Goal: Task Accomplishment & Management: Use online tool/utility

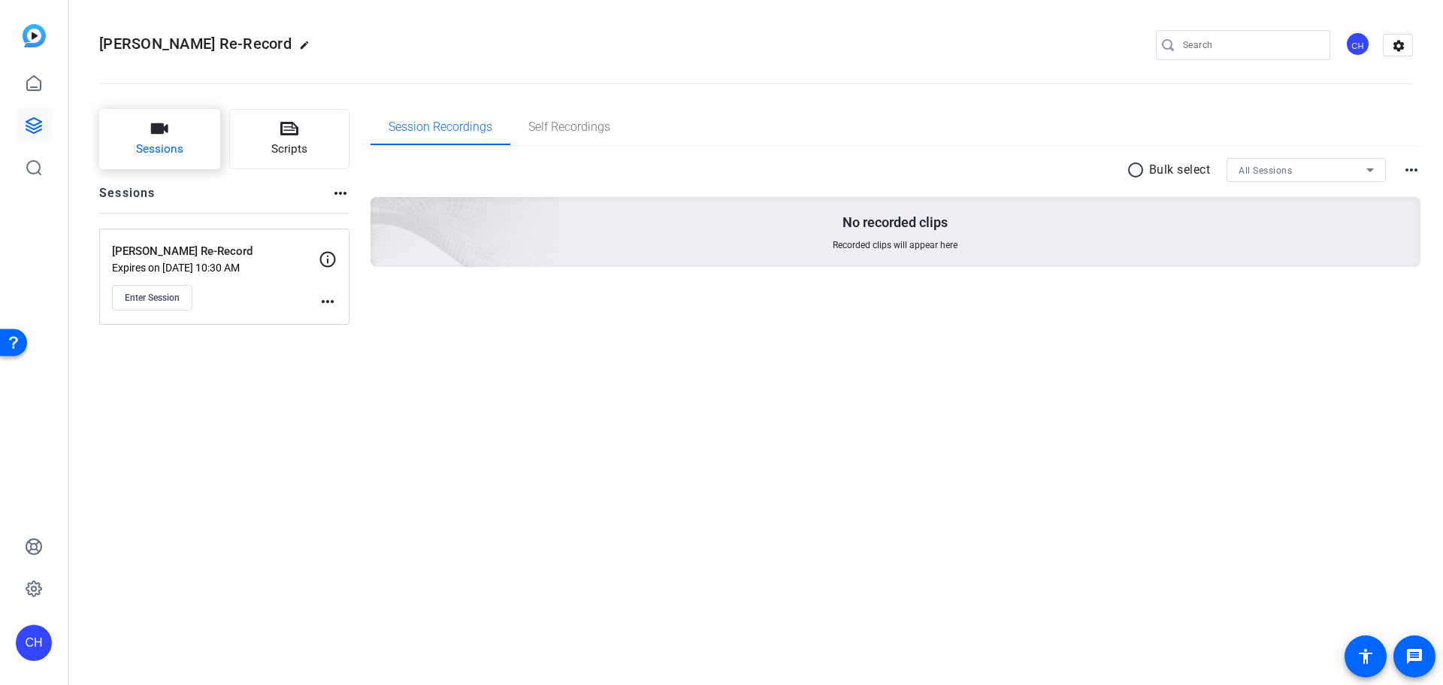
click at [131, 136] on button "Sessions" at bounding box center [159, 139] width 121 height 60
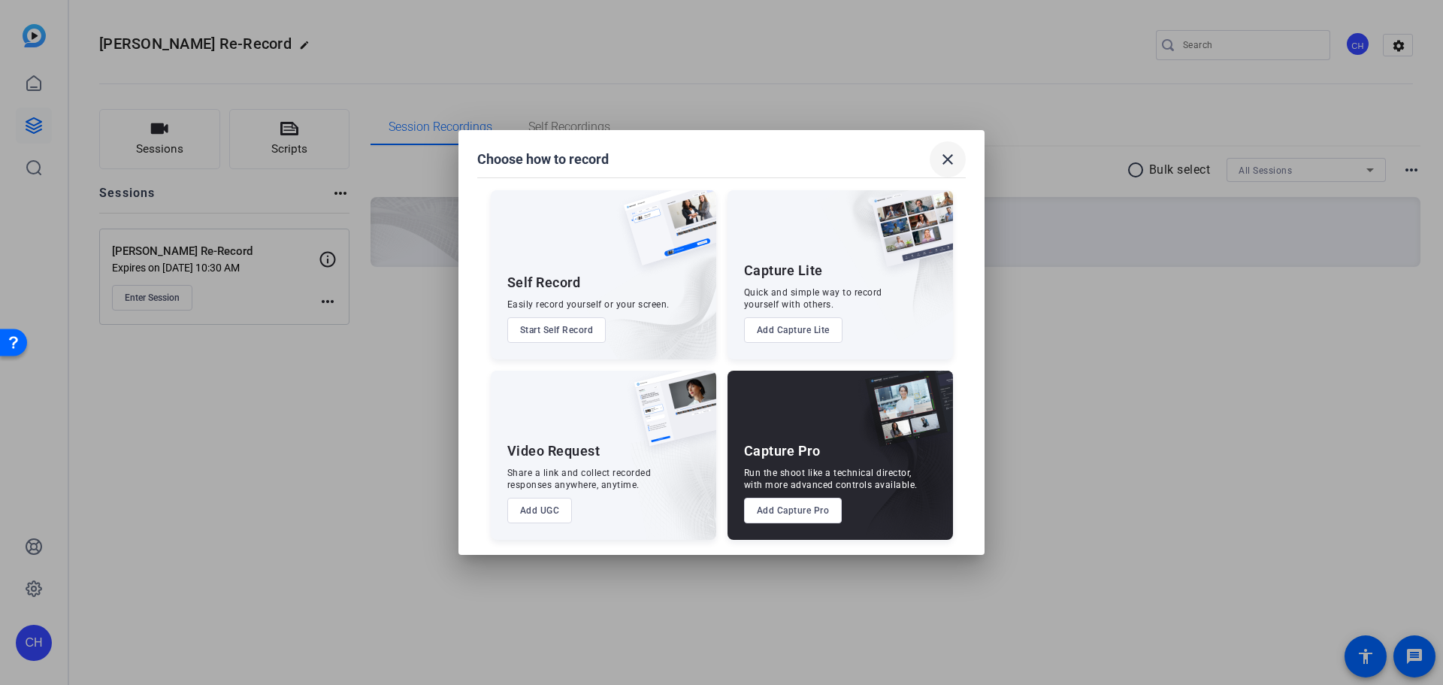
click at [951, 158] on mat-icon "close" at bounding box center [948, 159] width 18 height 18
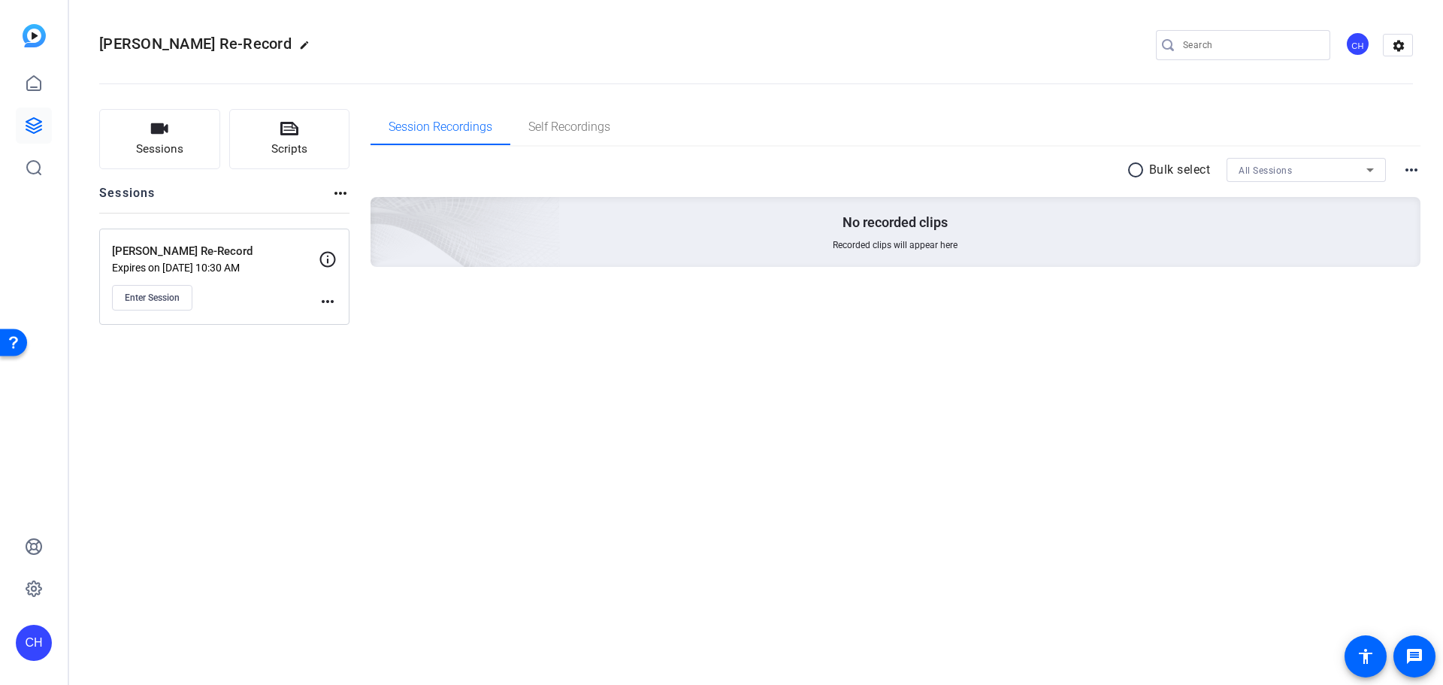
click at [642, 206] on div "No recorded clips Recorded clips will appear here" at bounding box center [895, 232] width 1051 height 70
click at [168, 293] on span "Enter Session" at bounding box center [152, 298] width 55 height 12
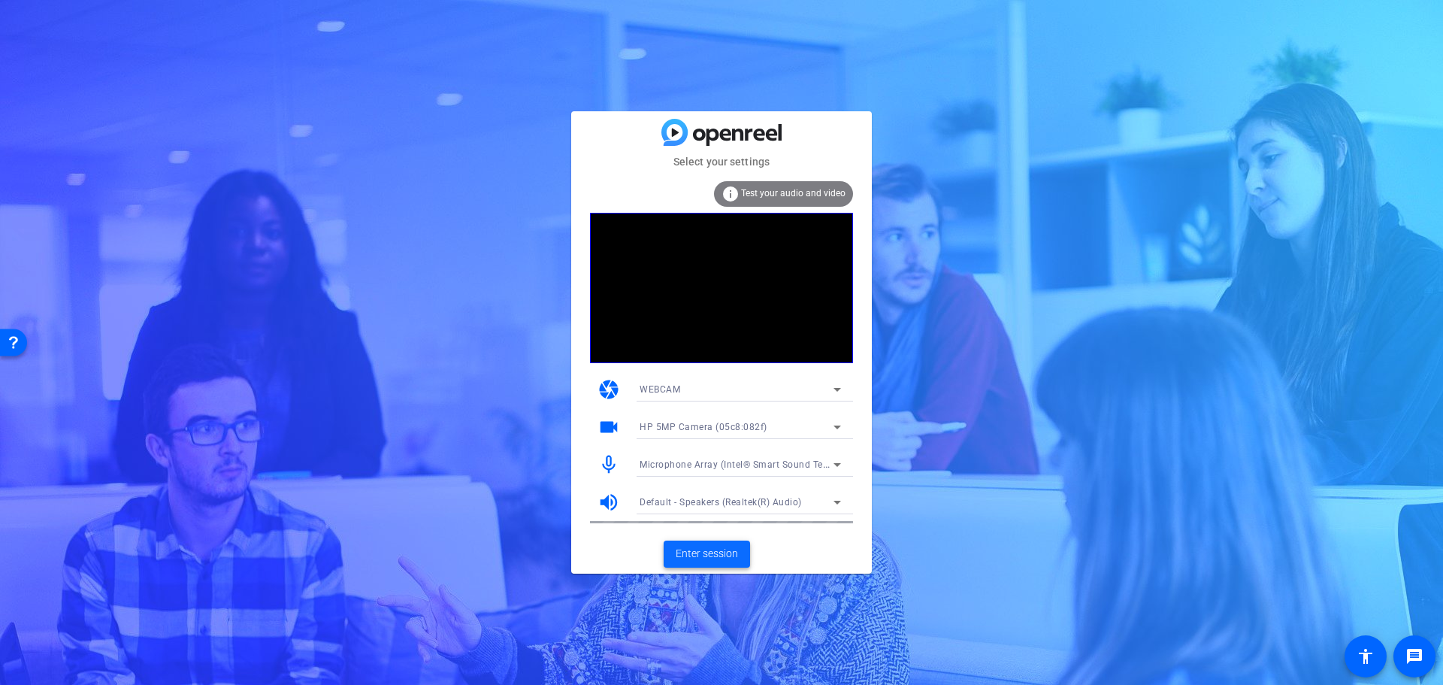
click at [715, 565] on span at bounding box center [707, 554] width 86 height 36
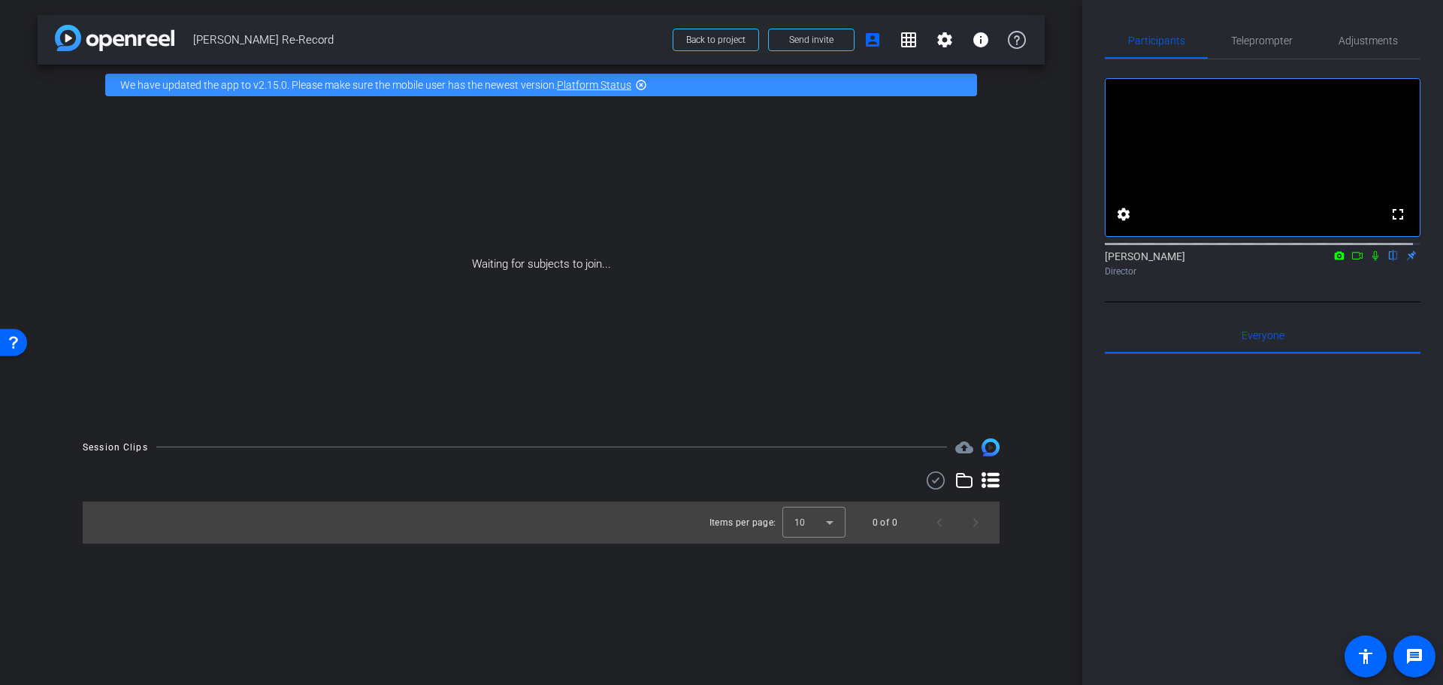
drag, startPoint x: 1362, startPoint y: 274, endPoint x: 1350, endPoint y: 274, distance: 11.3
click at [1369, 261] on icon at bounding box center [1375, 255] width 12 height 11
click at [1348, 262] on mat-icon at bounding box center [1357, 256] width 18 height 14
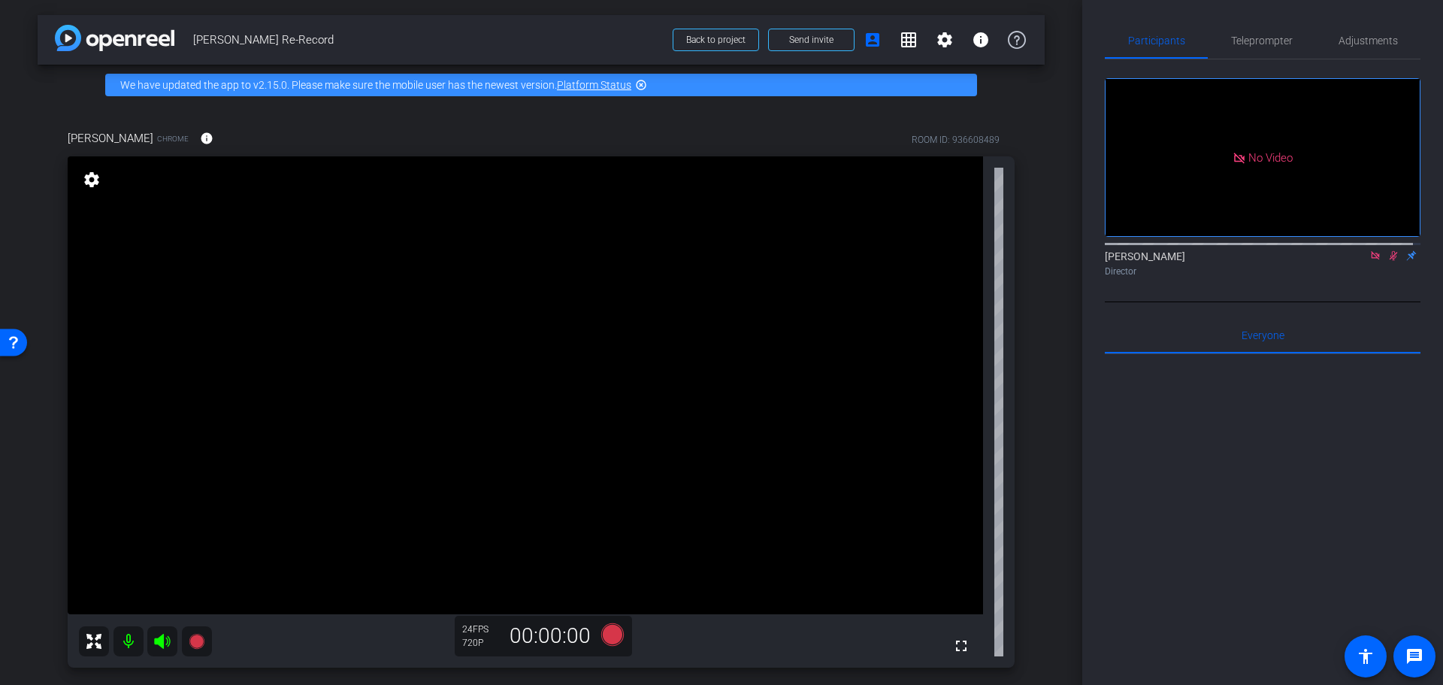
click at [1369, 261] on icon at bounding box center [1375, 255] width 12 height 11
click at [1384, 262] on mat-icon "flip" at bounding box center [1393, 255] width 18 height 14
click at [1369, 261] on icon at bounding box center [1375, 255] width 12 height 11
click at [1387, 262] on mat-icon "flip" at bounding box center [1393, 255] width 18 height 14
click at [100, 189] on div "settings" at bounding box center [92, 181] width 26 height 26
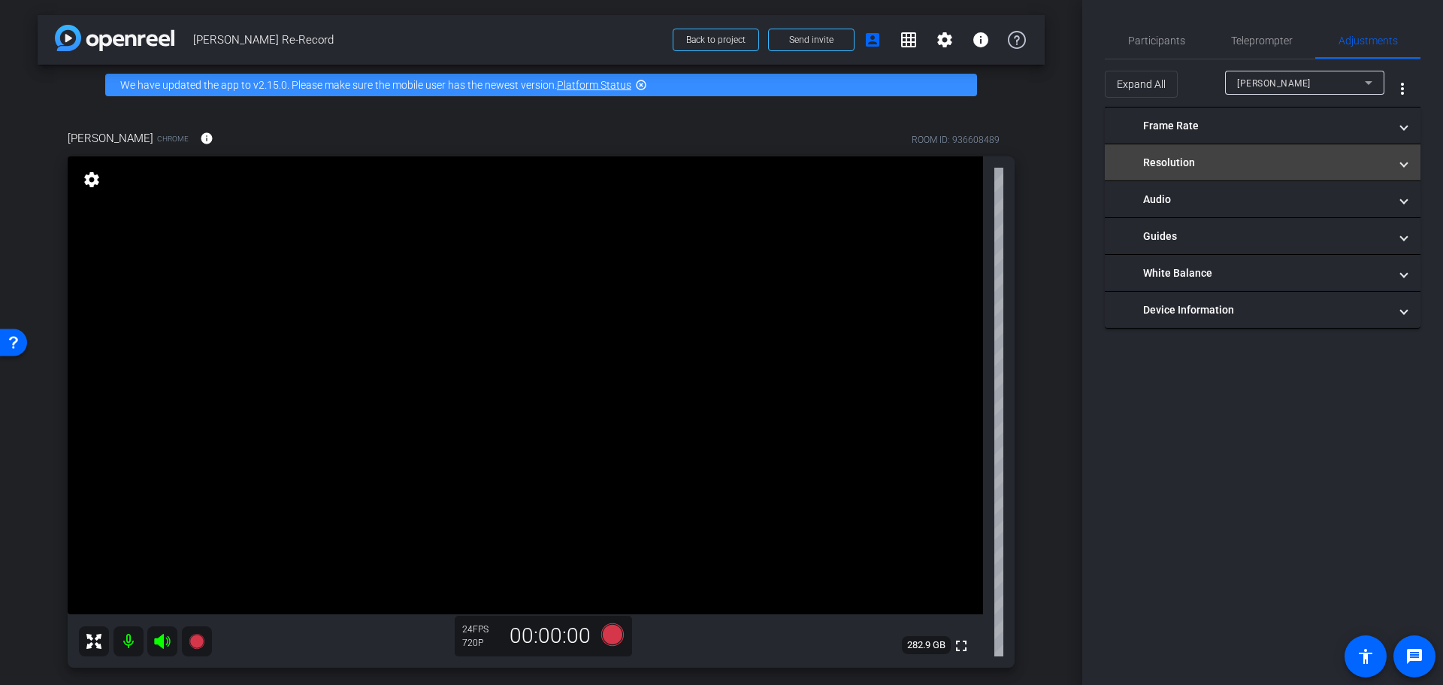
click at [1230, 170] on mat-panel-title "Resolution" at bounding box center [1253, 163] width 271 height 16
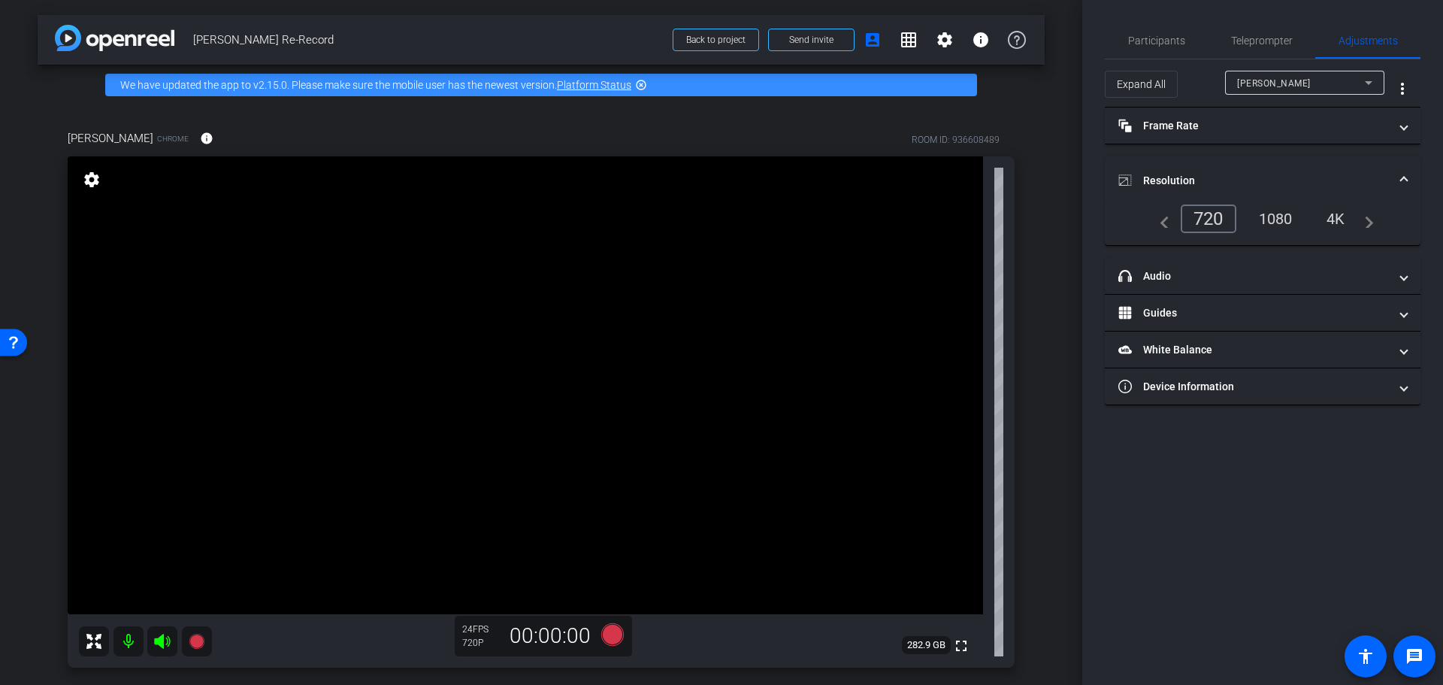
click at [1291, 221] on div "1080" at bounding box center [1276, 219] width 56 height 26
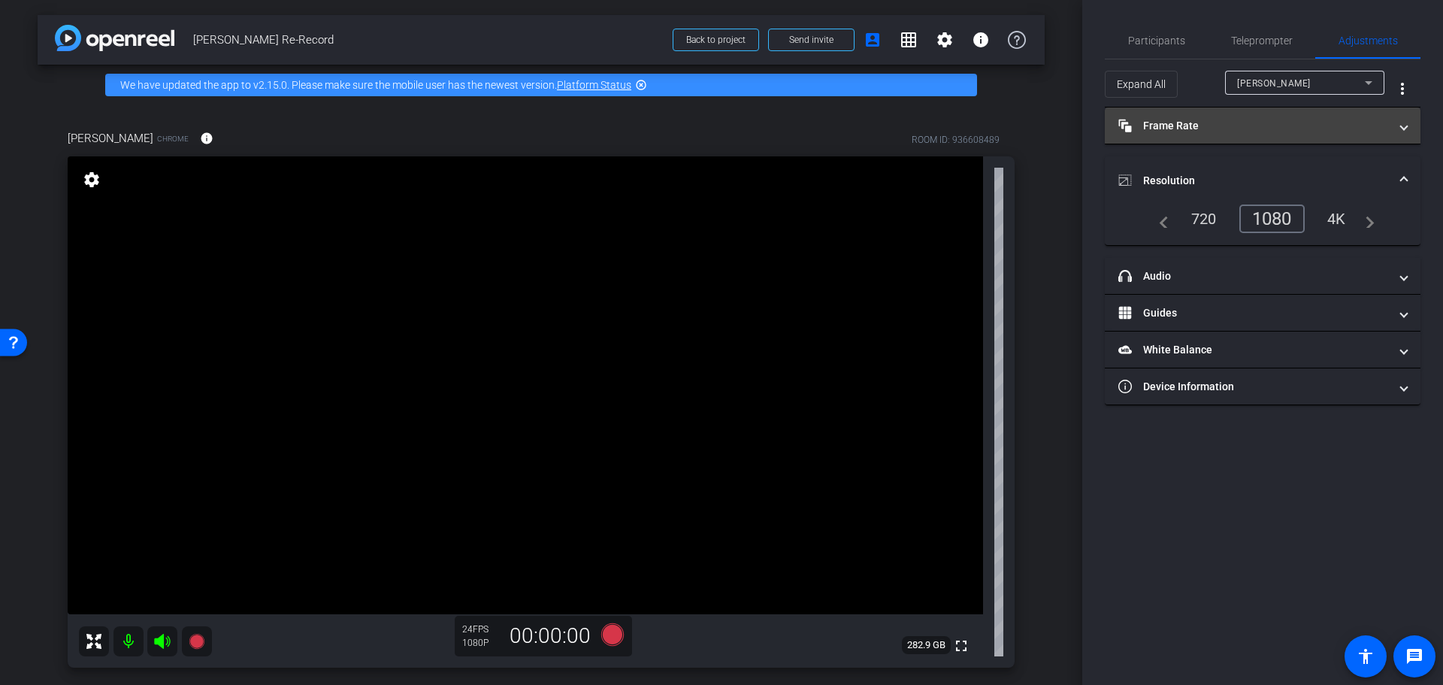
click at [1367, 125] on mat-panel-title "Frame Rate Frame Rate" at bounding box center [1253, 126] width 271 height 16
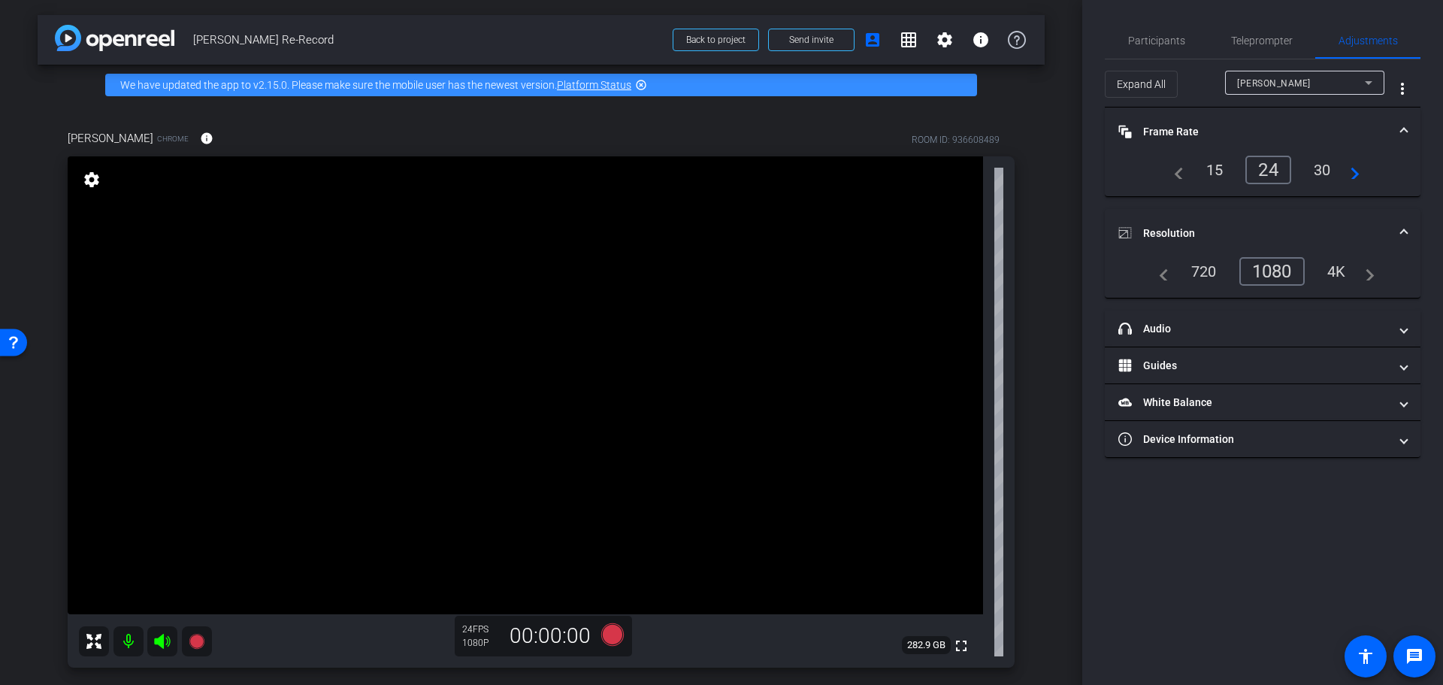
click at [1320, 174] on div "30" at bounding box center [1322, 170] width 40 height 26
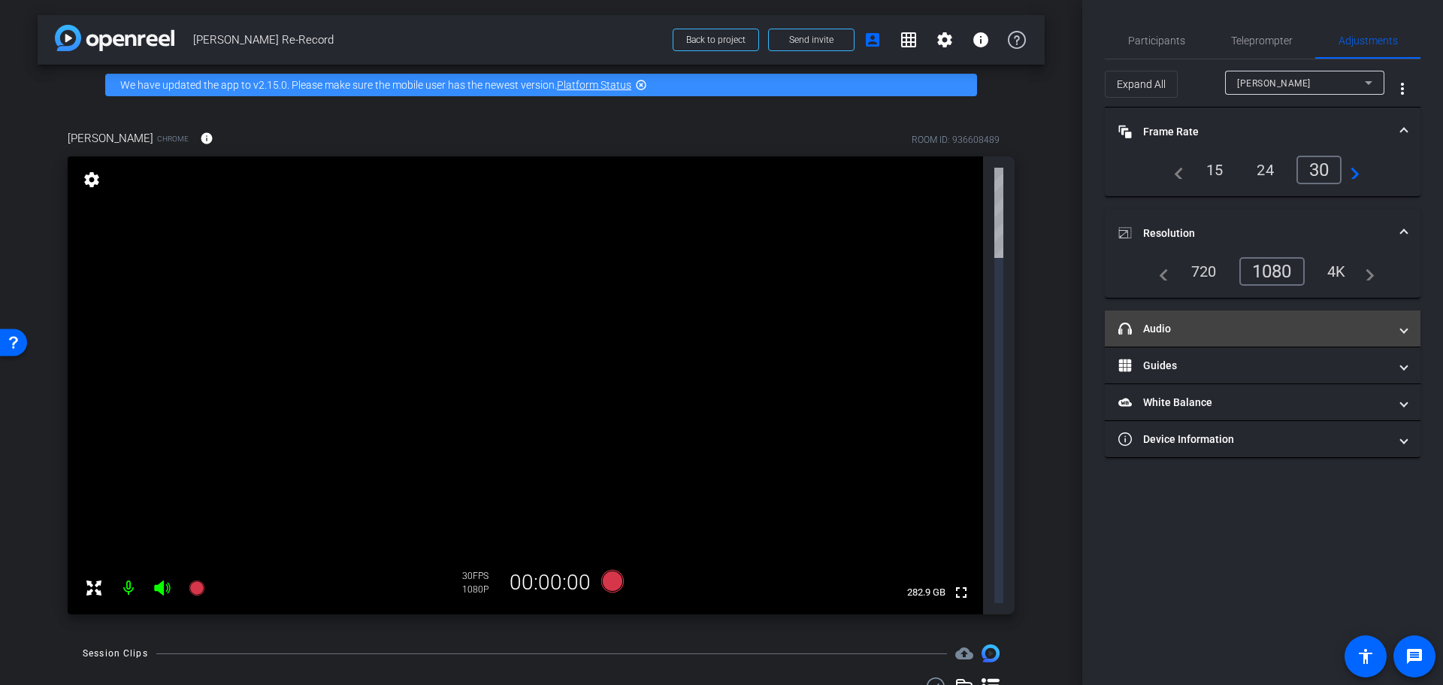
click at [1232, 317] on mat-expansion-panel-header "headphone icon Audio" at bounding box center [1263, 328] width 316 height 36
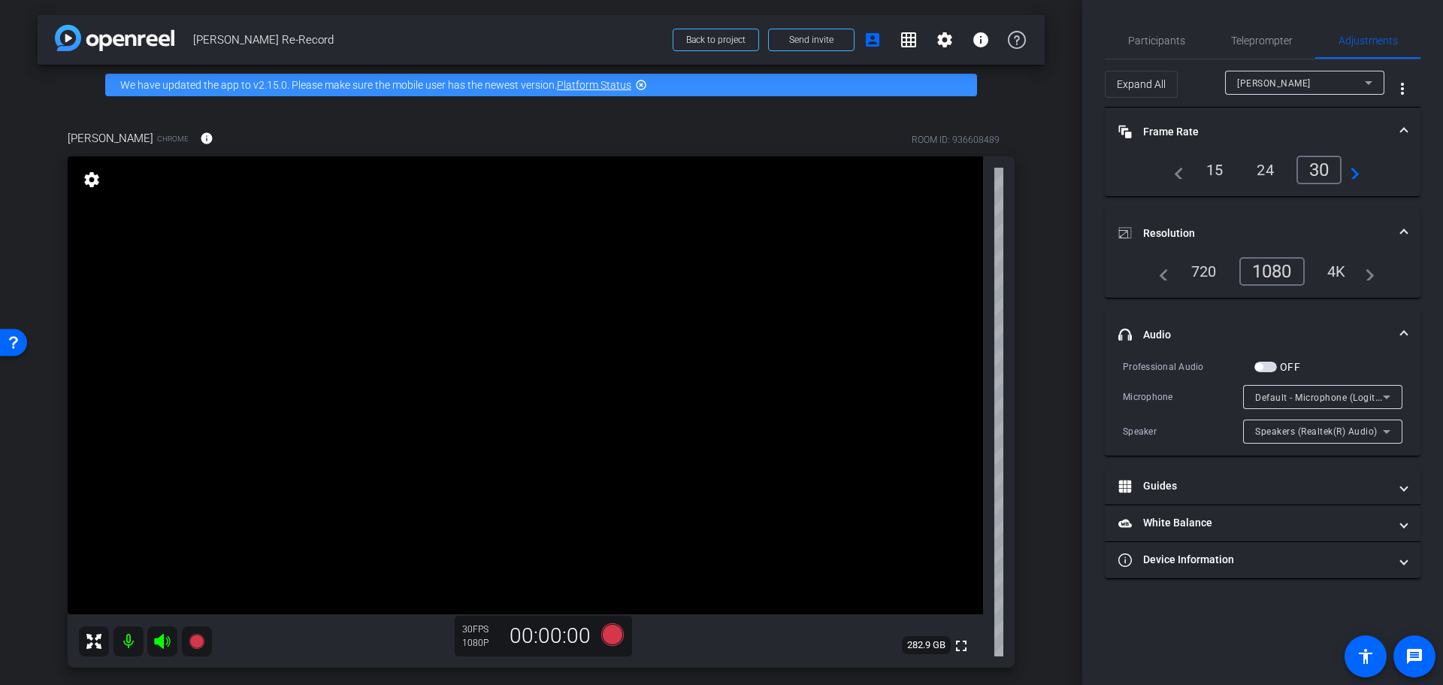
click at [1257, 172] on div "24" at bounding box center [1265, 170] width 40 height 26
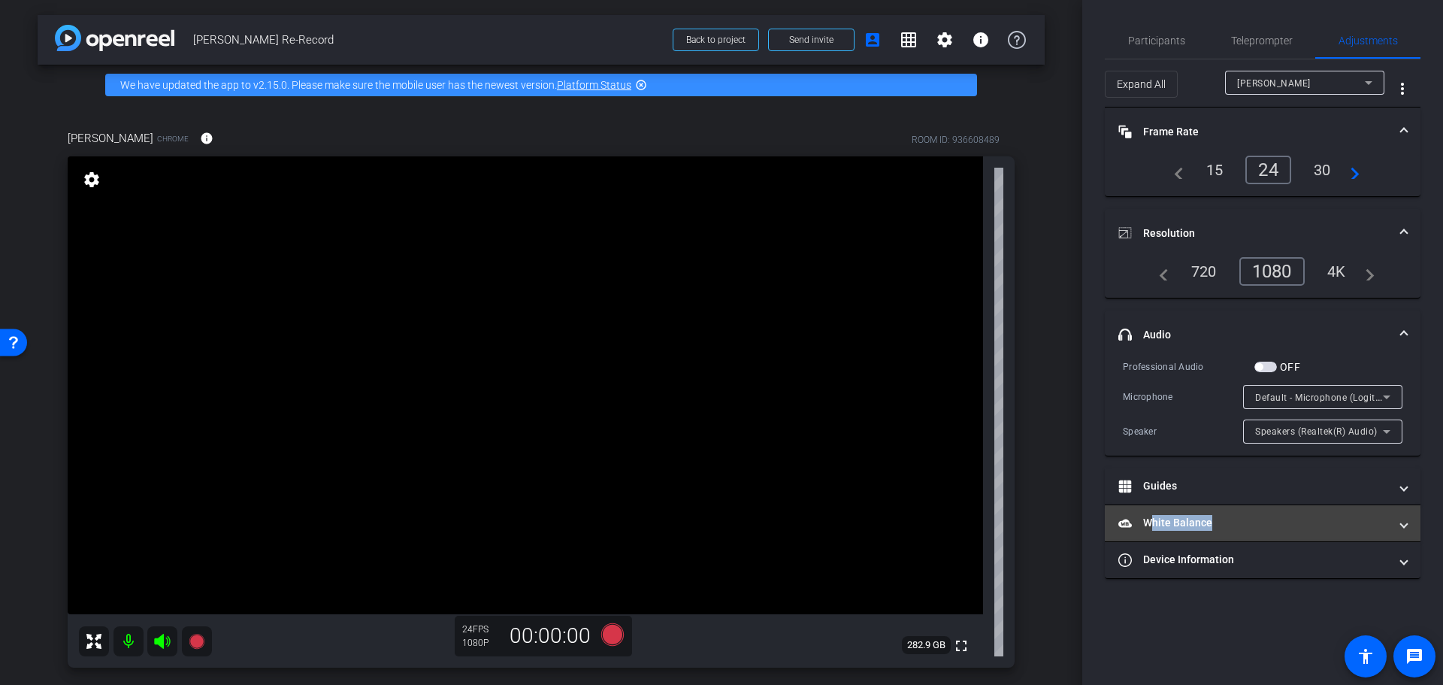
click at [1206, 528] on mat-panel-title "White Balance White Balance" at bounding box center [1253, 523] width 271 height 16
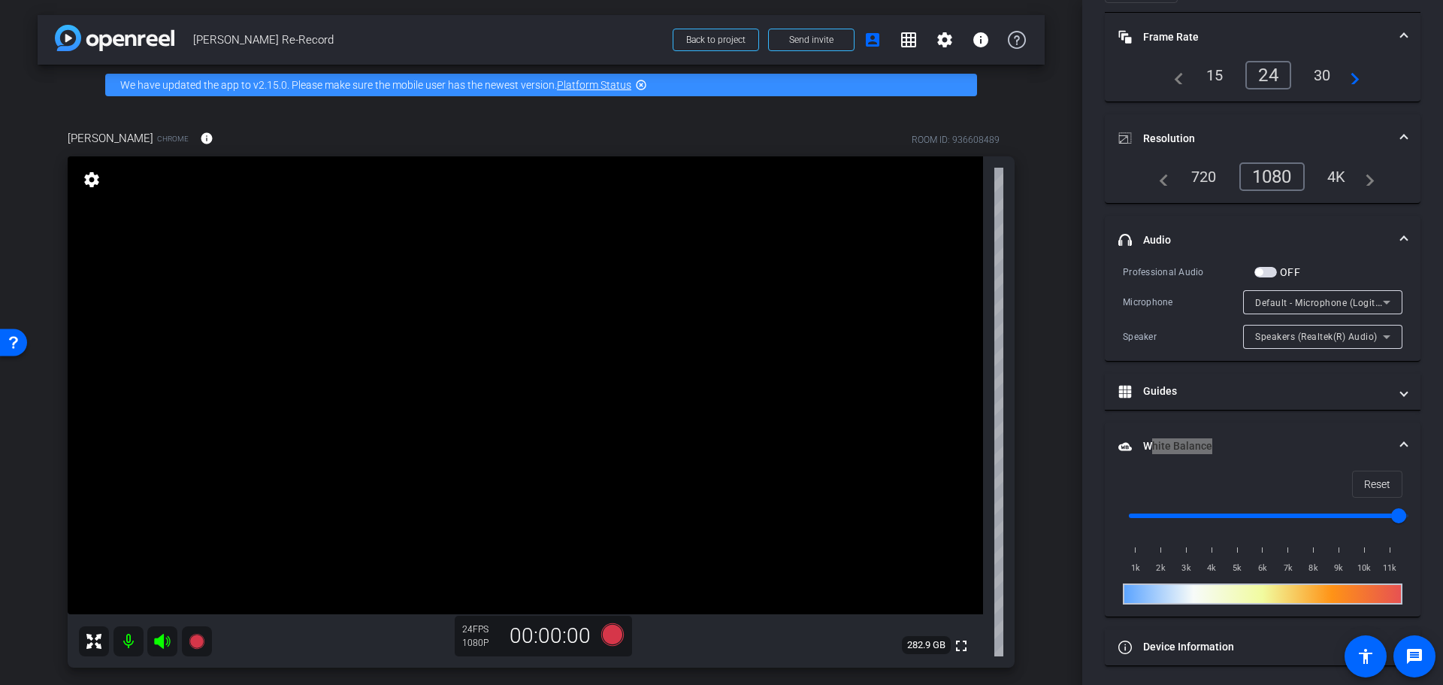
scroll to position [98, 0]
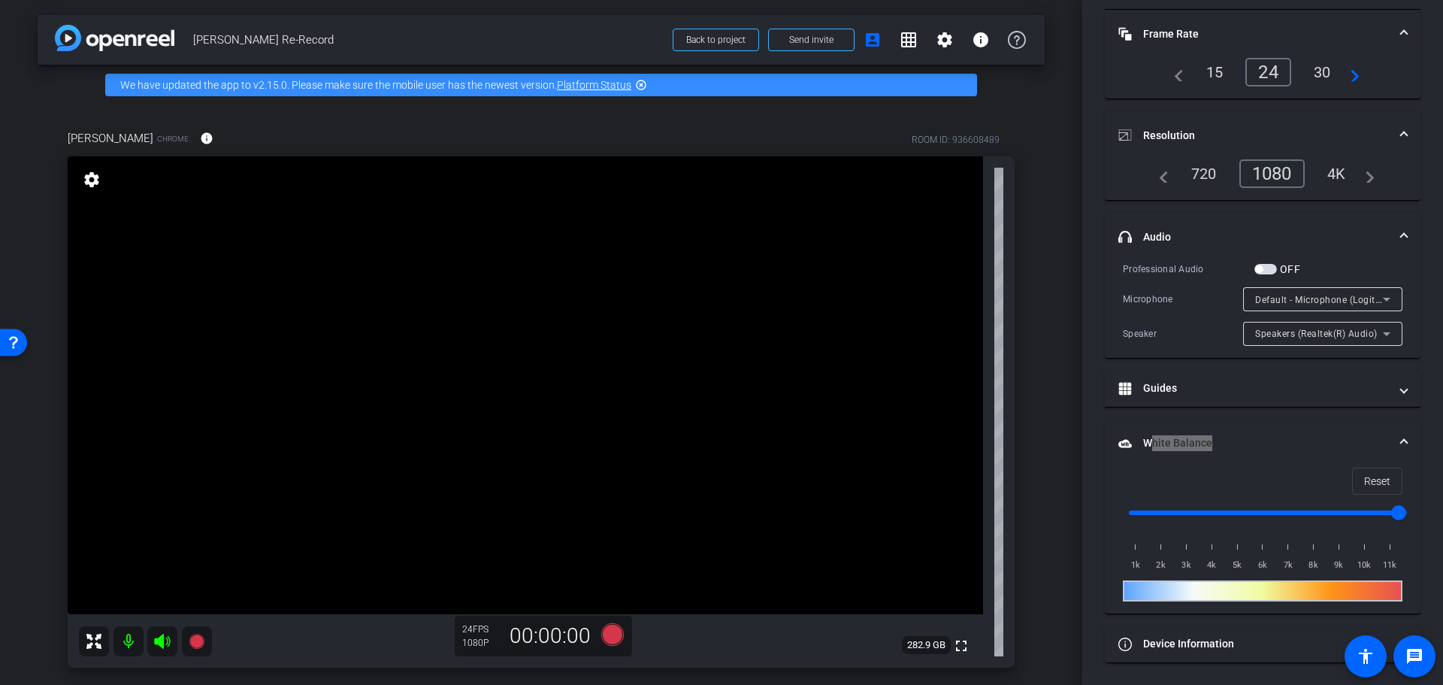
click at [1266, 513] on input "range" at bounding box center [1268, 512] width 311 height 33
click at [1271, 513] on input "range" at bounding box center [1268, 512] width 311 height 33
click at [1310, 515] on input "range" at bounding box center [1268, 512] width 311 height 33
click at [1281, 510] on input "range" at bounding box center [1268, 512] width 311 height 33
click at [1233, 514] on input "range" at bounding box center [1268, 512] width 311 height 33
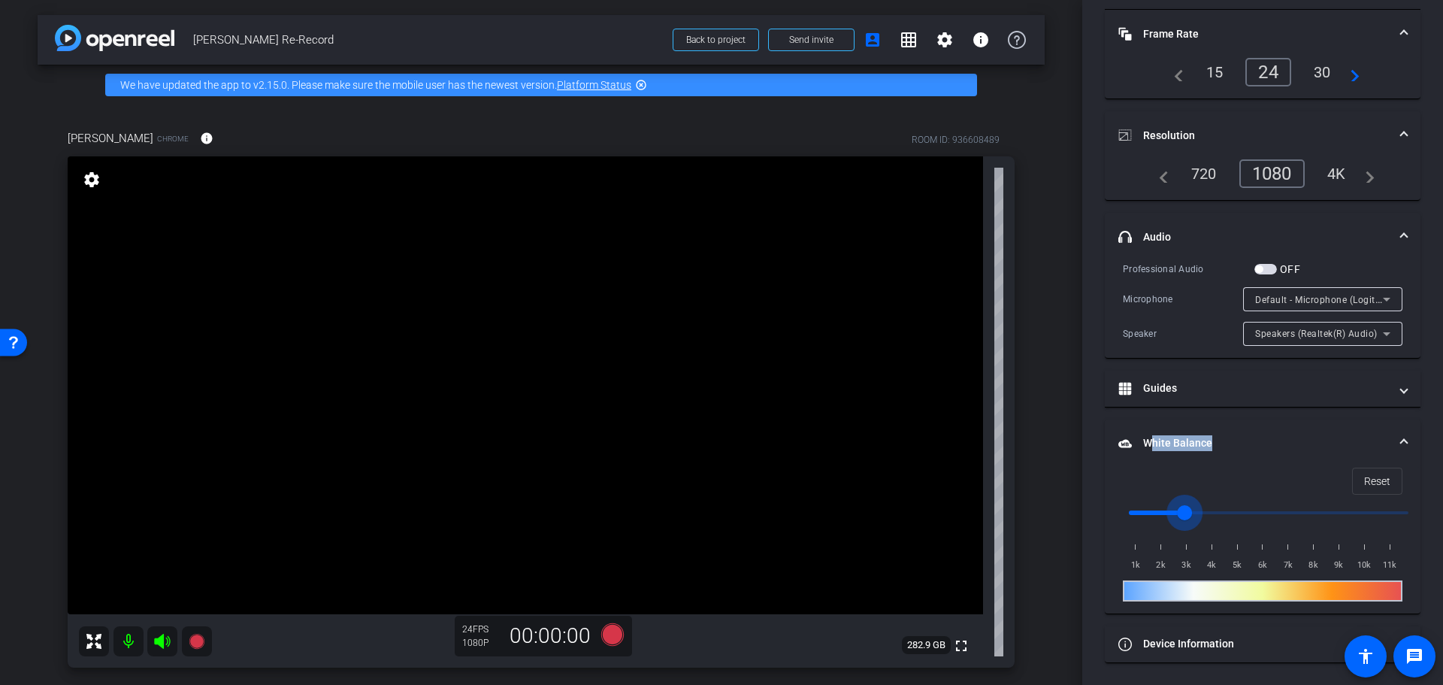
click at [1185, 519] on input "range" at bounding box center [1268, 512] width 311 height 33
click at [1275, 515] on input "range" at bounding box center [1268, 512] width 311 height 33
click at [1335, 515] on input "range" at bounding box center [1268, 512] width 311 height 33
drag, startPoint x: 1136, startPoint y: 479, endPoint x: 1124, endPoint y: 523, distance: 45.8
click at [1124, 523] on input "range" at bounding box center [1268, 512] width 311 height 33
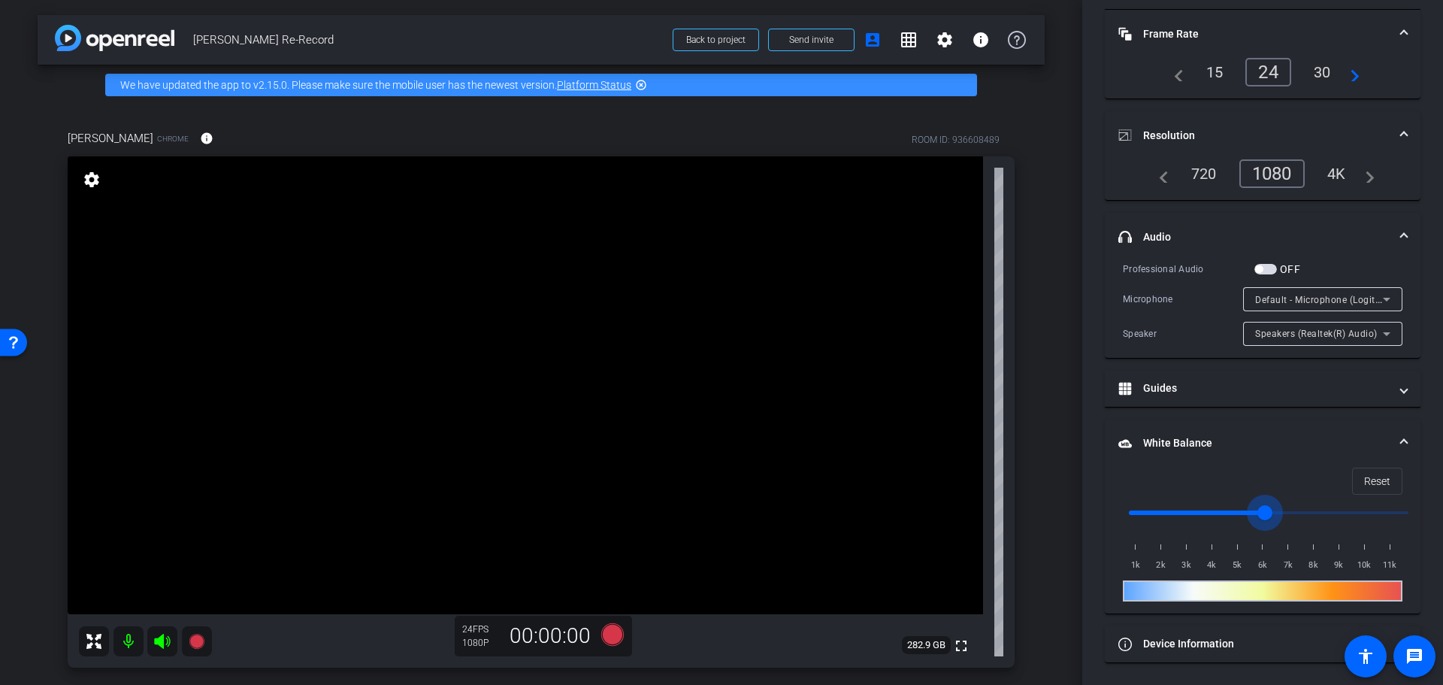
click at [1268, 520] on input "range" at bounding box center [1268, 512] width 311 height 33
click at [1333, 516] on input "range" at bounding box center [1268, 512] width 311 height 33
click at [1379, 487] on span "Reset" at bounding box center [1377, 481] width 26 height 29
click at [1371, 490] on span "Reset" at bounding box center [1377, 481] width 26 height 29
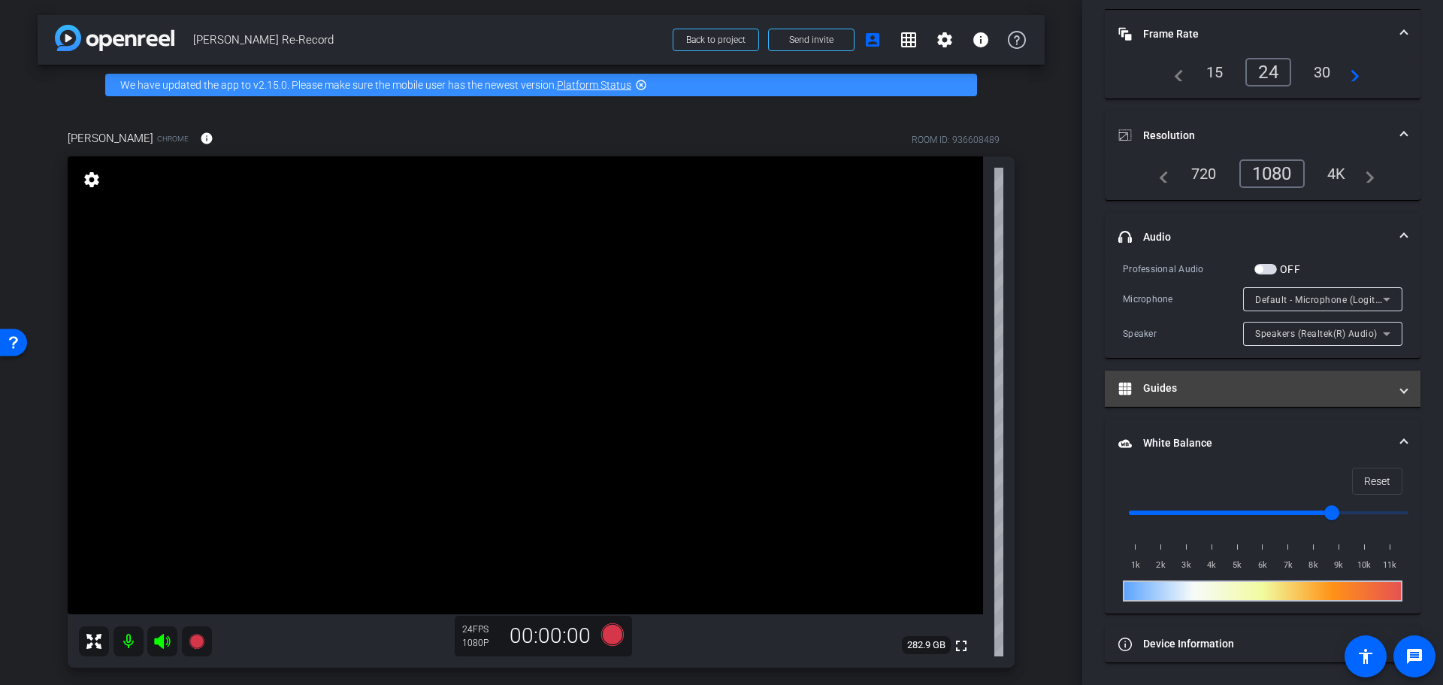
click at [1300, 387] on mat-panel-title "Guides" at bounding box center [1253, 388] width 271 height 16
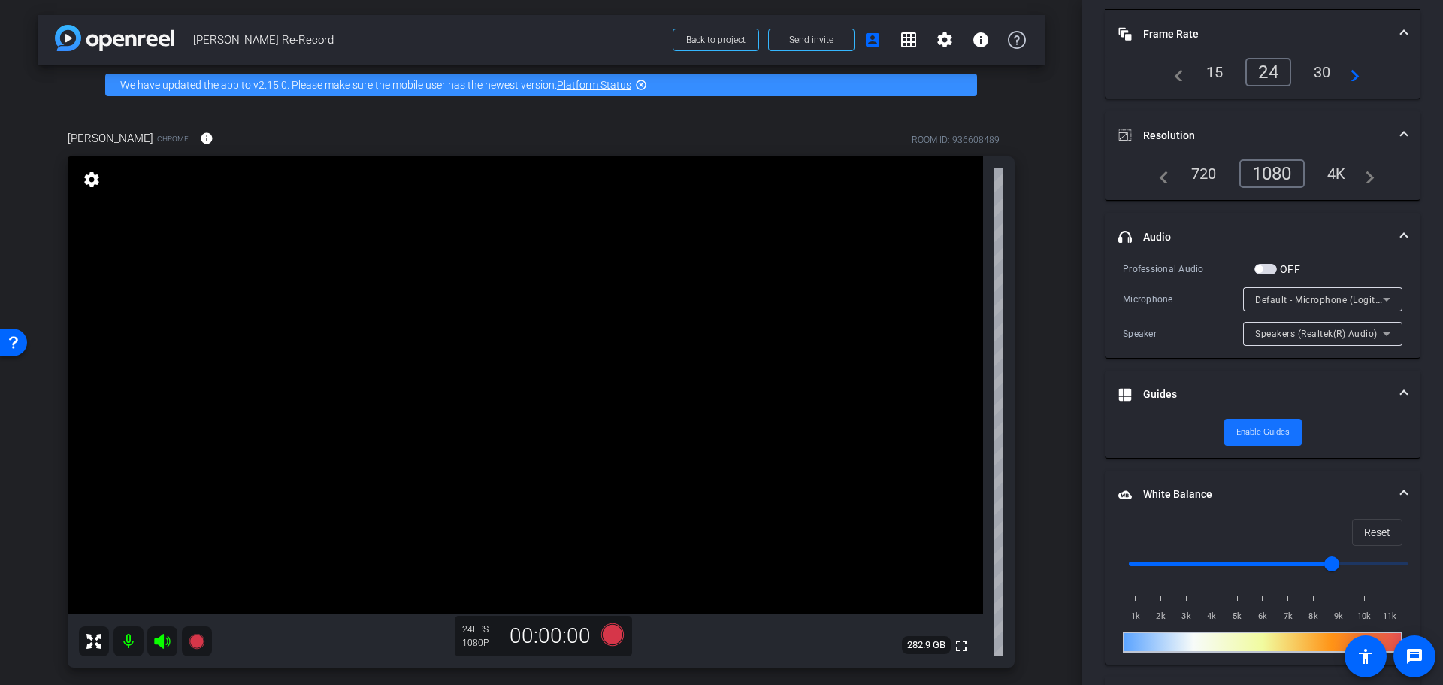
click at [1269, 437] on span "Enable Guides" at bounding box center [1262, 432] width 53 height 23
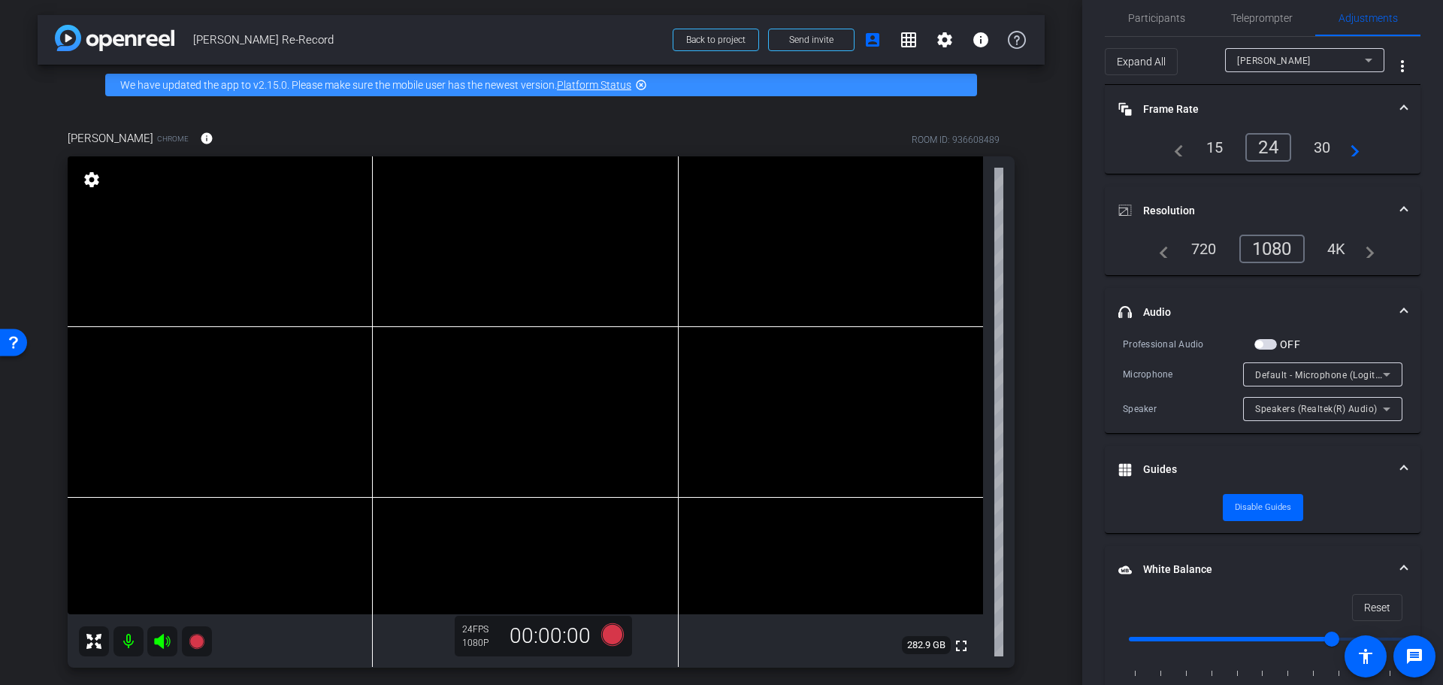
scroll to position [0, 0]
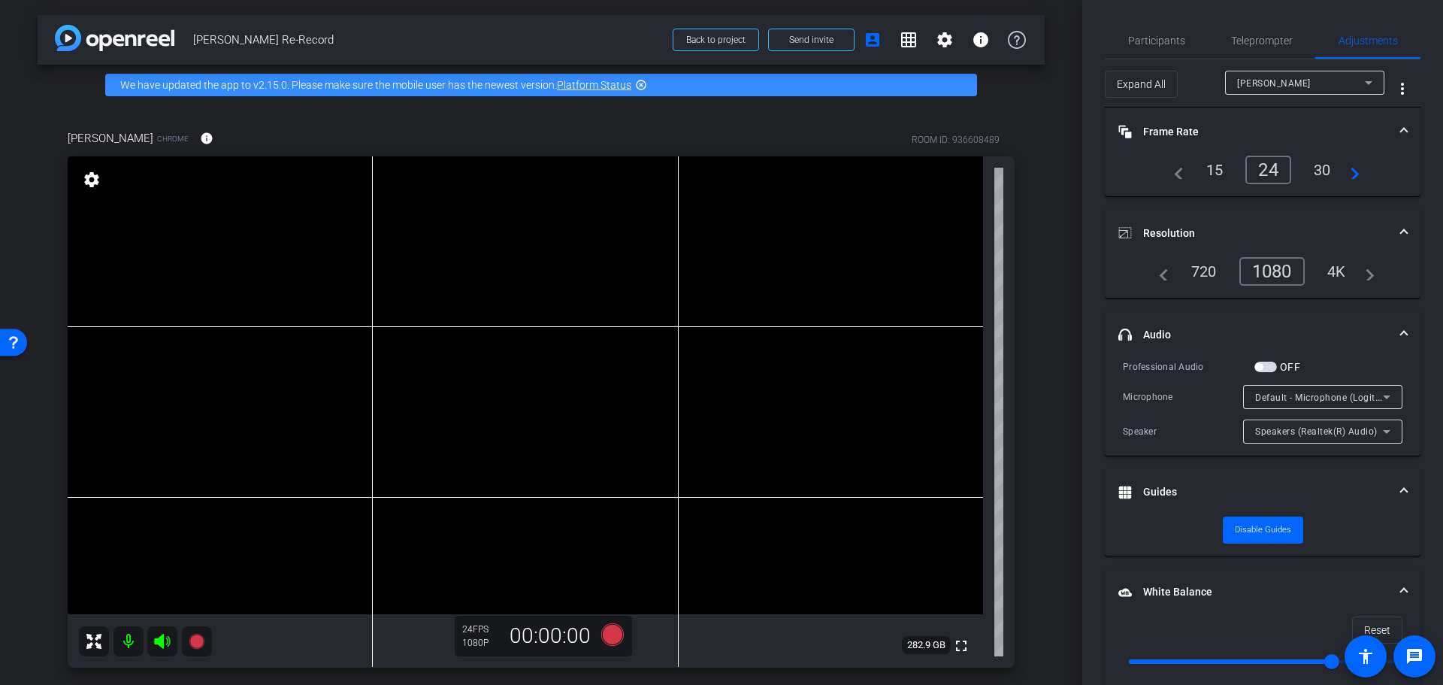
click at [1255, 367] on span "button" at bounding box center [1259, 367] width 8 height 8
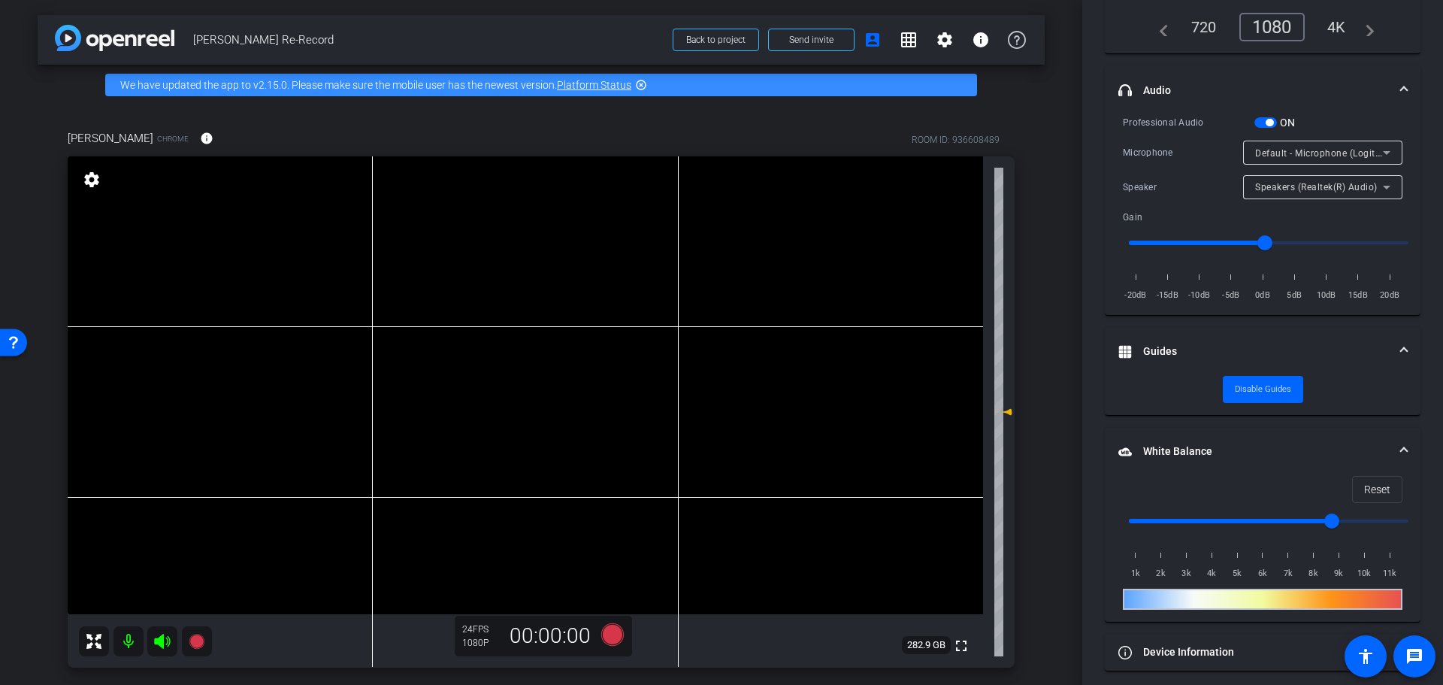
scroll to position [253, 0]
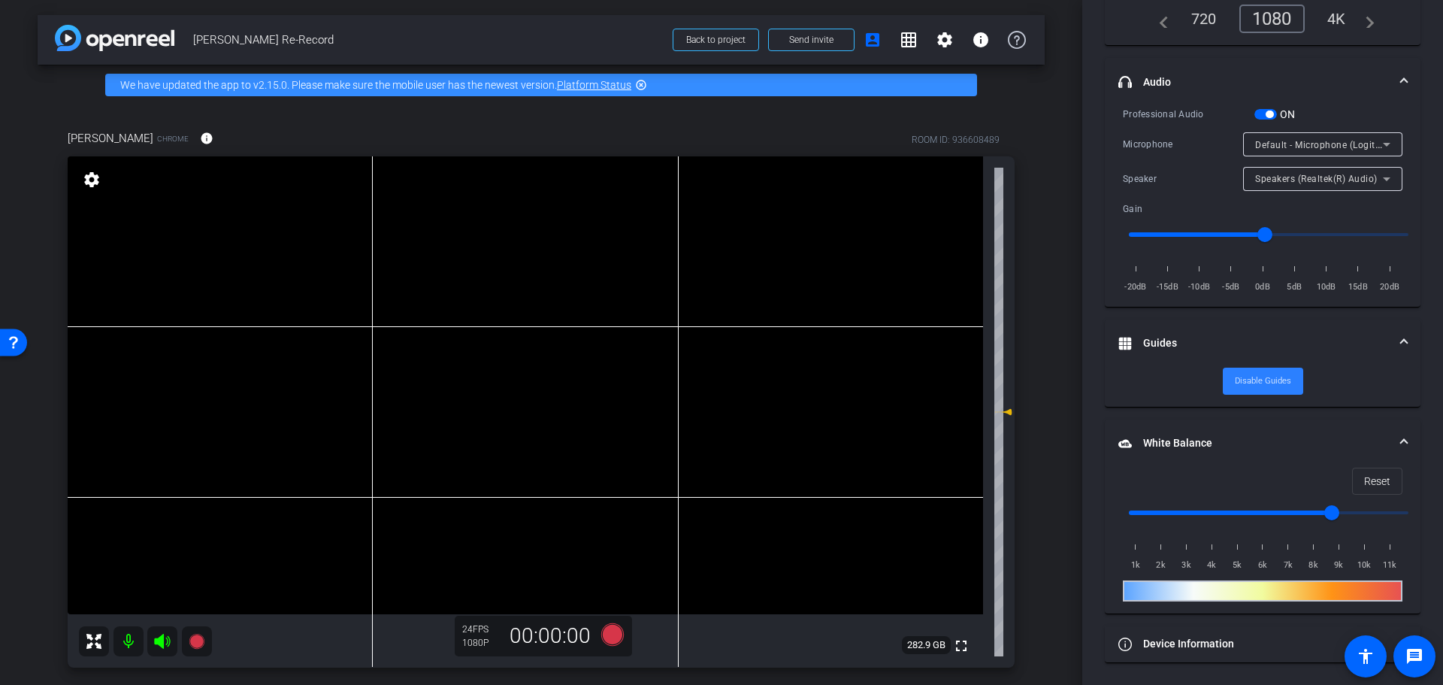
click at [1266, 382] on span "Disable Guides" at bounding box center [1263, 381] width 56 height 23
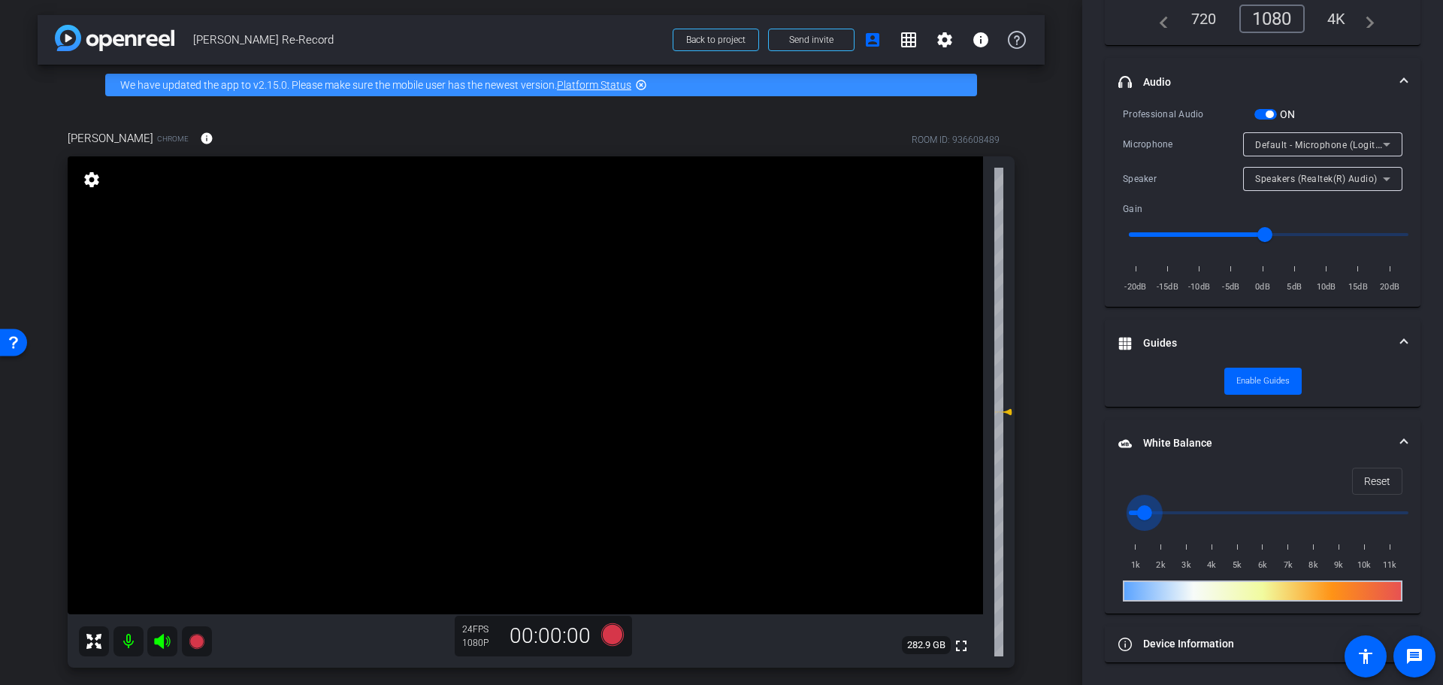
click at [1139, 514] on input "range" at bounding box center [1268, 512] width 311 height 33
type input "8000"
click at [1325, 520] on input "range" at bounding box center [1268, 512] width 311 height 33
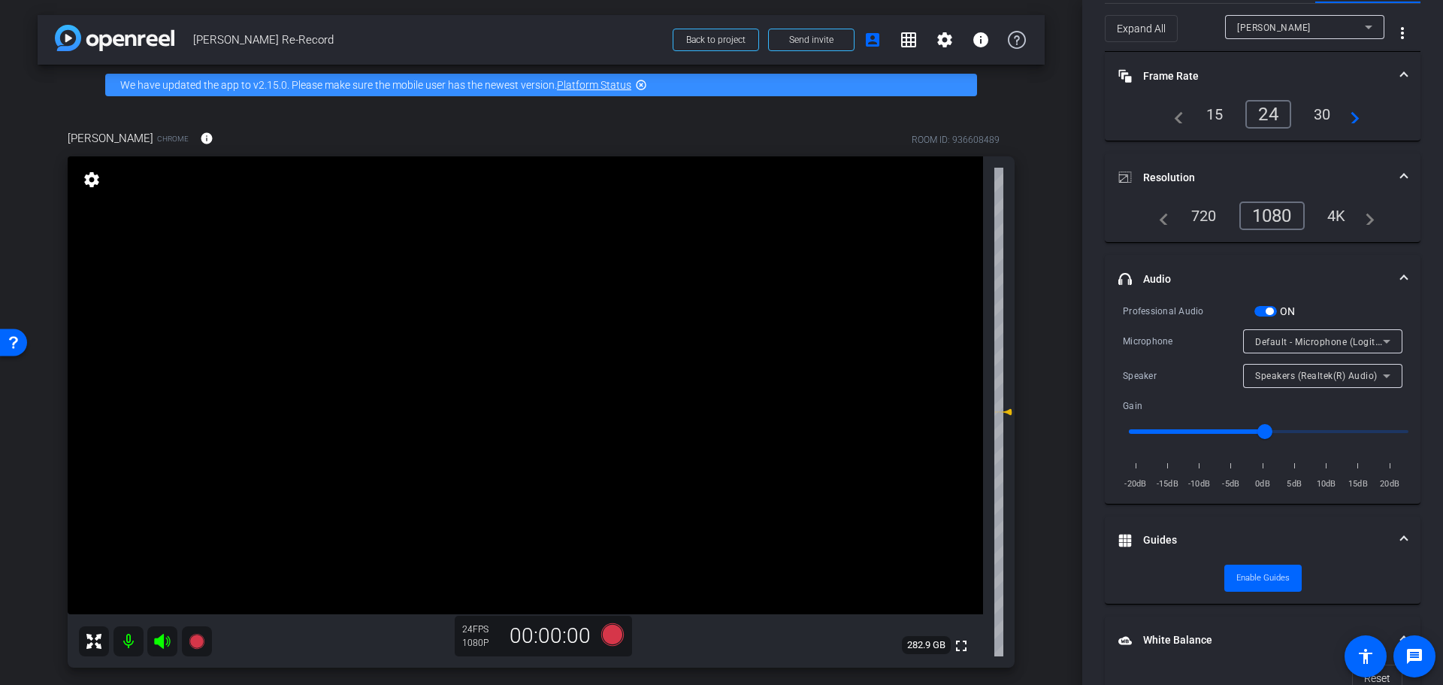
scroll to position [0, 0]
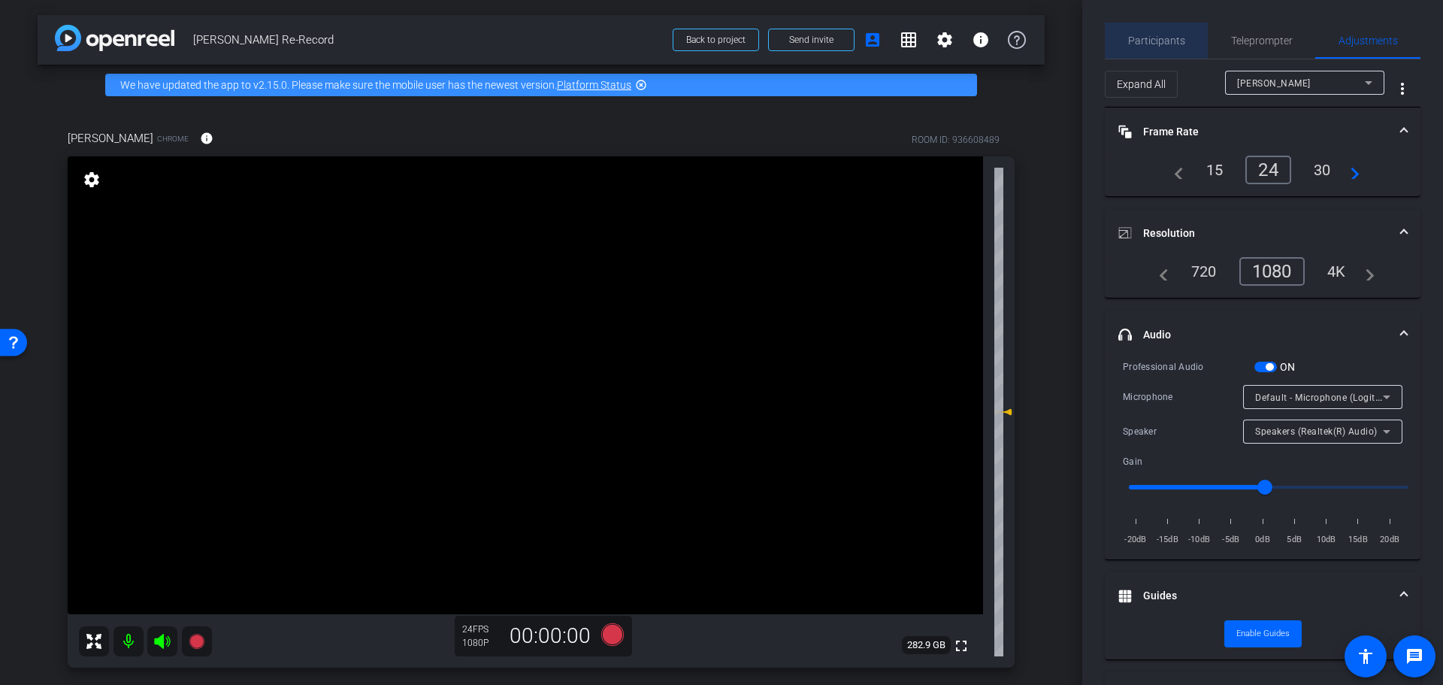
click at [1183, 50] on div "Participants" at bounding box center [1156, 41] width 103 height 36
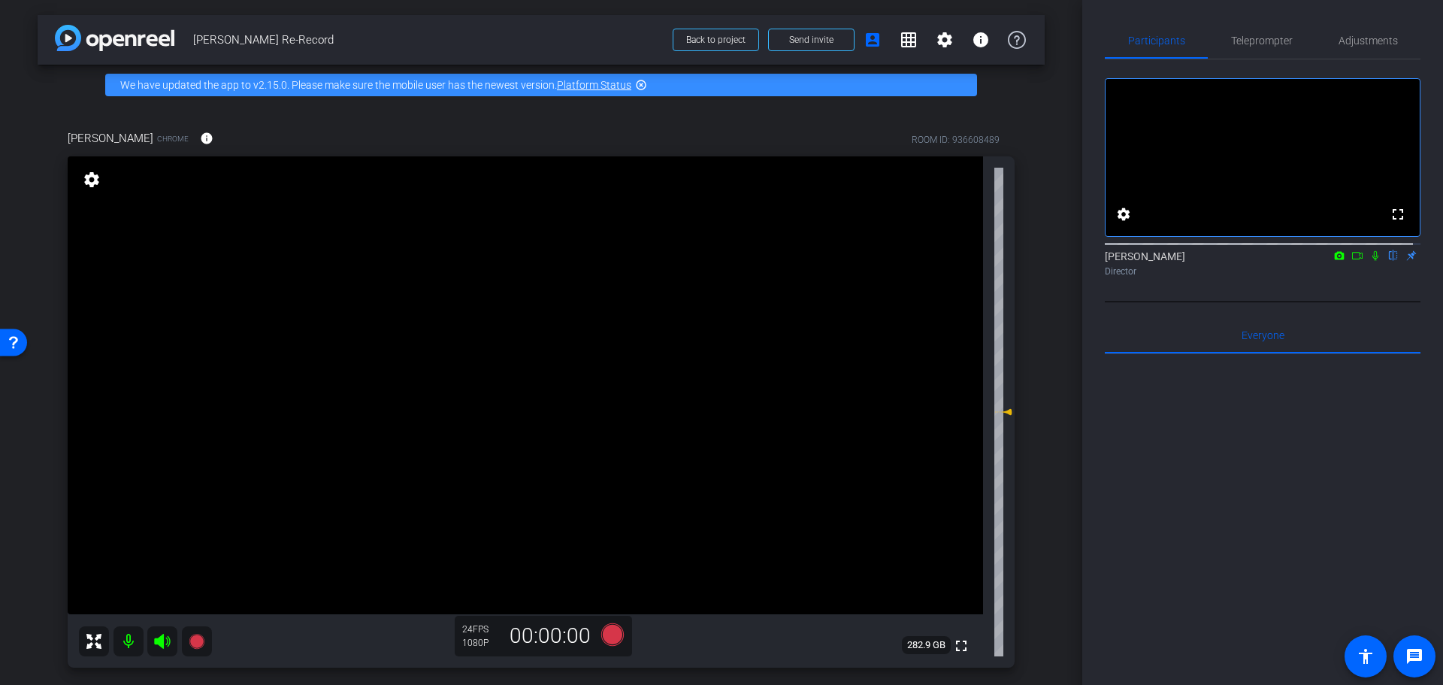
click at [1333, 458] on div at bounding box center [1263, 540] width 316 height 372
click at [1272, 47] on span "Teleprompter" at bounding box center [1262, 41] width 62 height 36
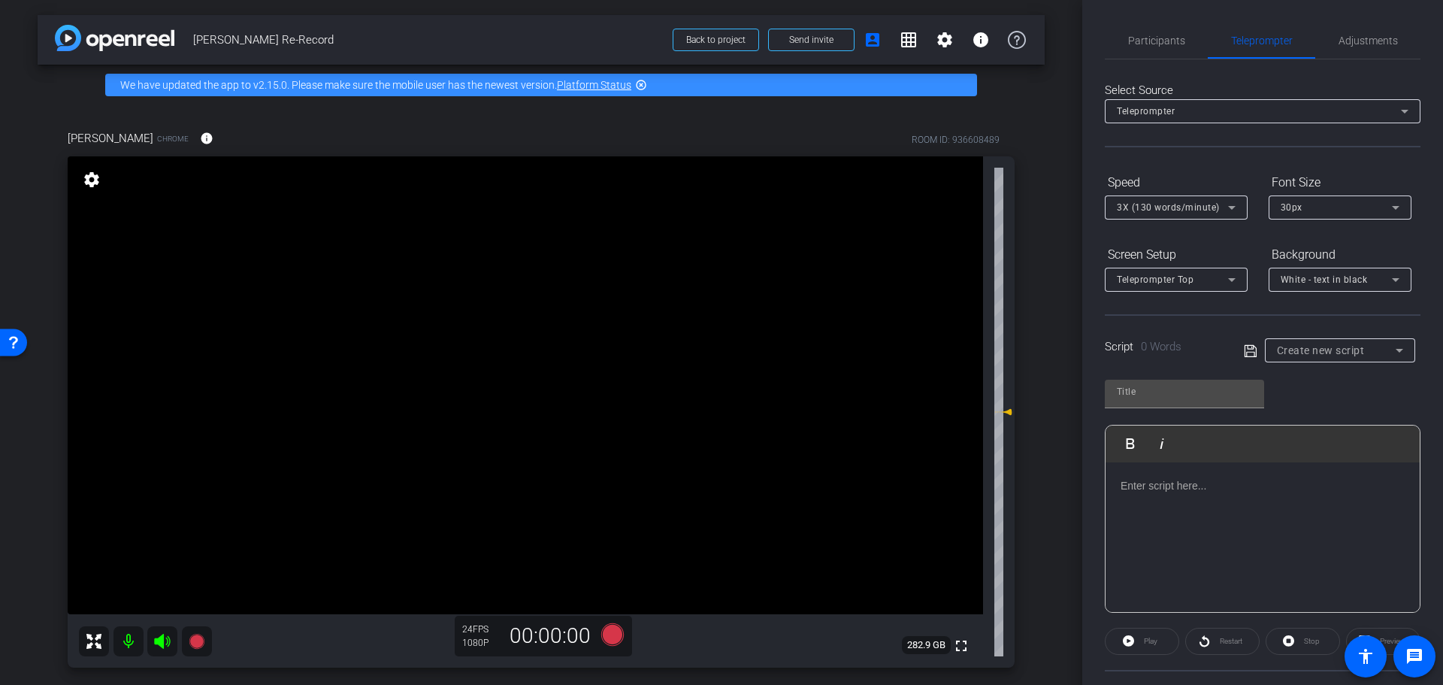
click at [1213, 525] on div at bounding box center [1262, 537] width 314 height 150
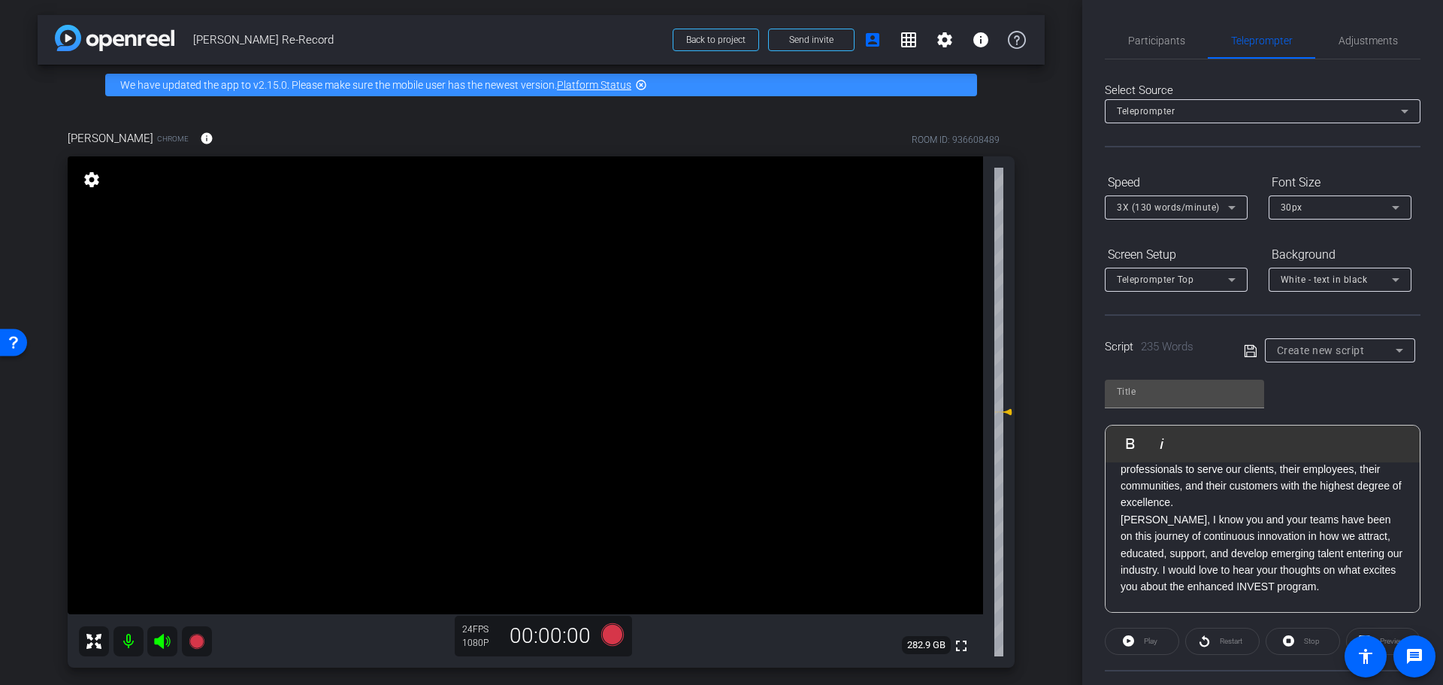
scroll to position [387, 0]
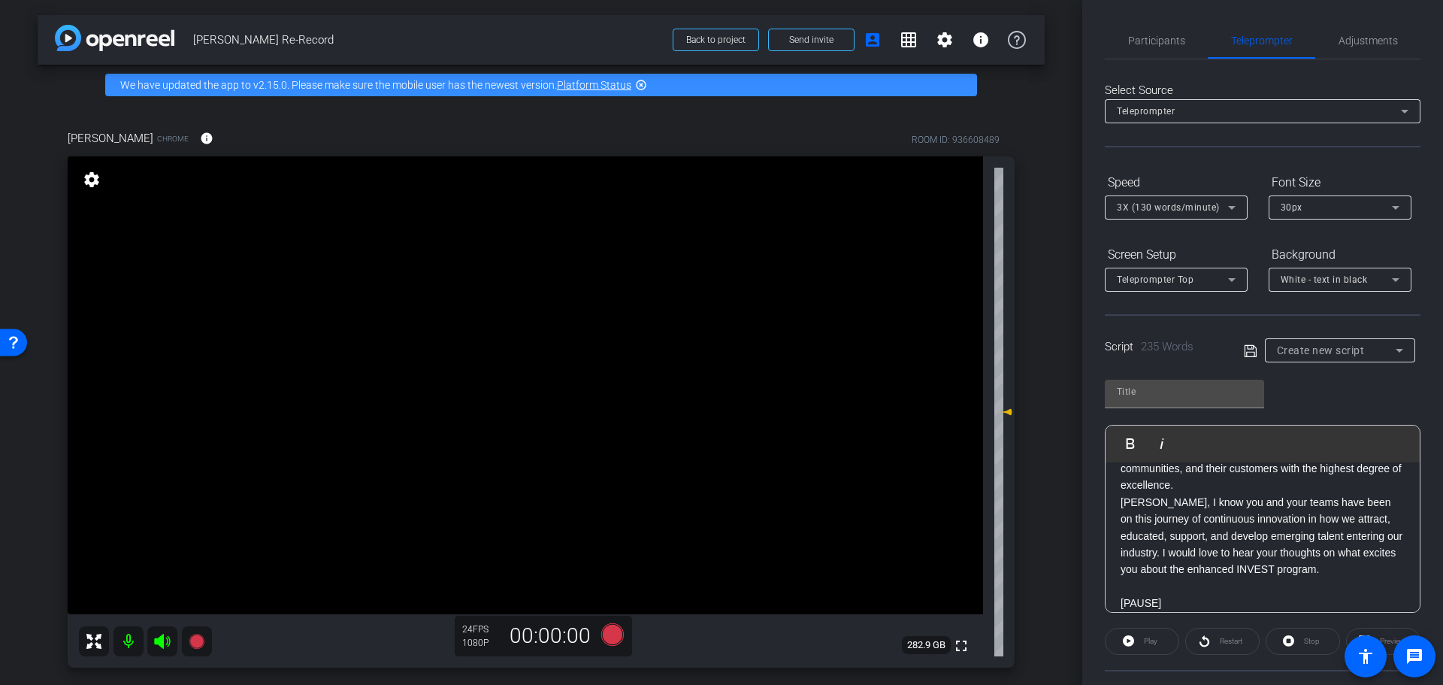
click at [1242, 628] on p at bounding box center [1263, 636] width 284 height 17
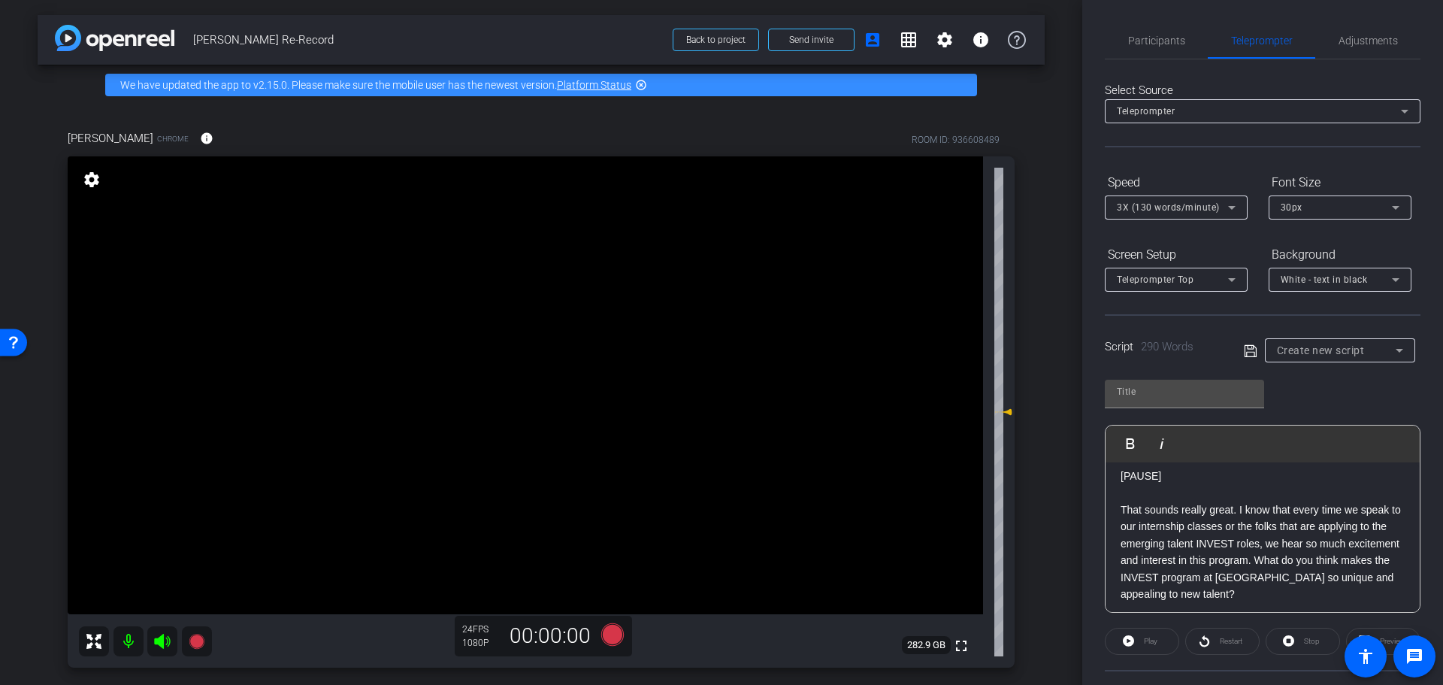
scroll to position [519, 0]
click at [1220, 615] on p "[PAUSE]" at bounding box center [1263, 623] width 284 height 17
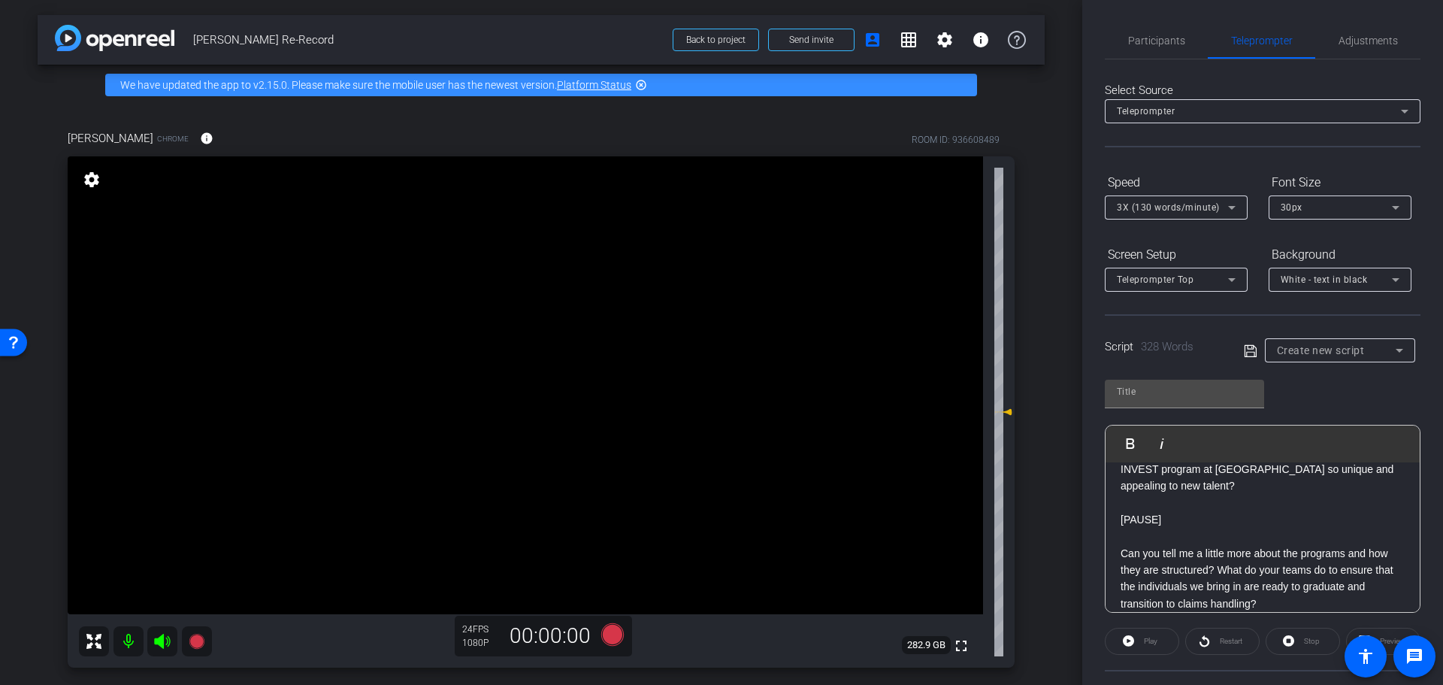
scroll to position [637, 0]
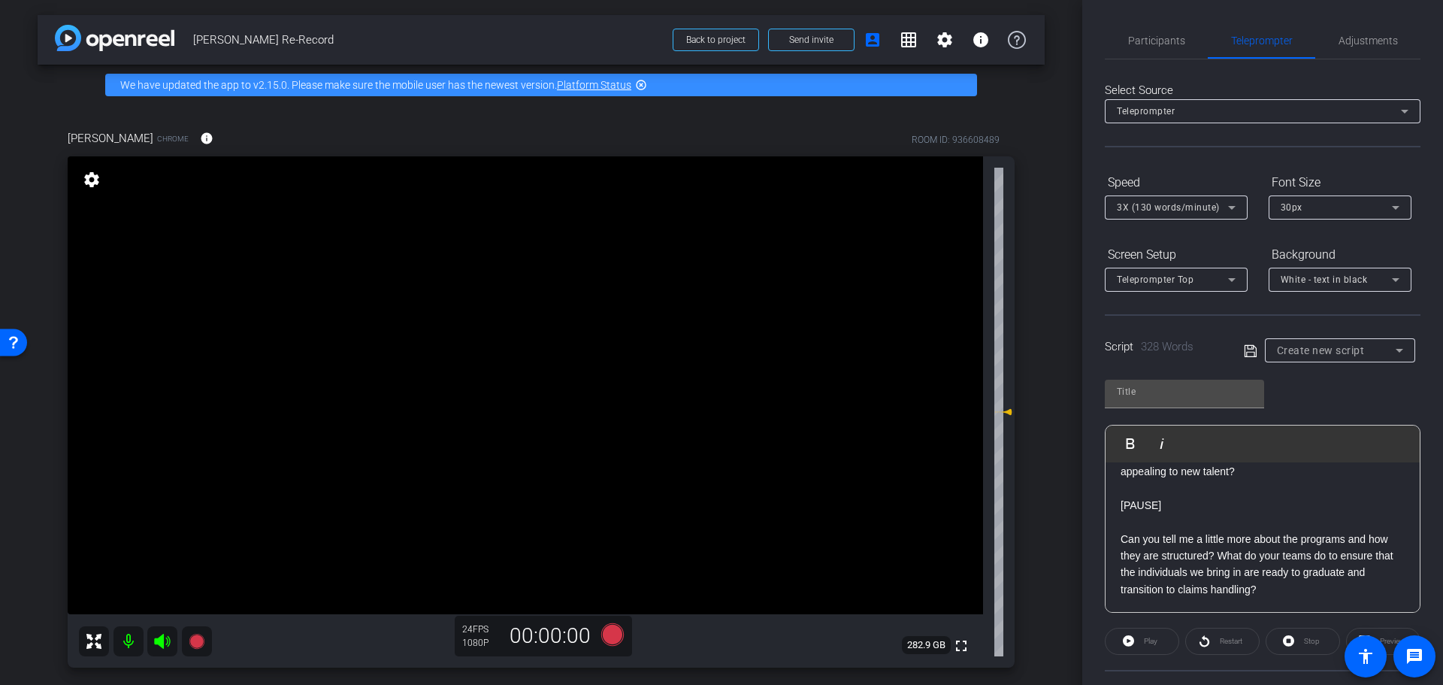
click at [1187, 596] on p "[PAUSE] Can you tell me a little more about the programs and how they are struc…" at bounding box center [1263, 564] width 284 height 135
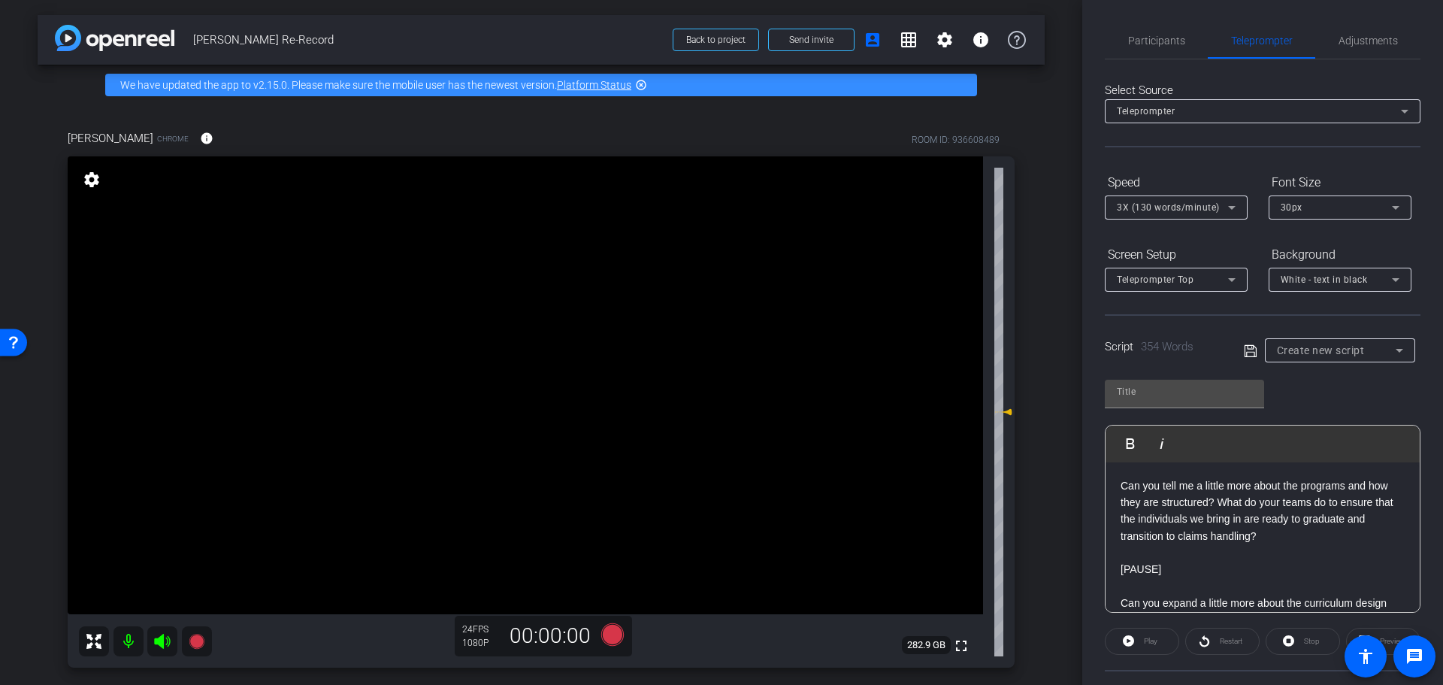
scroll to position [724, 0]
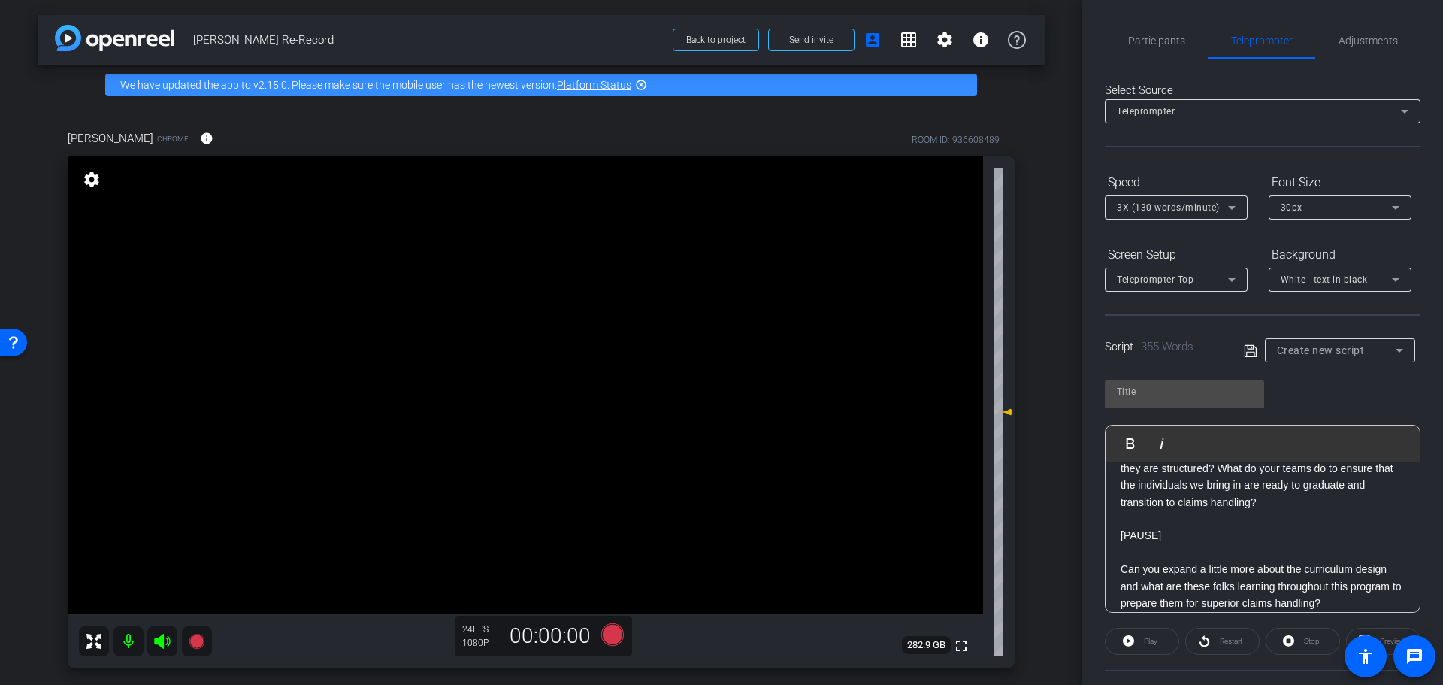
click at [1178, 606] on p "[PAUSE] Can you tell me a little more about the programs and how they are struc…" at bounding box center [1263, 527] width 284 height 235
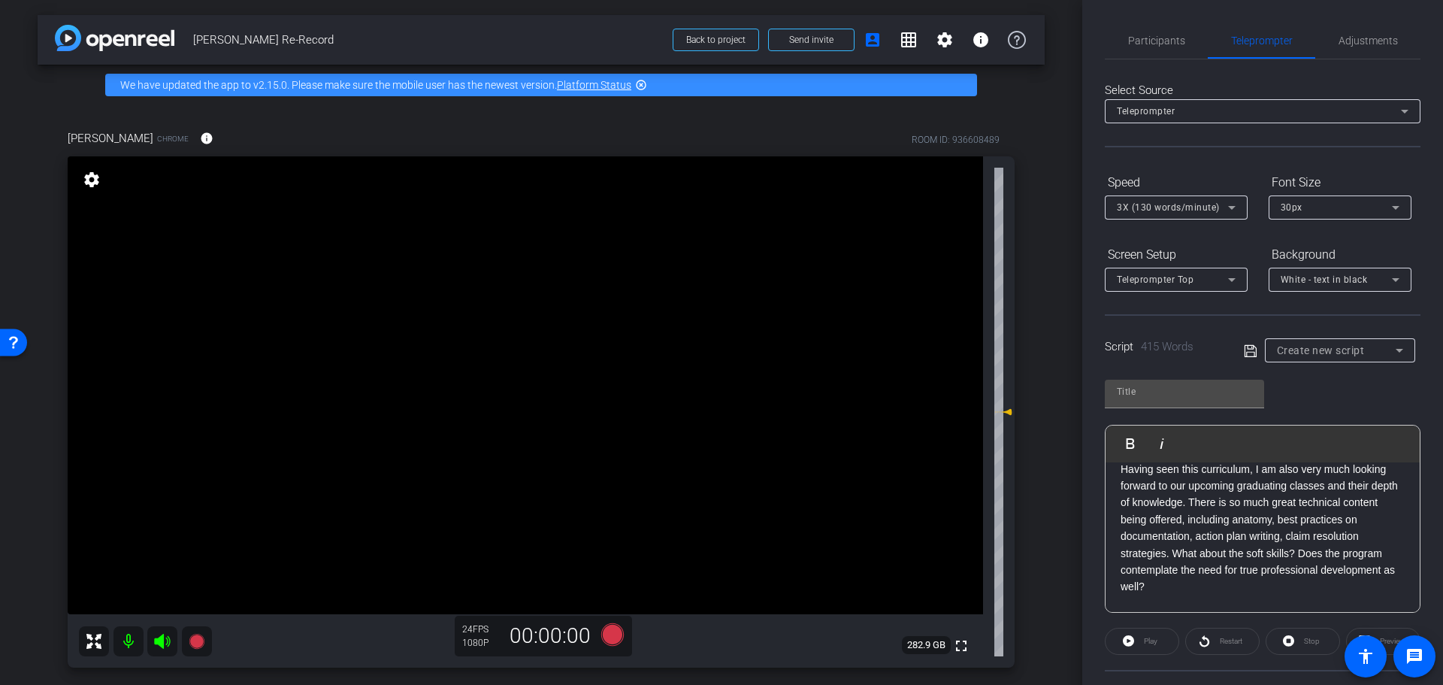
scroll to position [942, 0]
click at [1211, 612] on p at bounding box center [1263, 620] width 284 height 17
drag, startPoint x: 1212, startPoint y: 567, endPoint x: 1202, endPoint y: 583, distance: 19.0
click at [1212, 567] on p "Can you spend a minute on how you and your team go about identifying and select…" at bounding box center [1263, 555] width 284 height 84
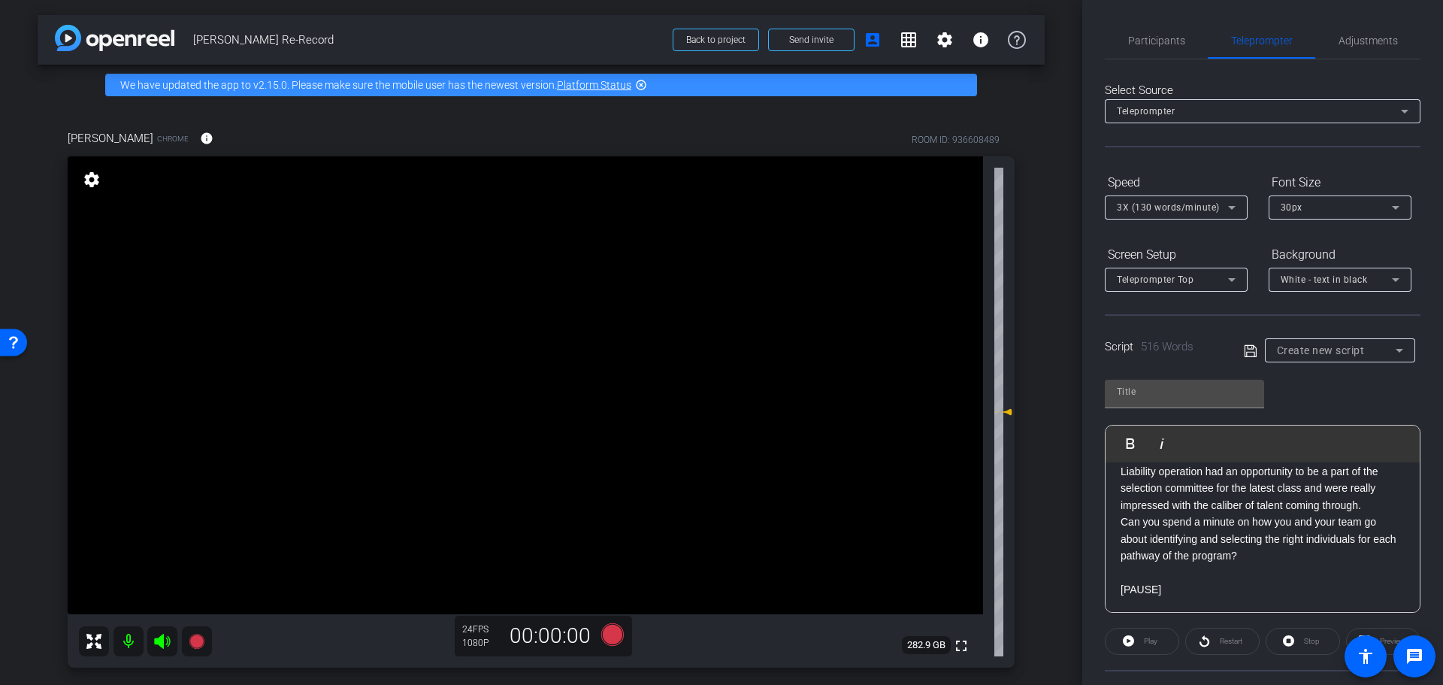
click at [1180, 597] on p at bounding box center [1263, 605] width 284 height 17
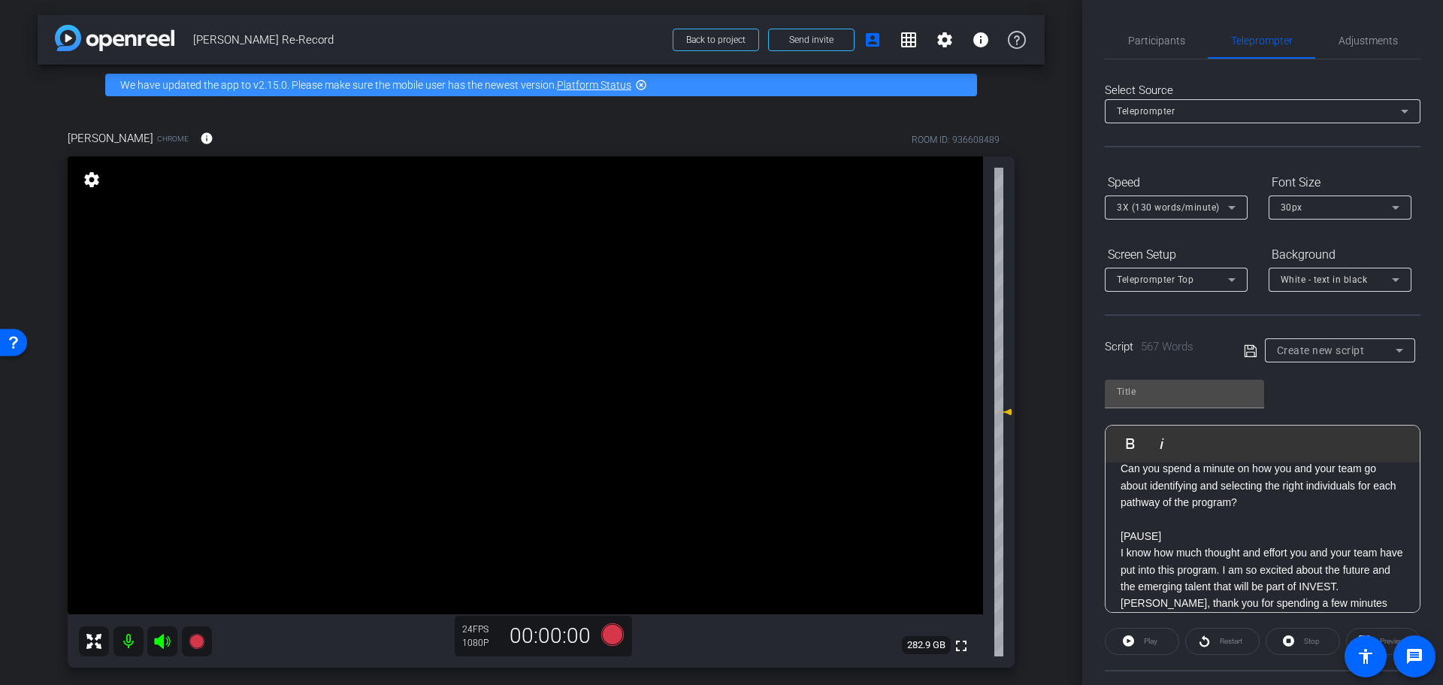
click at [1199, 512] on p "Can you spend a minute on how you and your team go about identifying and select…" at bounding box center [1263, 502] width 284 height 84
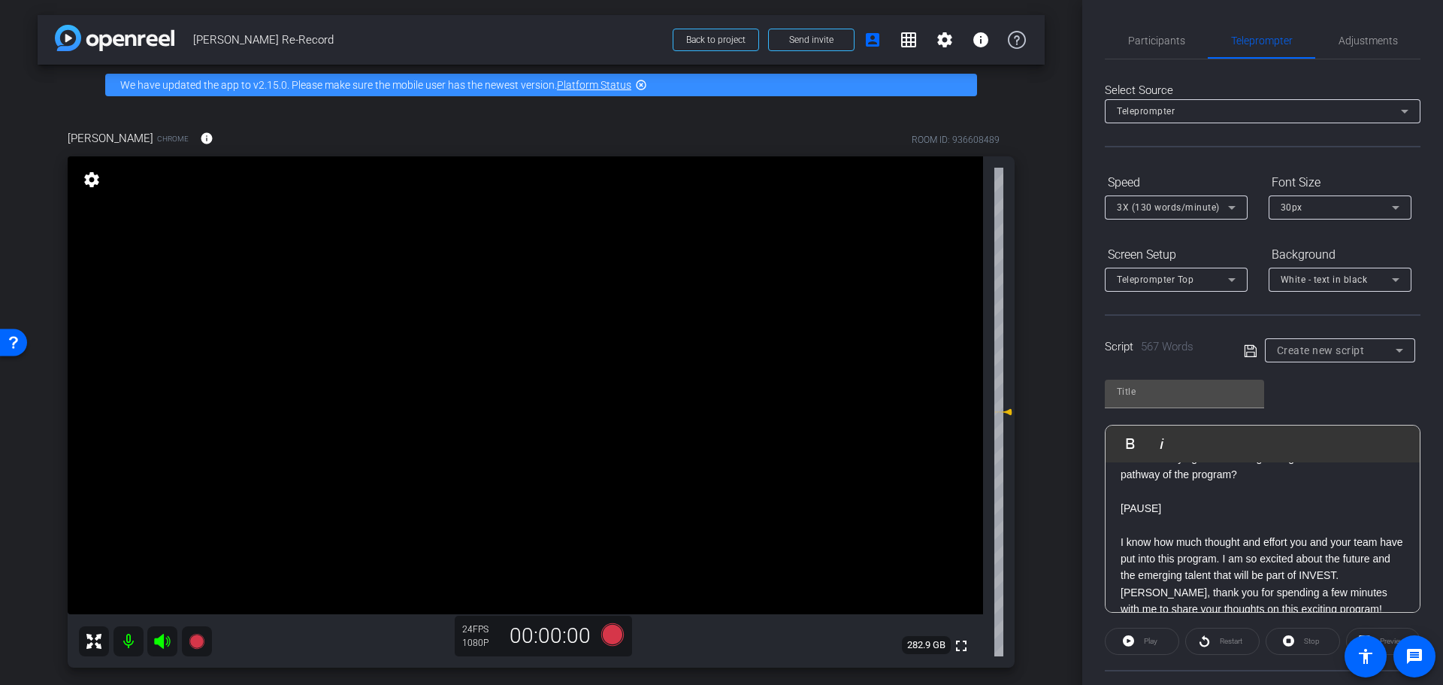
scroll to position [1242, 0]
click at [1138, 647] on div "Play" at bounding box center [1142, 641] width 74 height 27
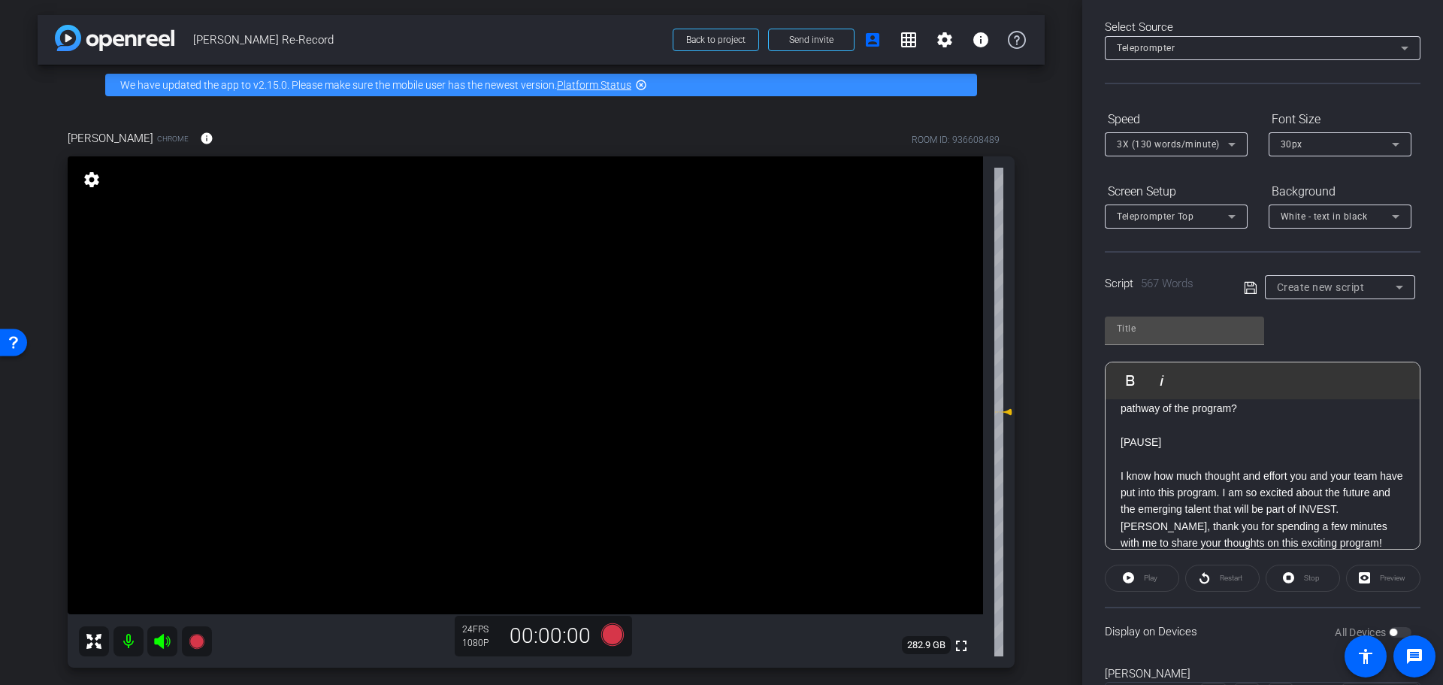
scroll to position [137, 0]
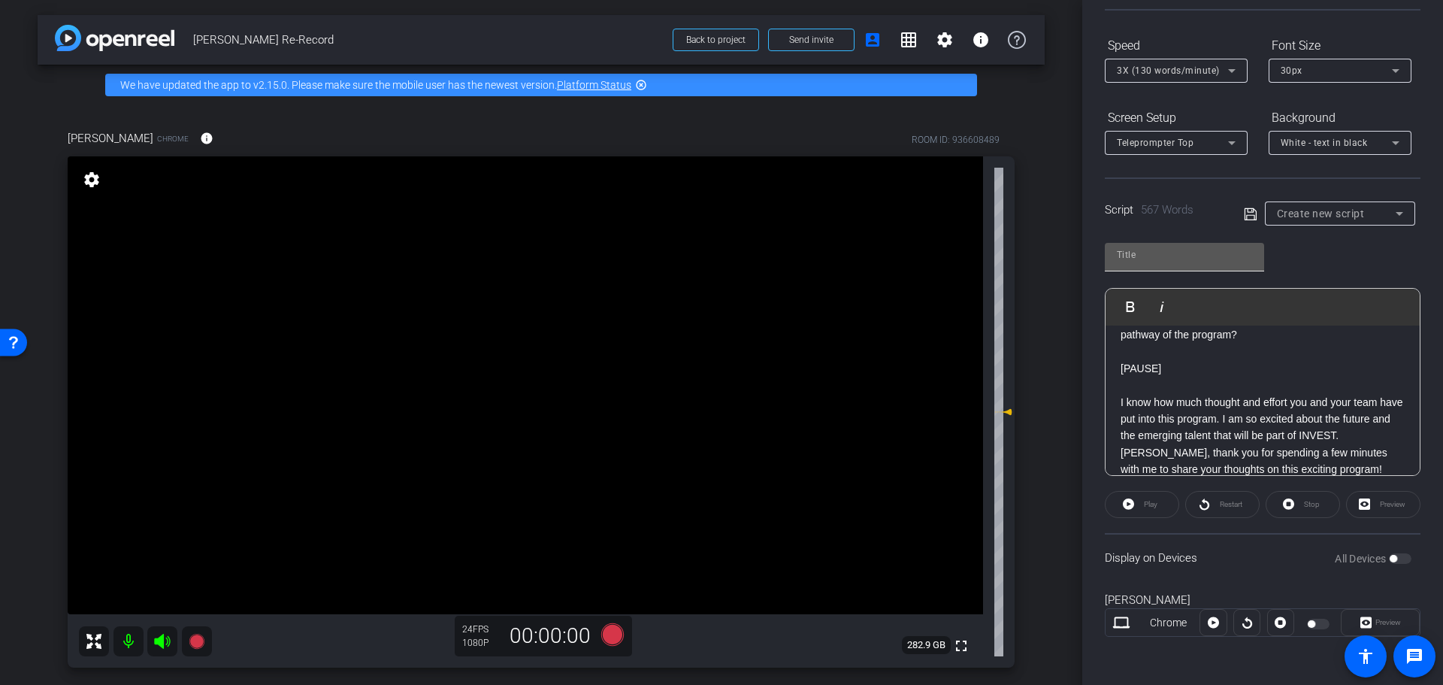
click at [1130, 248] on input "text" at bounding box center [1184, 255] width 135 height 18
type input "INVEST"
click at [1395, 506] on div "Preview" at bounding box center [1383, 504] width 74 height 27
click at [1358, 502] on div "Preview" at bounding box center [1383, 504] width 74 height 27
click at [1269, 402] on p "I know how much thought and effort you and your team have put into this program…" at bounding box center [1263, 436] width 284 height 84
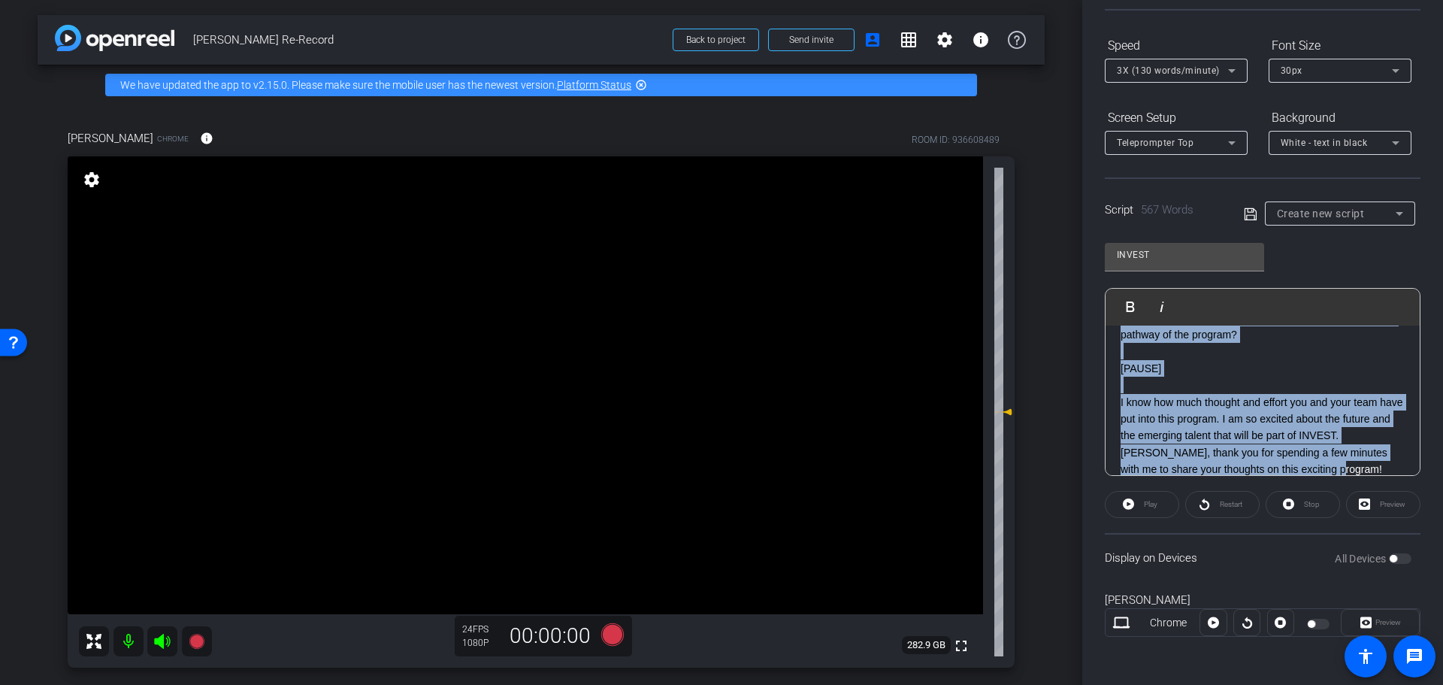
copy div "lo, ipsu dolor sita Conse Adipisc, Elits Doeiusmo Temp in Utlabore Etdolore mag…"
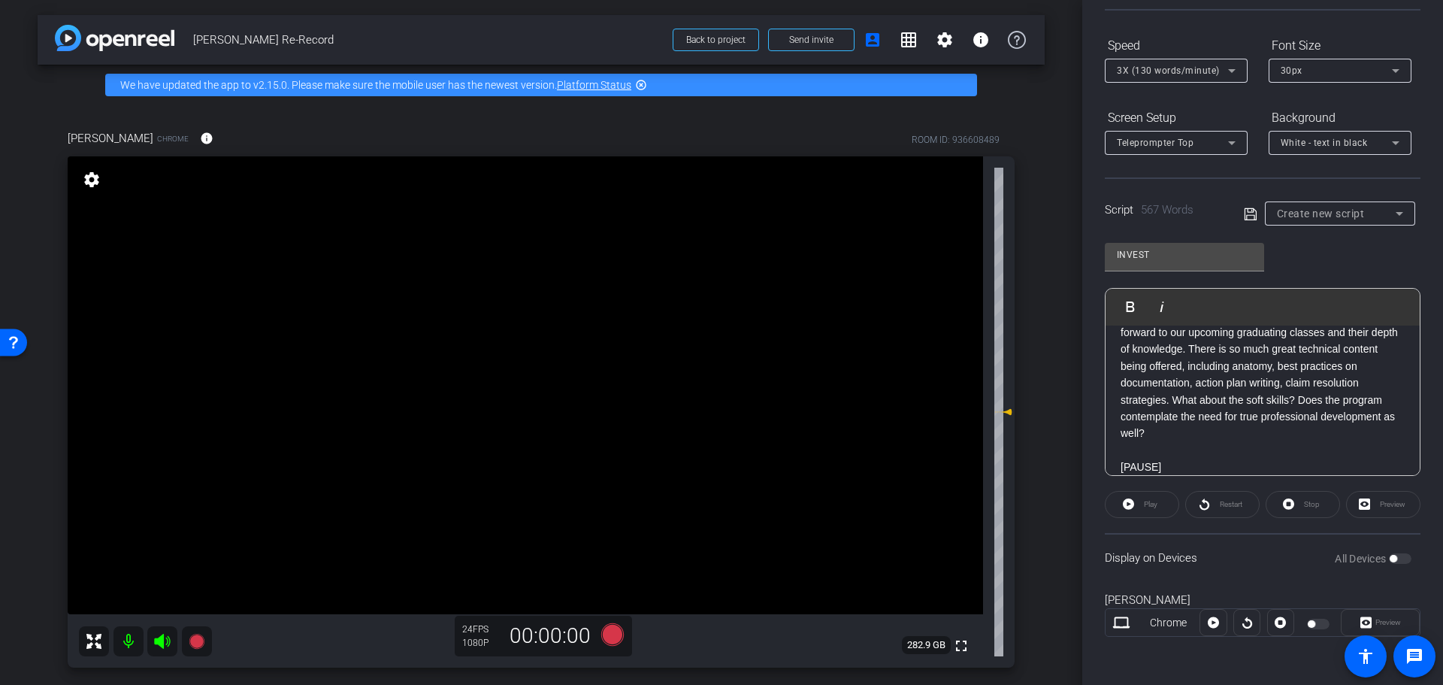
click at [1245, 231] on div "INVEST Play Play from this location Play Selected Play and display the selected…" at bounding box center [1263, 353] width 316 height 244
click at [1251, 217] on icon at bounding box center [1250, 213] width 12 height 12
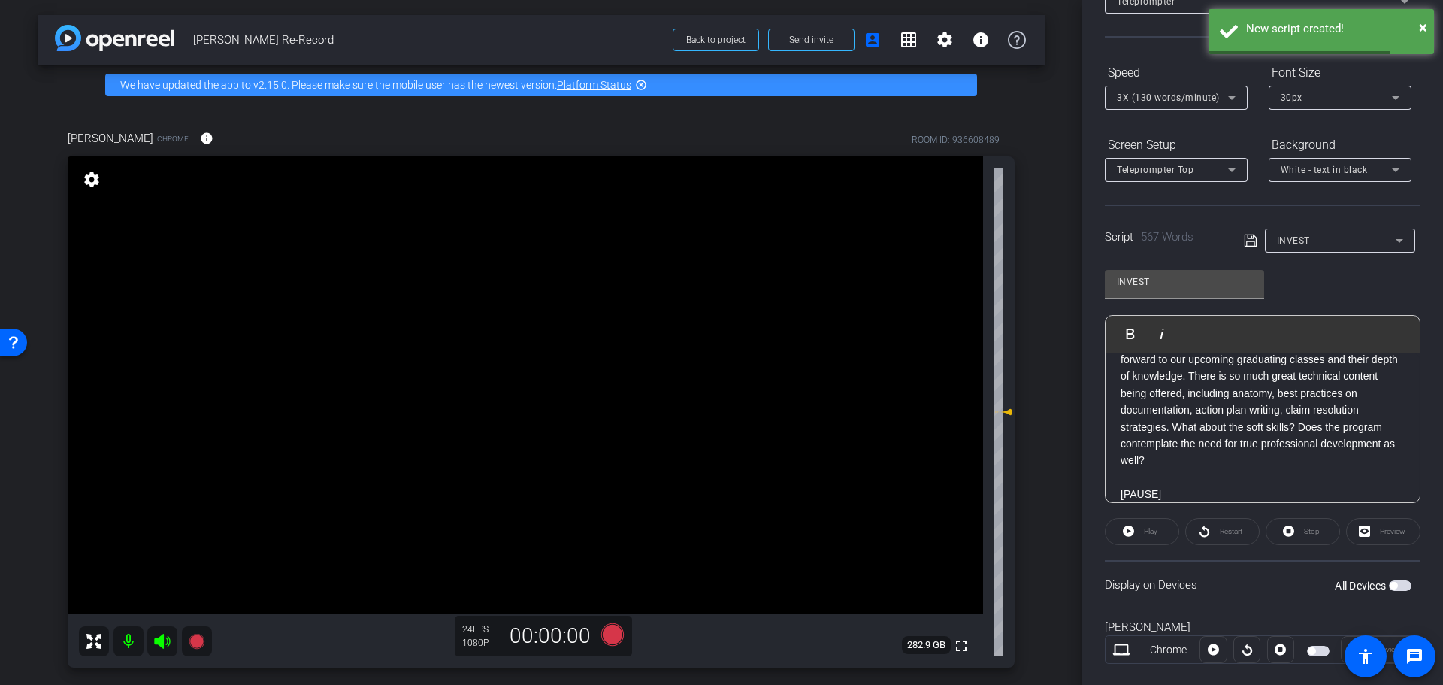
scroll to position [62, 0]
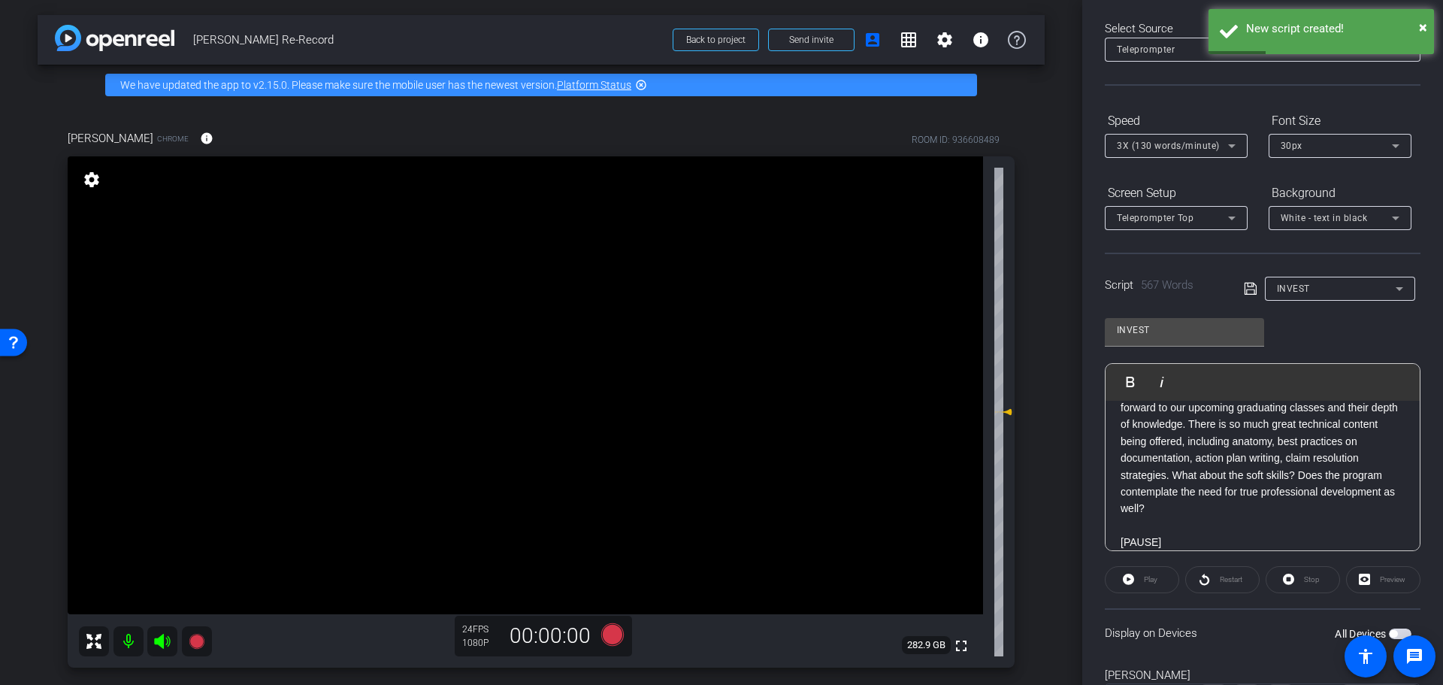
click at [1382, 577] on div "Preview" at bounding box center [1383, 579] width 74 height 27
click at [1360, 576] on div "Preview" at bounding box center [1383, 579] width 74 height 27
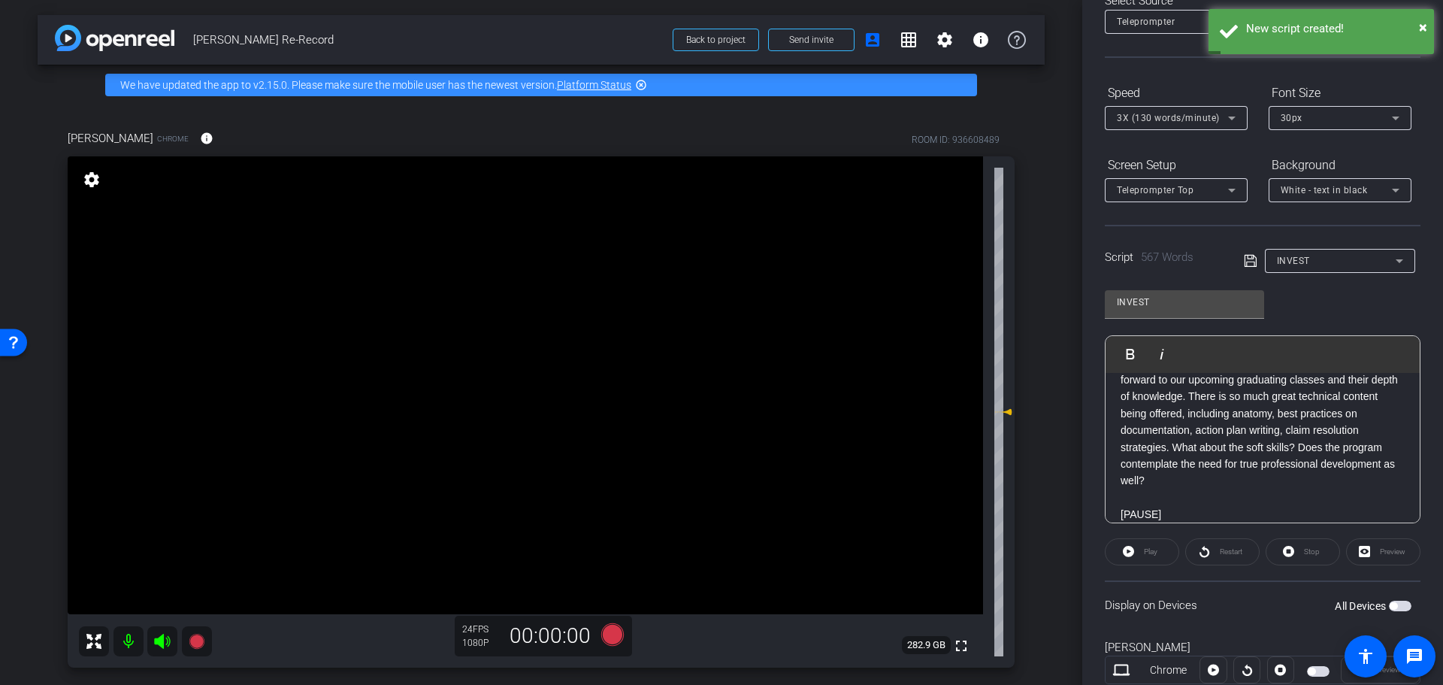
scroll to position [137, 0]
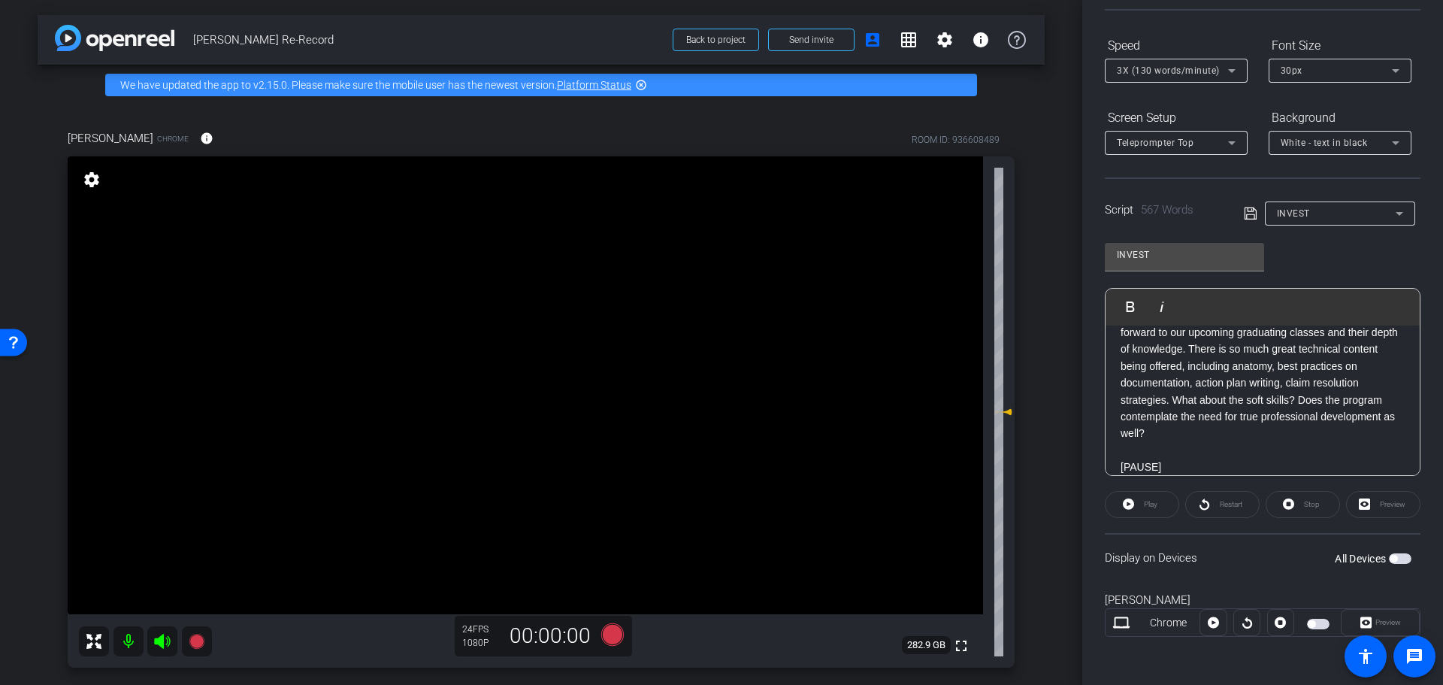
click at [1394, 552] on div "All Devices" at bounding box center [1373, 558] width 77 height 15
click at [1394, 553] on span "button" at bounding box center [1400, 558] width 23 height 11
click at [1345, 148] on div "White - text in black" at bounding box center [1336, 142] width 111 height 19
click at [1325, 203] on div "Black - text in white" at bounding box center [1325, 201] width 89 height 18
click at [1191, 176] on div "Select Source Teleprompter Speed 3X (130 words/minute) Font Size 30px Screen Se…" at bounding box center [1263, 292] width 316 height 739
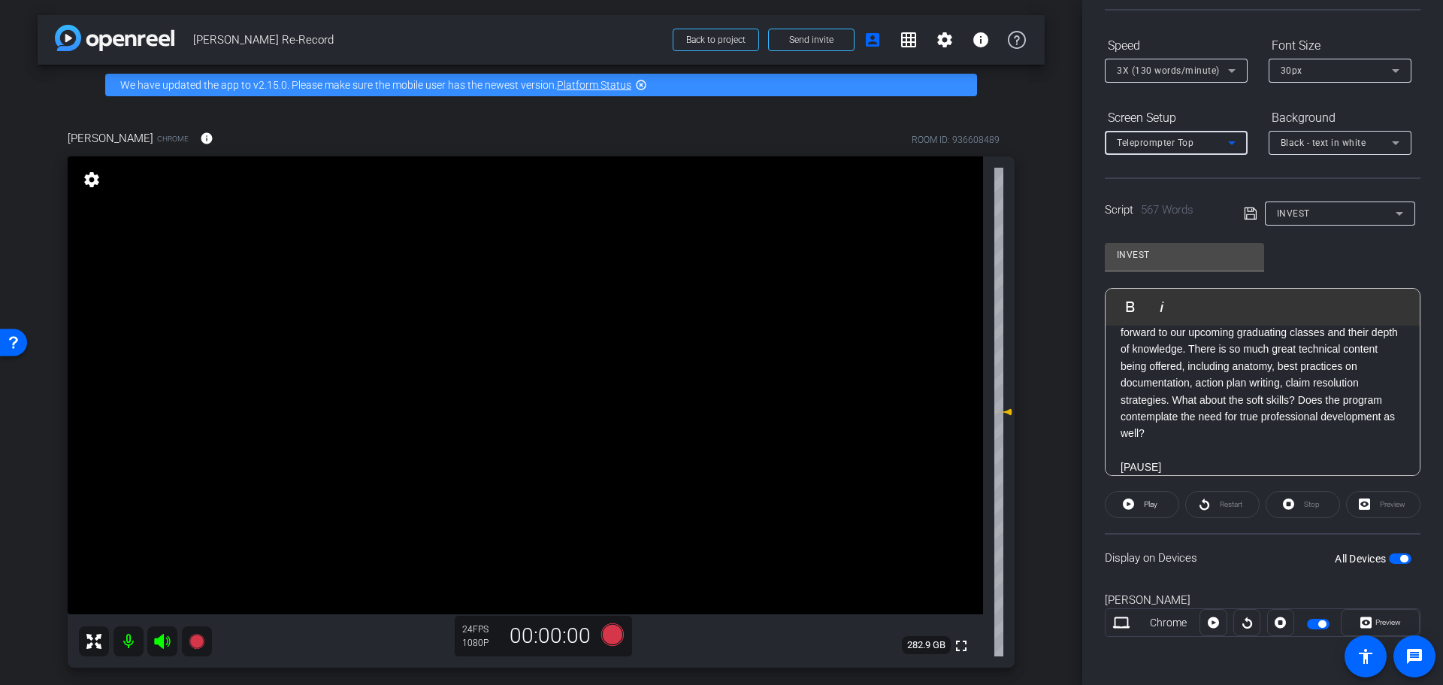
click at [1196, 150] on div "Teleprompter Top" at bounding box center [1172, 142] width 111 height 19
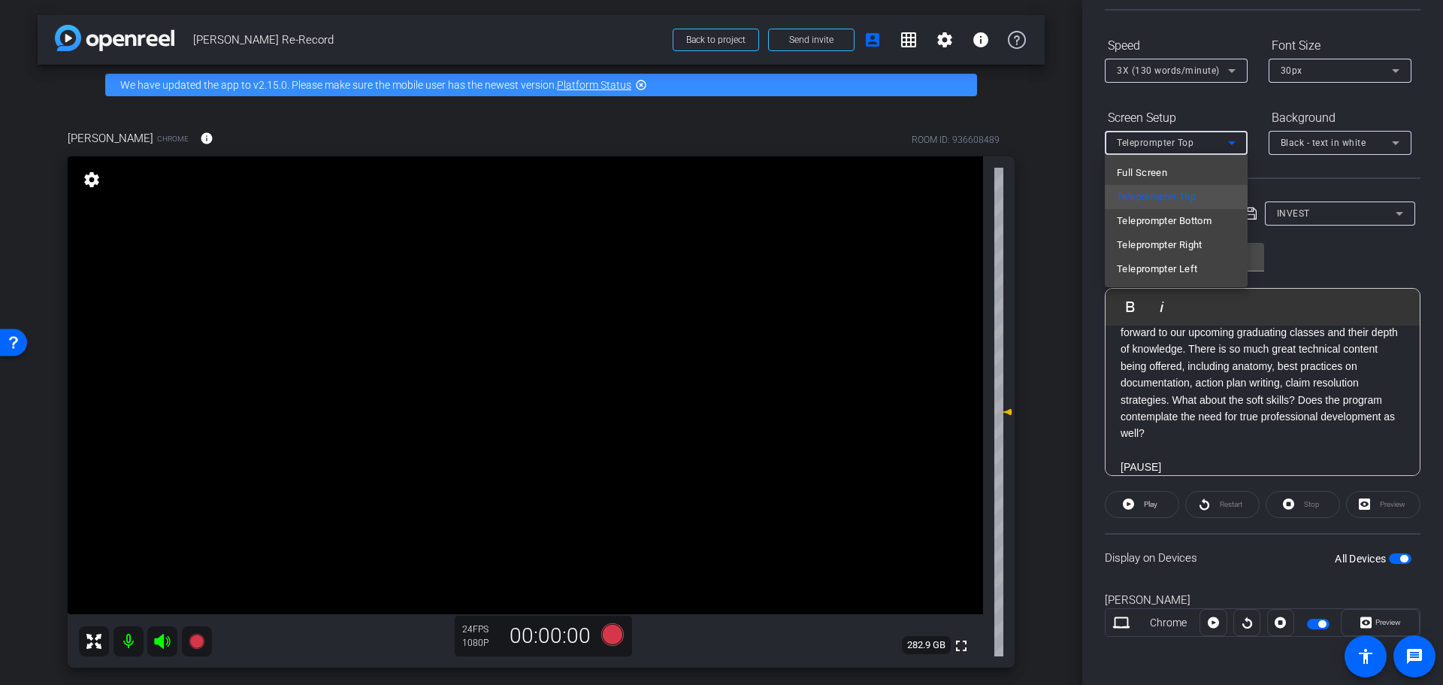
click at [1196, 156] on div "Full Screen Teleprompter Top Teleprompter Bottom Teleprompter Right Teleprompte…" at bounding box center [1176, 221] width 143 height 132
click at [1197, 140] on div at bounding box center [721, 342] width 1443 height 685
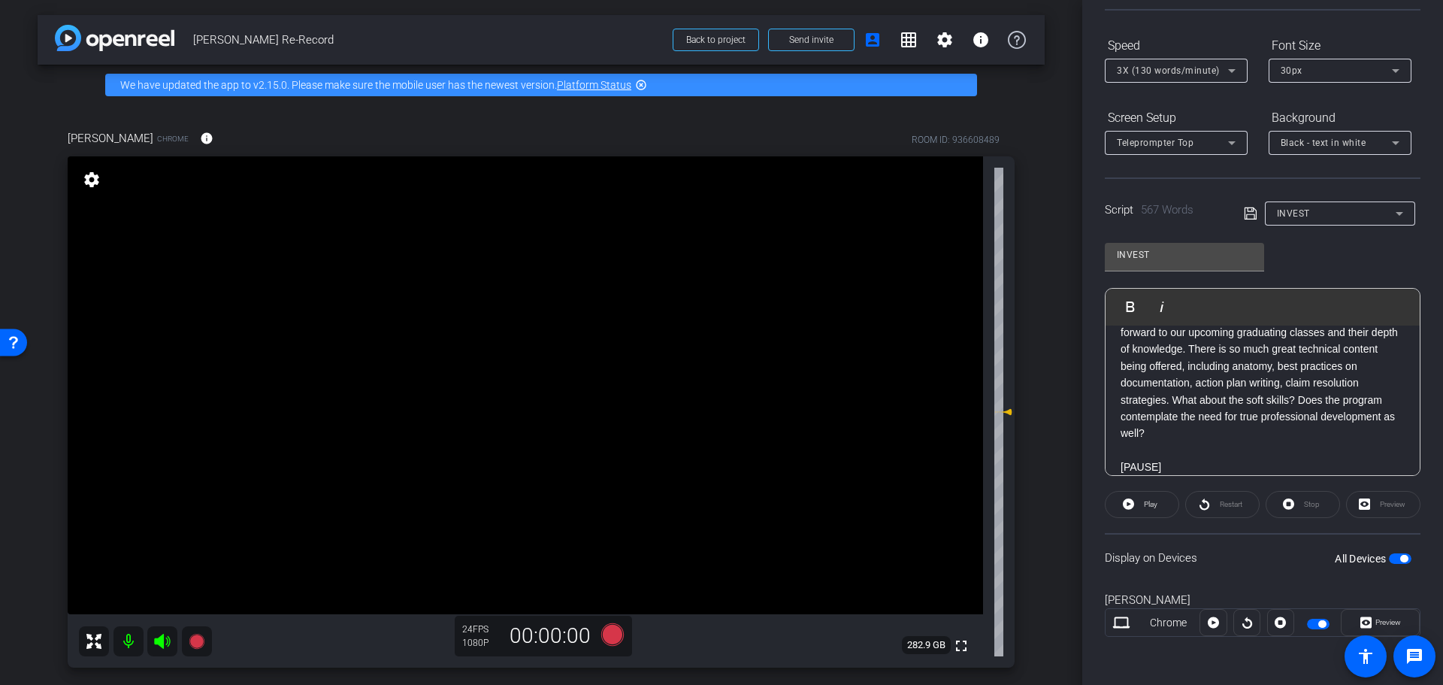
click at [1205, 117] on div "Screen Setup" at bounding box center [1176, 118] width 143 height 26
click at [1346, 505] on div "Preview" at bounding box center [1383, 504] width 74 height 27
click at [1363, 505] on div "Preview" at bounding box center [1383, 504] width 74 height 27
click at [1132, 500] on icon at bounding box center [1128, 503] width 11 height 19
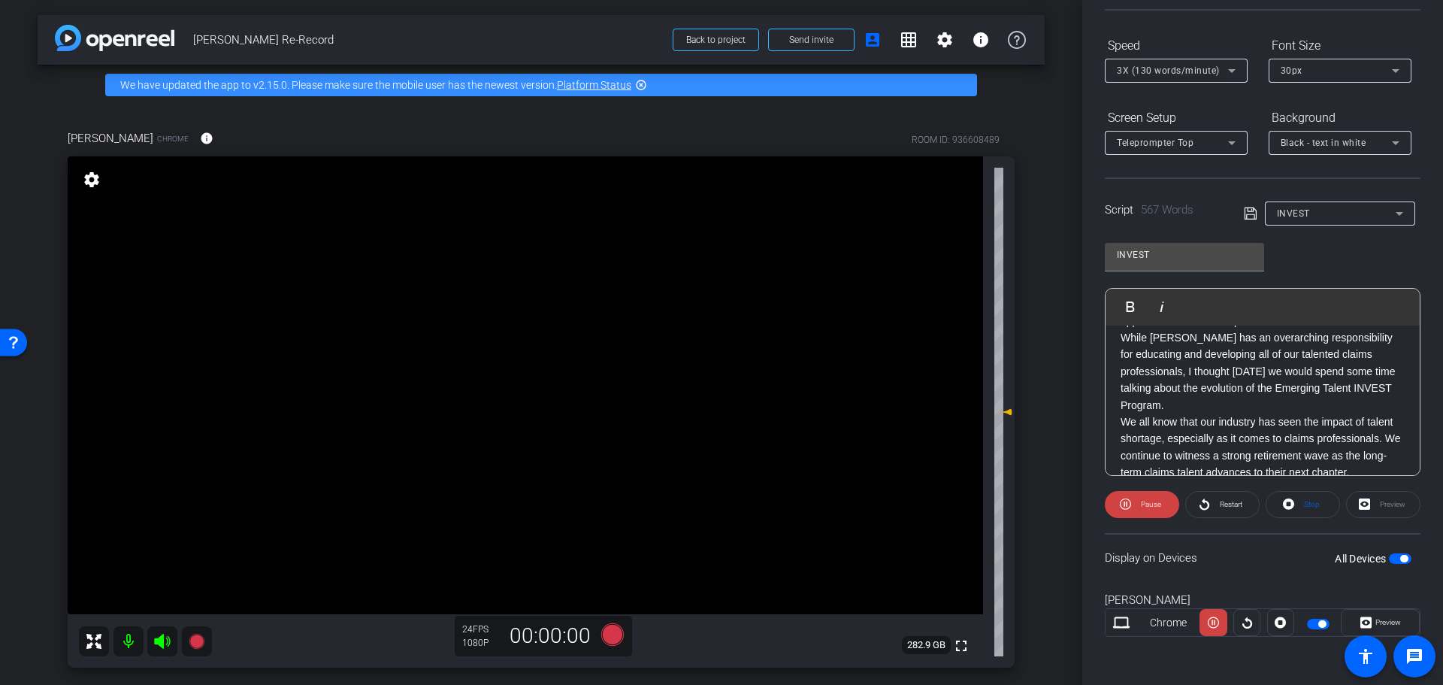
scroll to position [0, 0]
click at [1144, 502] on span "Pause" at bounding box center [1151, 504] width 20 height 8
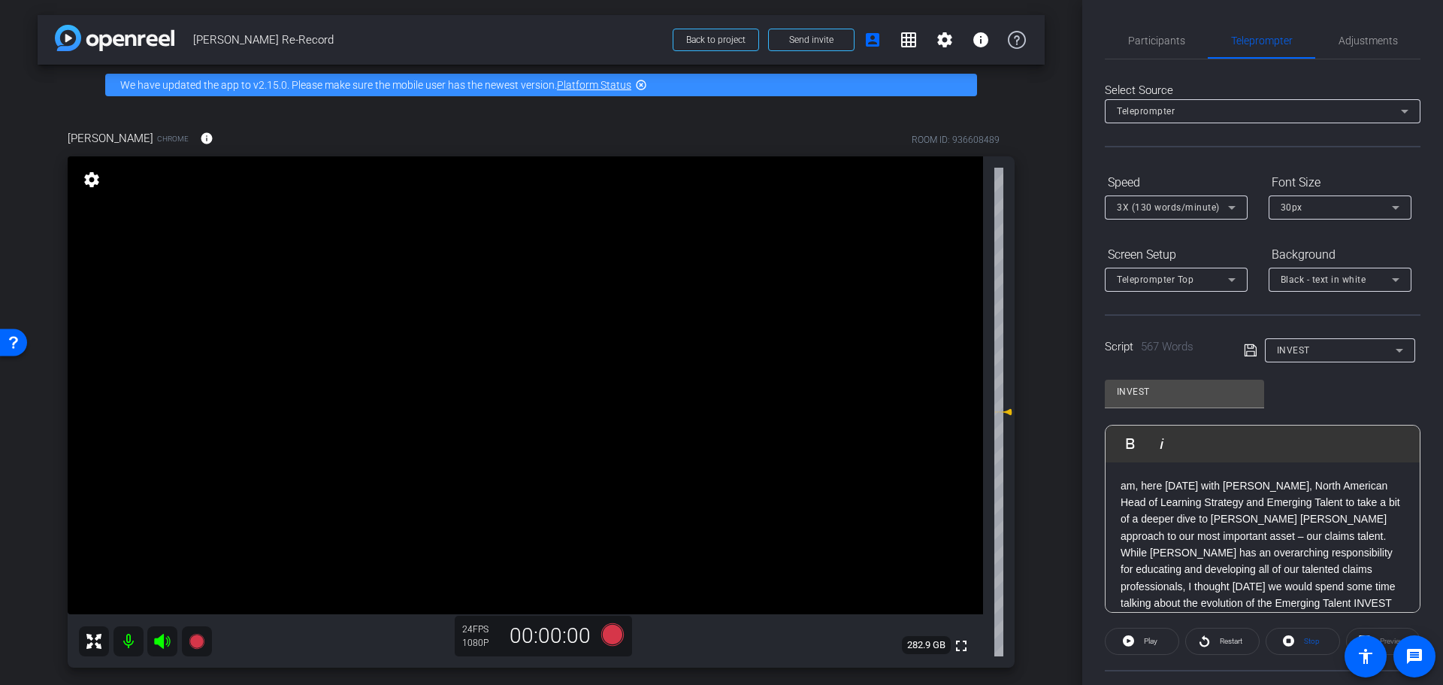
click at [1213, 116] on div "Teleprompter" at bounding box center [1259, 110] width 284 height 19
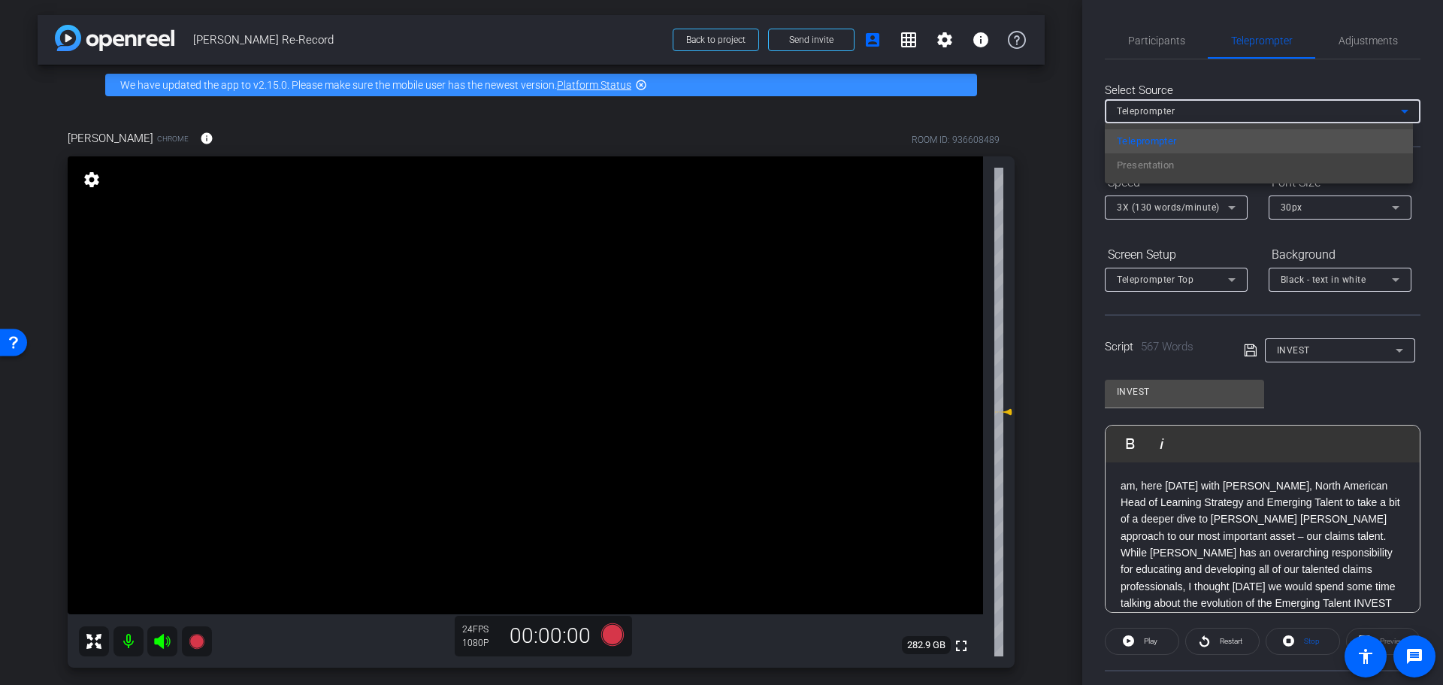
click at [1213, 116] on div at bounding box center [721, 342] width 1443 height 685
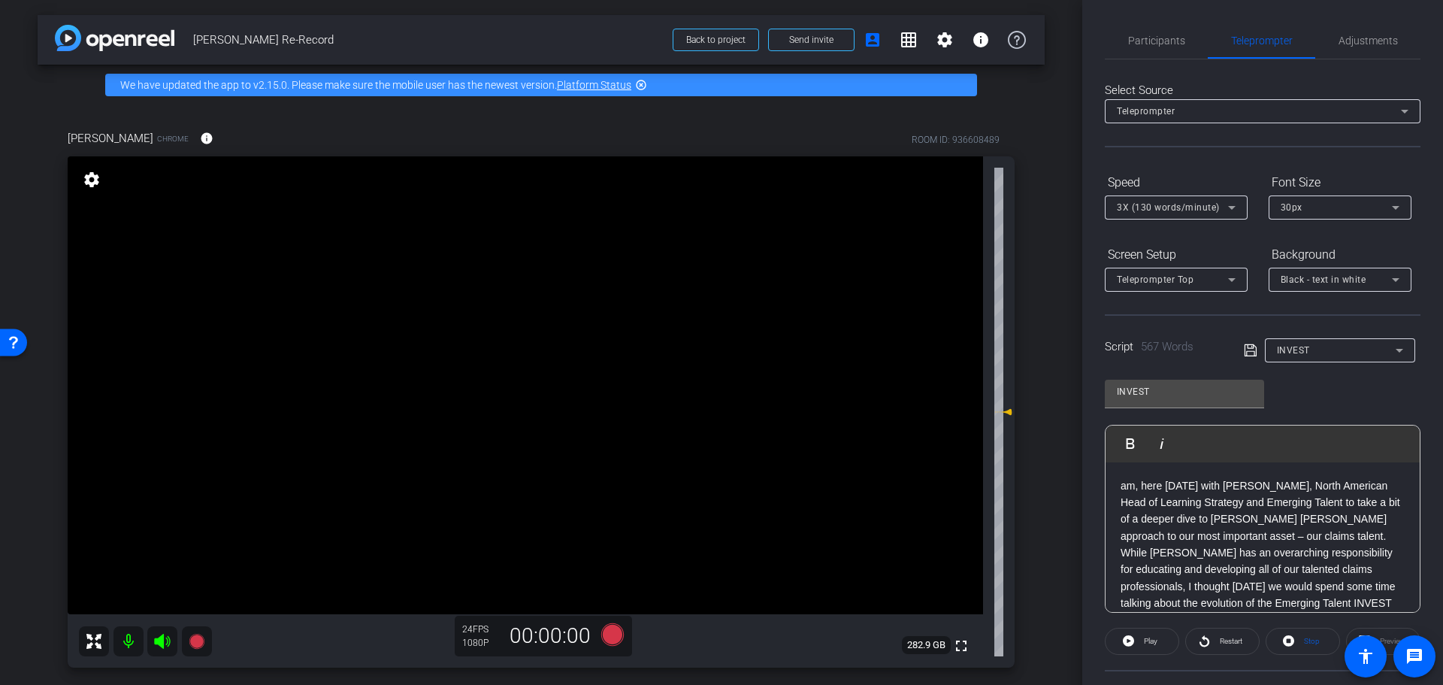
click at [1242, 277] on div "Teleprompter Top" at bounding box center [1176, 280] width 143 height 24
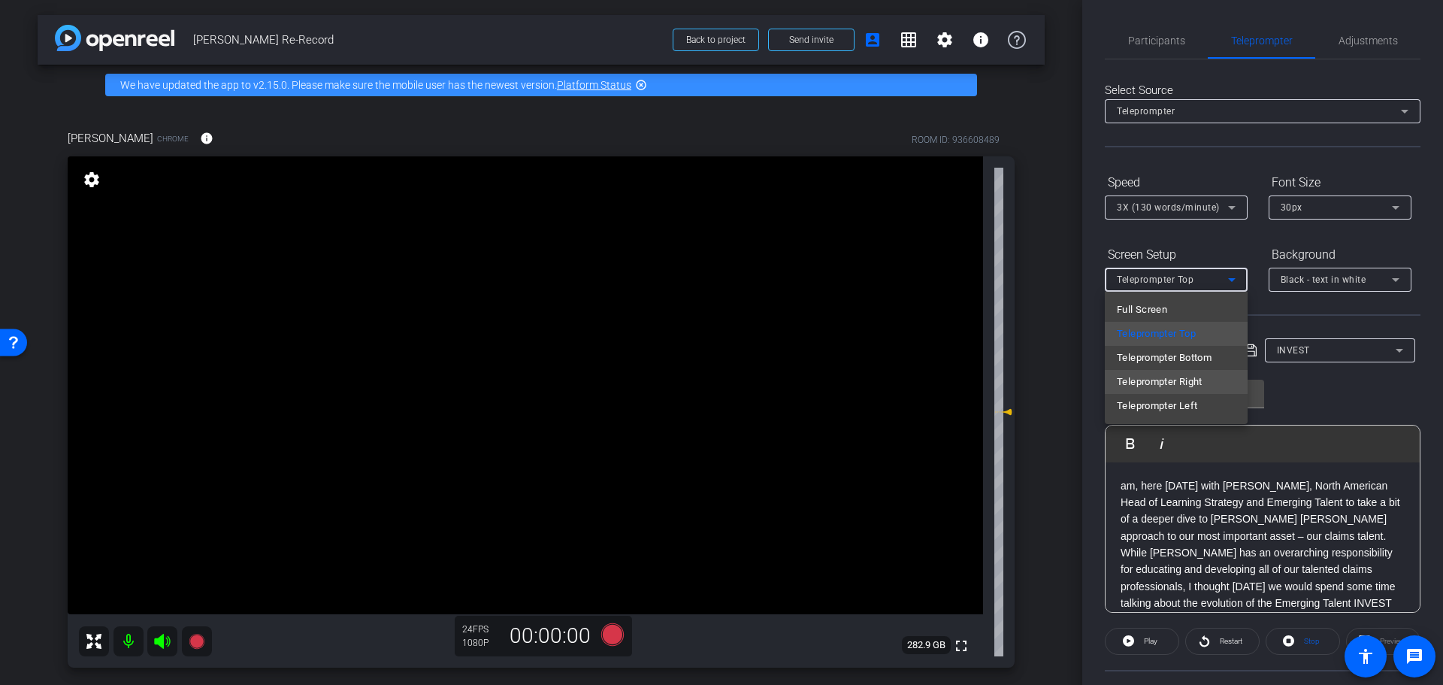
click at [1142, 383] on span "Teleprompter Right" at bounding box center [1160, 382] width 86 height 18
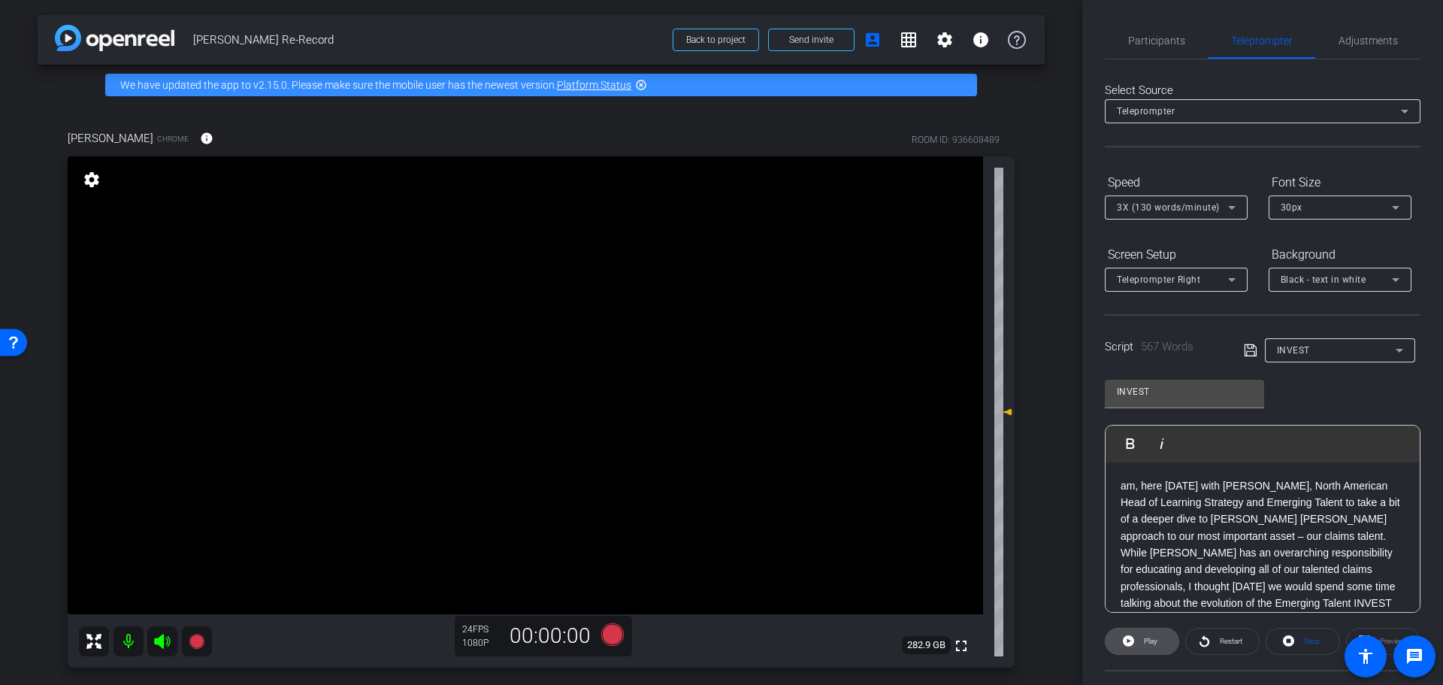
click at [1136, 645] on span at bounding box center [1141, 641] width 73 height 36
click at [1131, 634] on span at bounding box center [1142, 641] width 74 height 36
click at [1226, 287] on icon at bounding box center [1232, 280] width 18 height 18
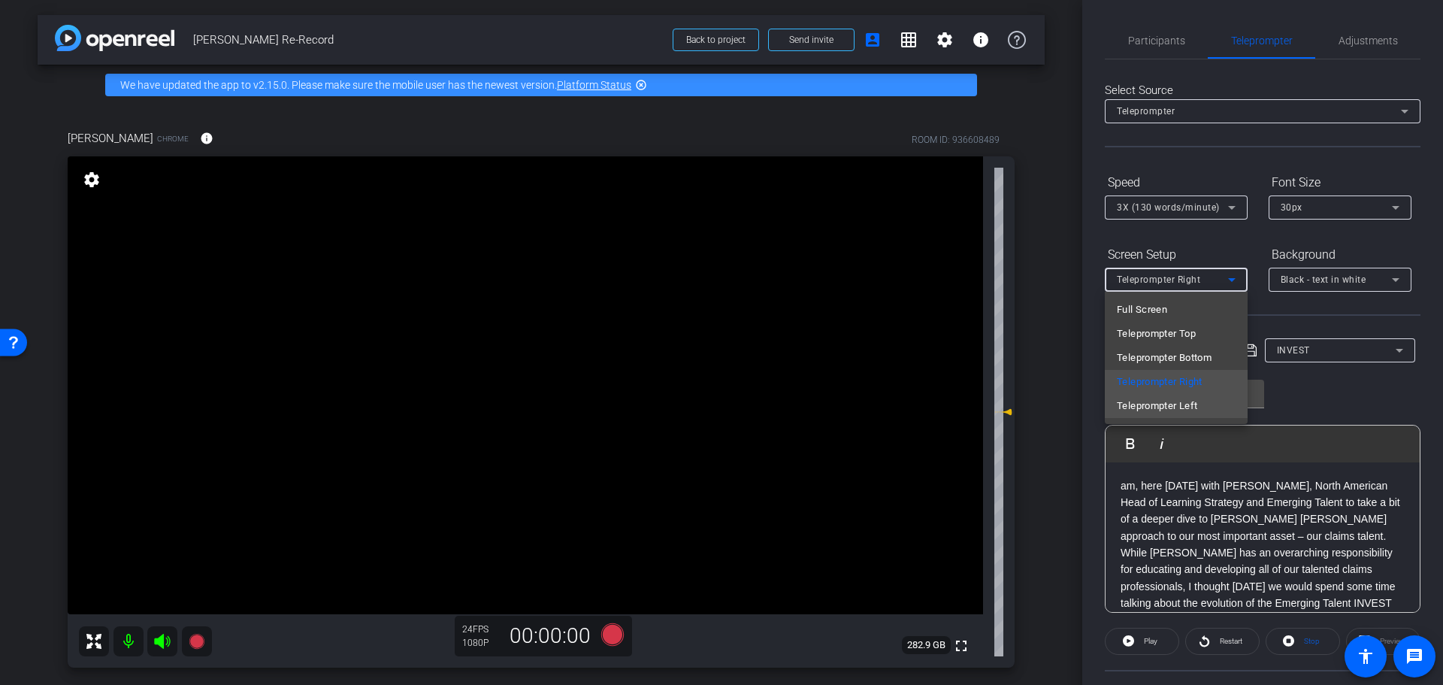
click at [1184, 407] on span "Teleprompter Left" at bounding box center [1157, 406] width 80 height 18
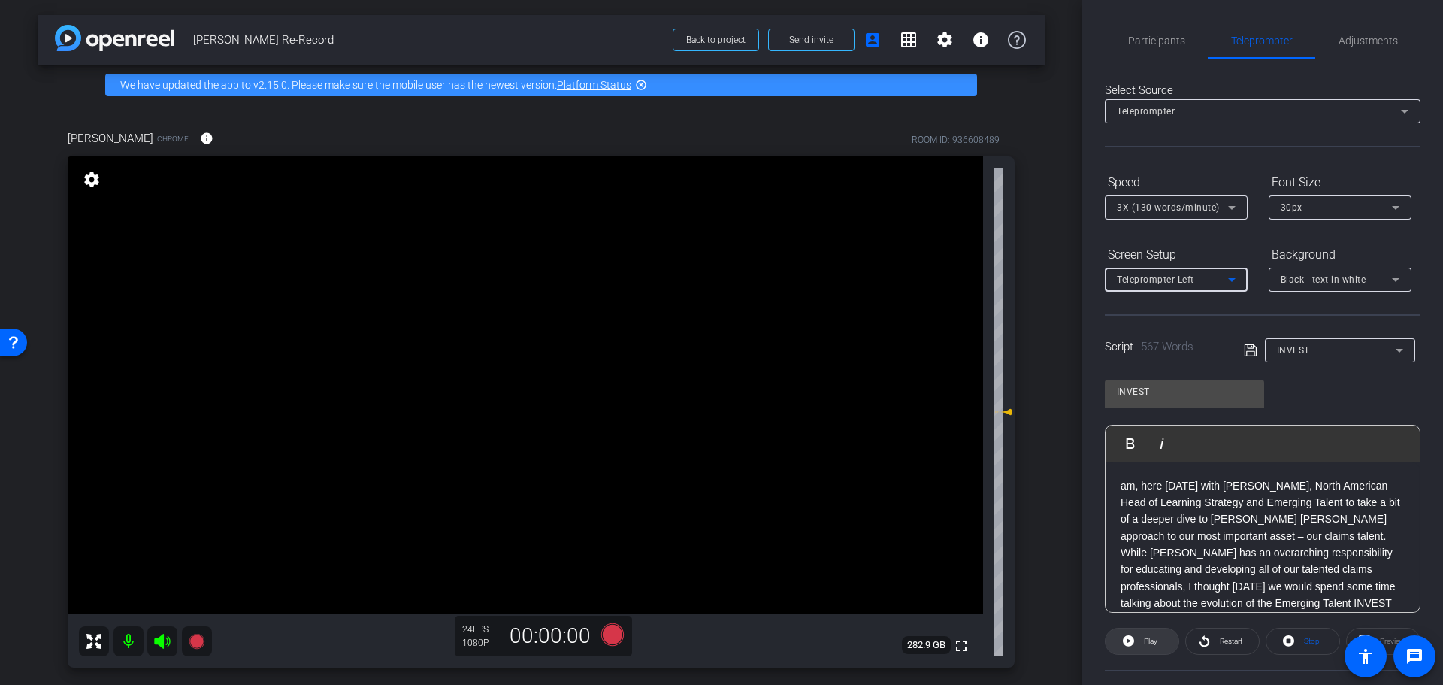
click at [1123, 640] on icon at bounding box center [1128, 640] width 11 height 19
click at [1149, 644] on span "Pause" at bounding box center [1151, 641] width 20 height 8
click at [1142, 43] on span "Participants" at bounding box center [1156, 40] width 57 height 11
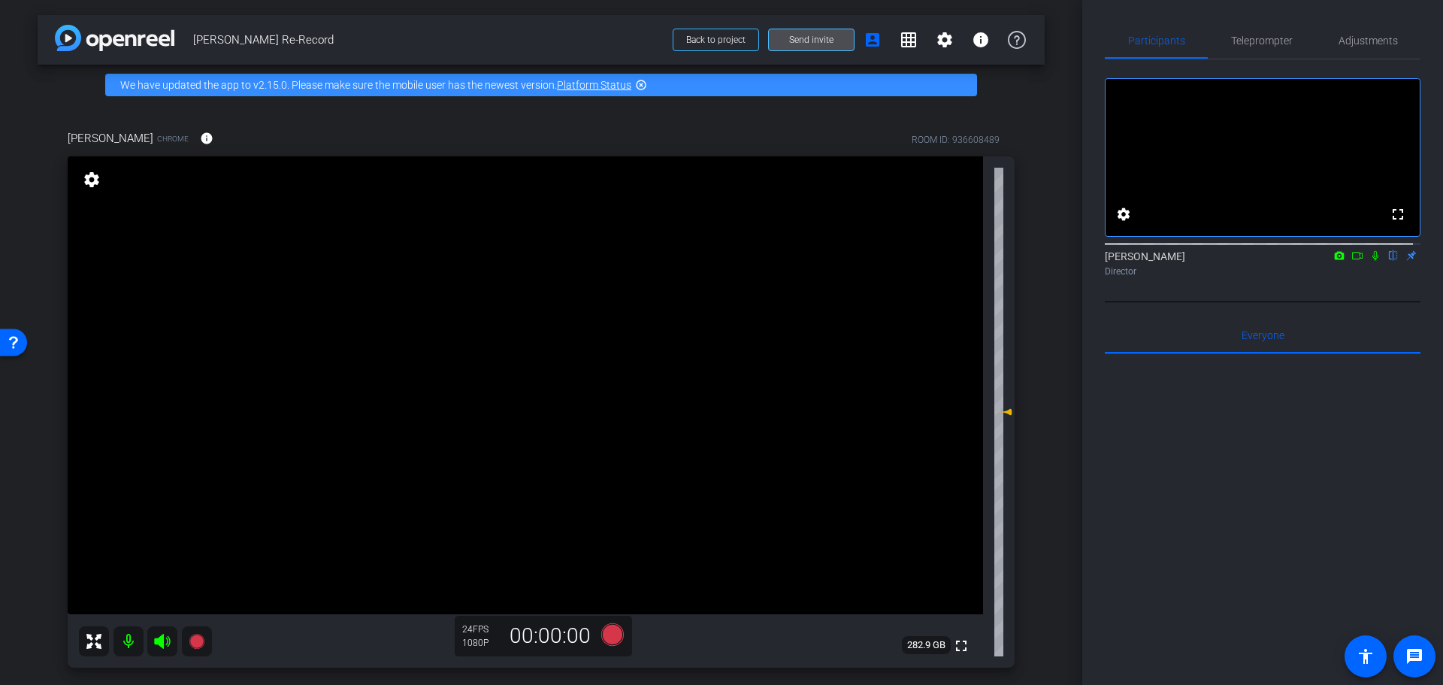
click at [826, 41] on span at bounding box center [811, 40] width 85 height 36
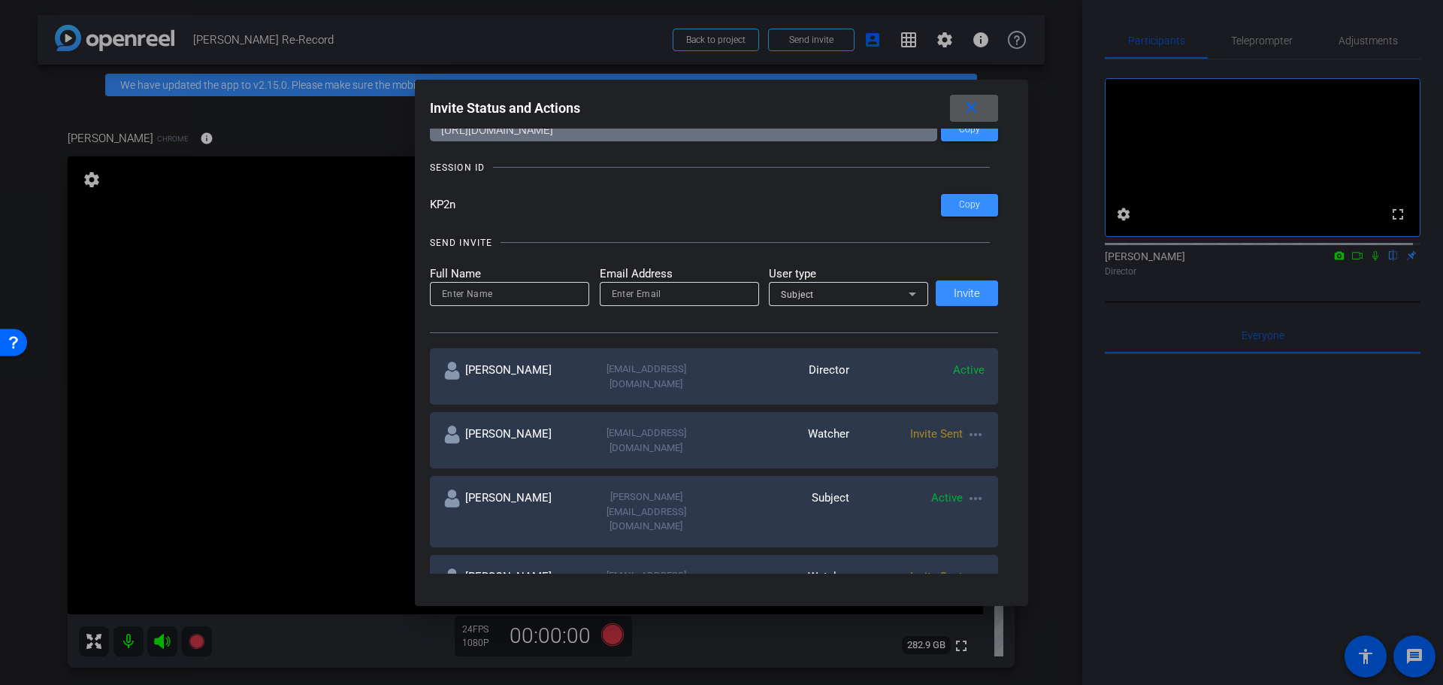
scroll to position [150, 0]
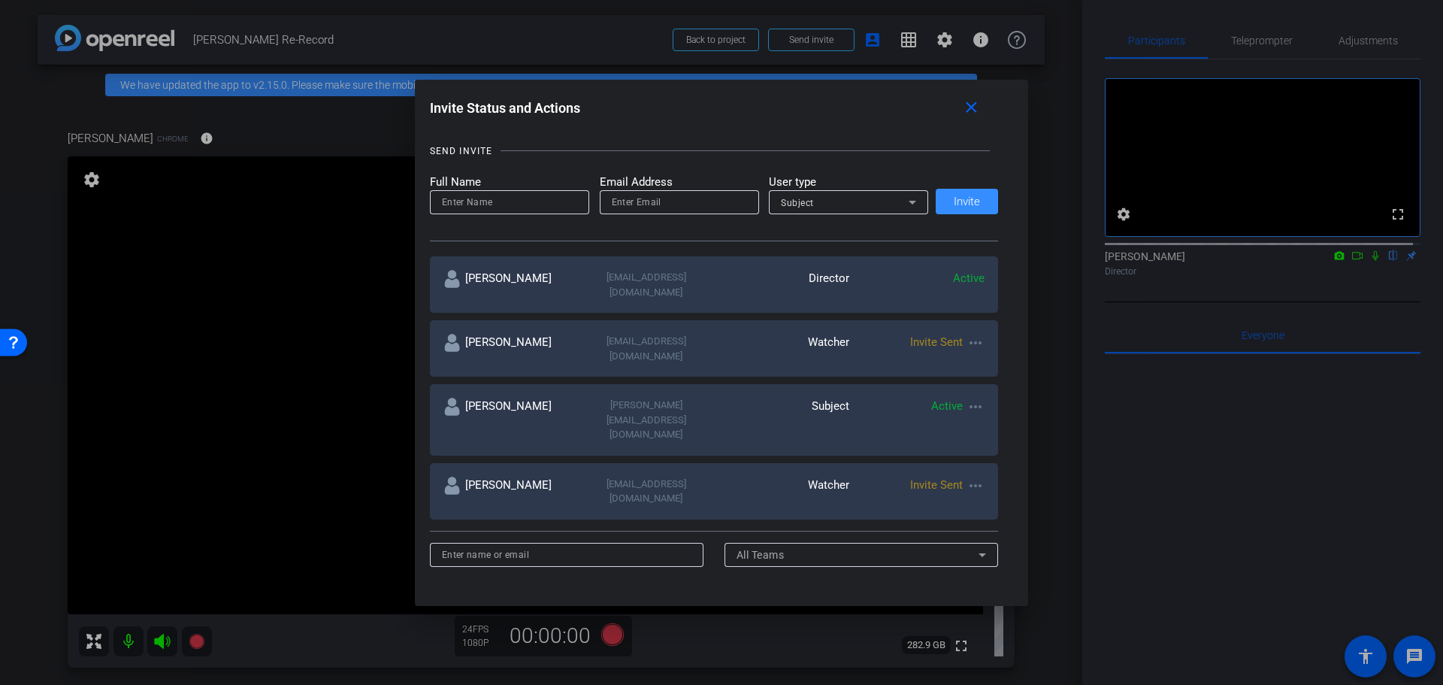
click at [968, 476] on mat-icon "more_horiz" at bounding box center [975, 485] width 18 height 18
click at [988, 479] on span "Re-Send Invite" at bounding box center [1031, 478] width 113 height 18
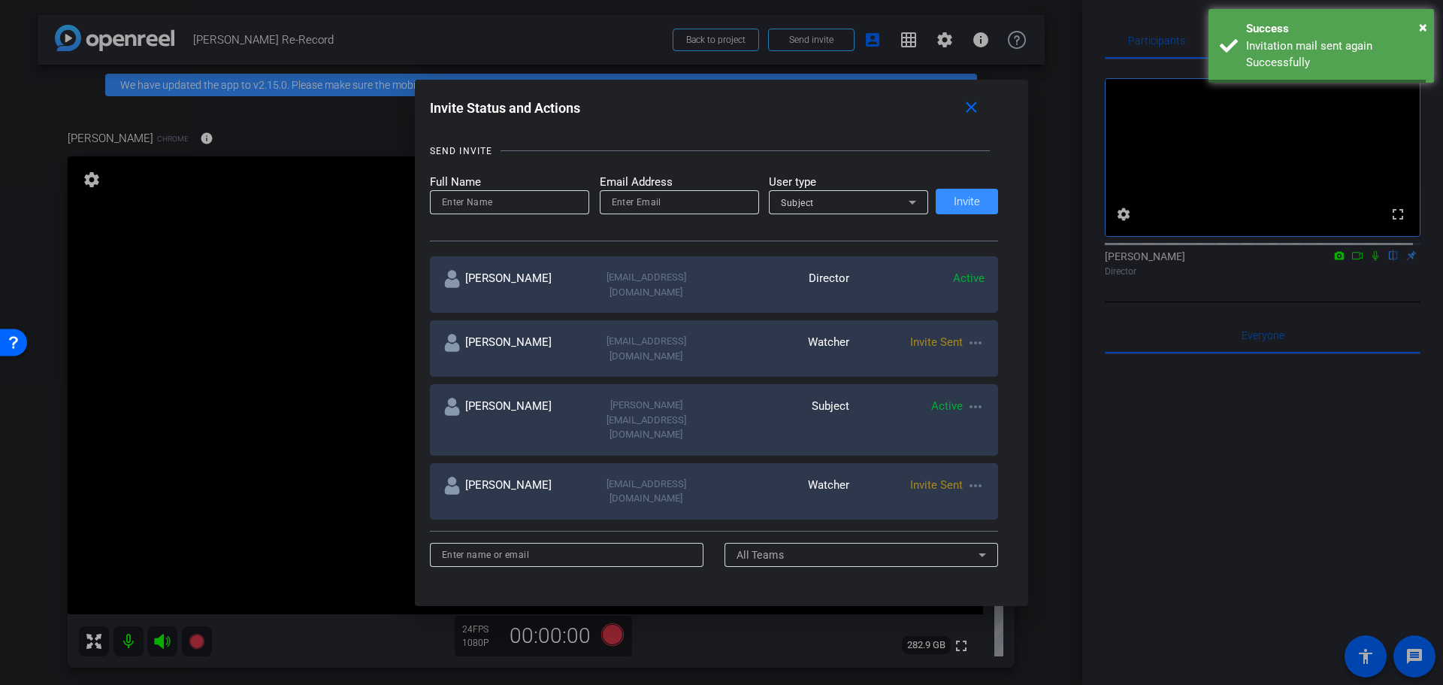
click at [970, 320] on div "[PERSON_NAME] [EMAIL_ADDRESS][DOMAIN_NAME] Watcher Invite Sent more_horiz" at bounding box center [714, 348] width 569 height 56
click at [972, 336] on mat-icon "more_horiz" at bounding box center [975, 343] width 18 height 18
click at [989, 379] on span "Re-Send Invite" at bounding box center [1031, 373] width 113 height 18
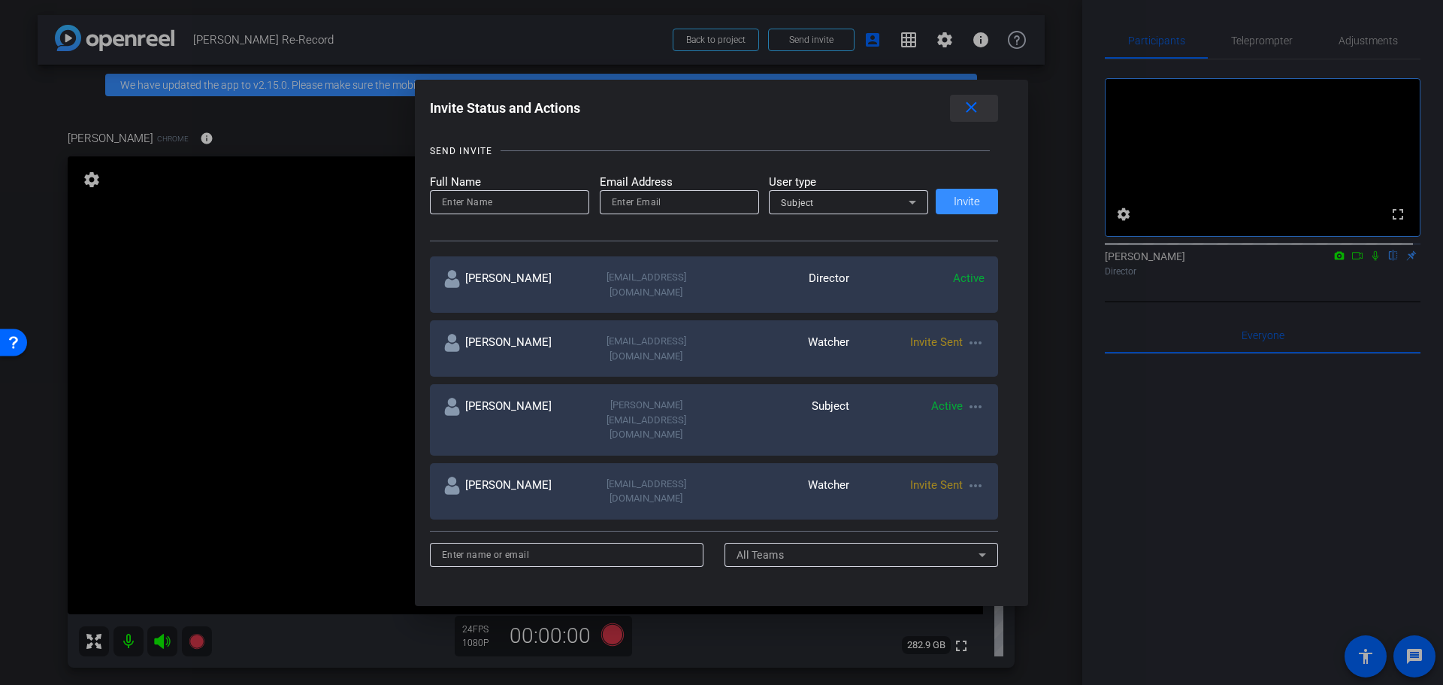
click at [978, 103] on mat-icon "close" at bounding box center [971, 107] width 19 height 19
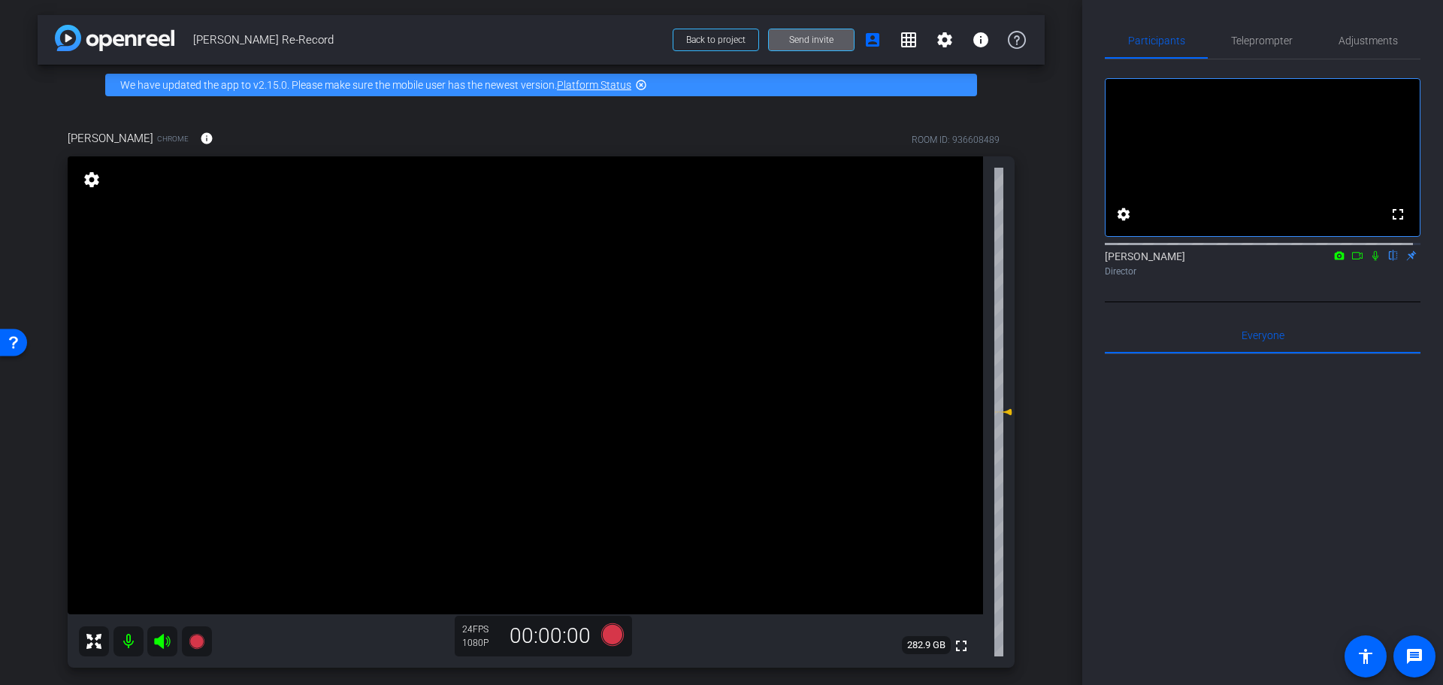
click at [1223, 461] on div at bounding box center [1263, 540] width 316 height 372
click at [1273, 44] on span "Teleprompter" at bounding box center [1262, 40] width 62 height 11
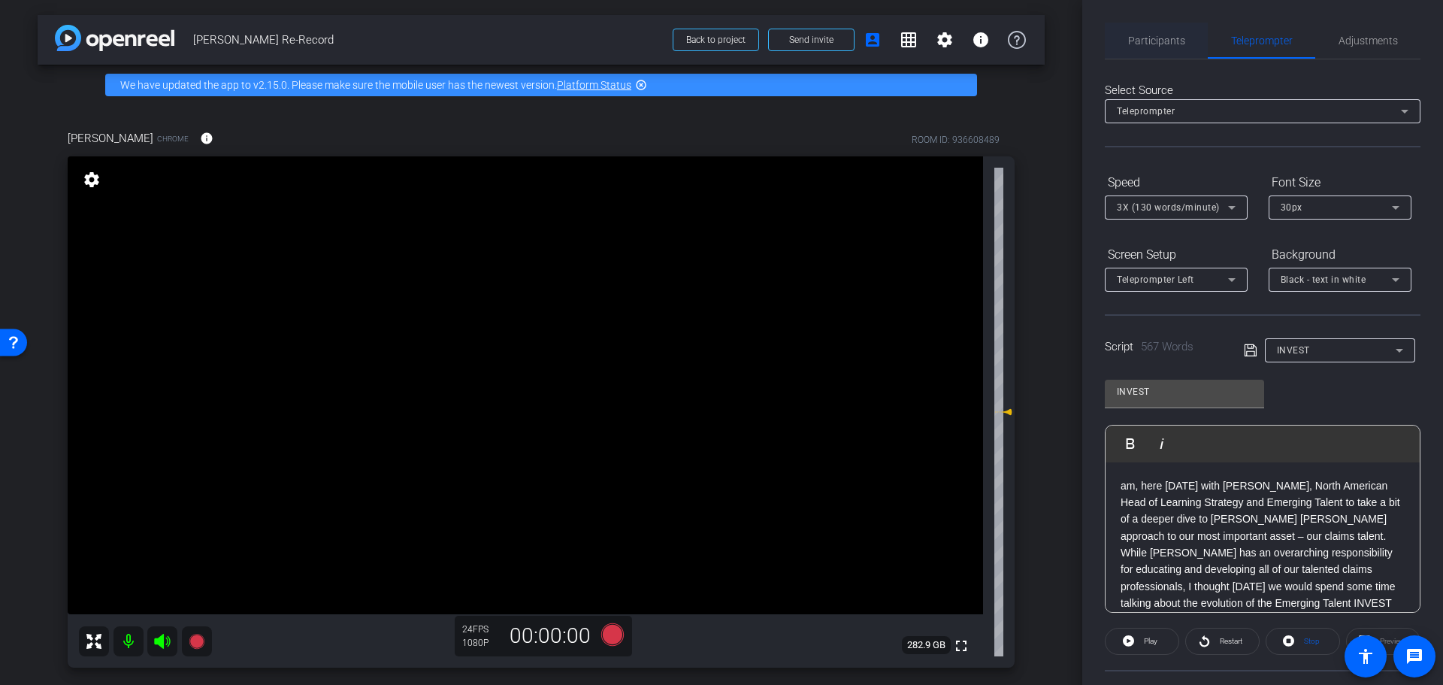
click at [1138, 24] on span "Participants" at bounding box center [1156, 41] width 57 height 36
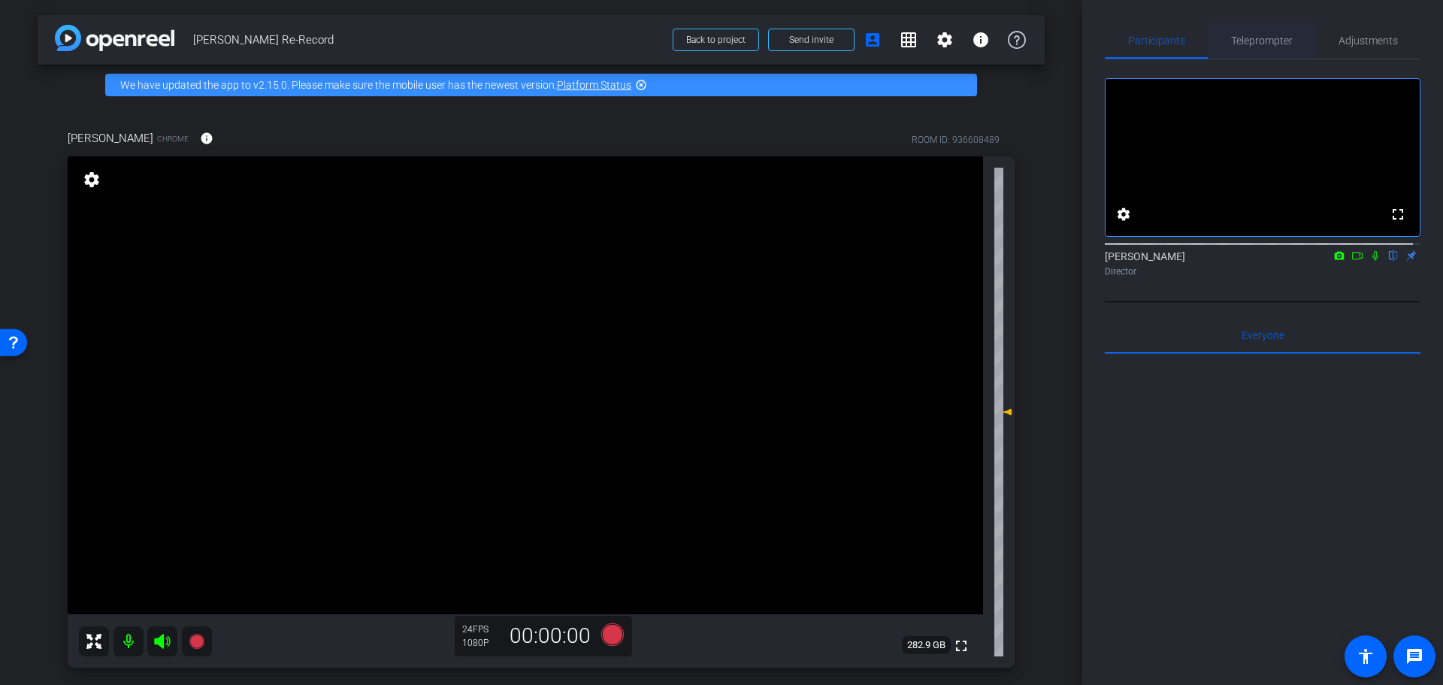
click at [1280, 36] on span "Teleprompter" at bounding box center [1262, 40] width 62 height 11
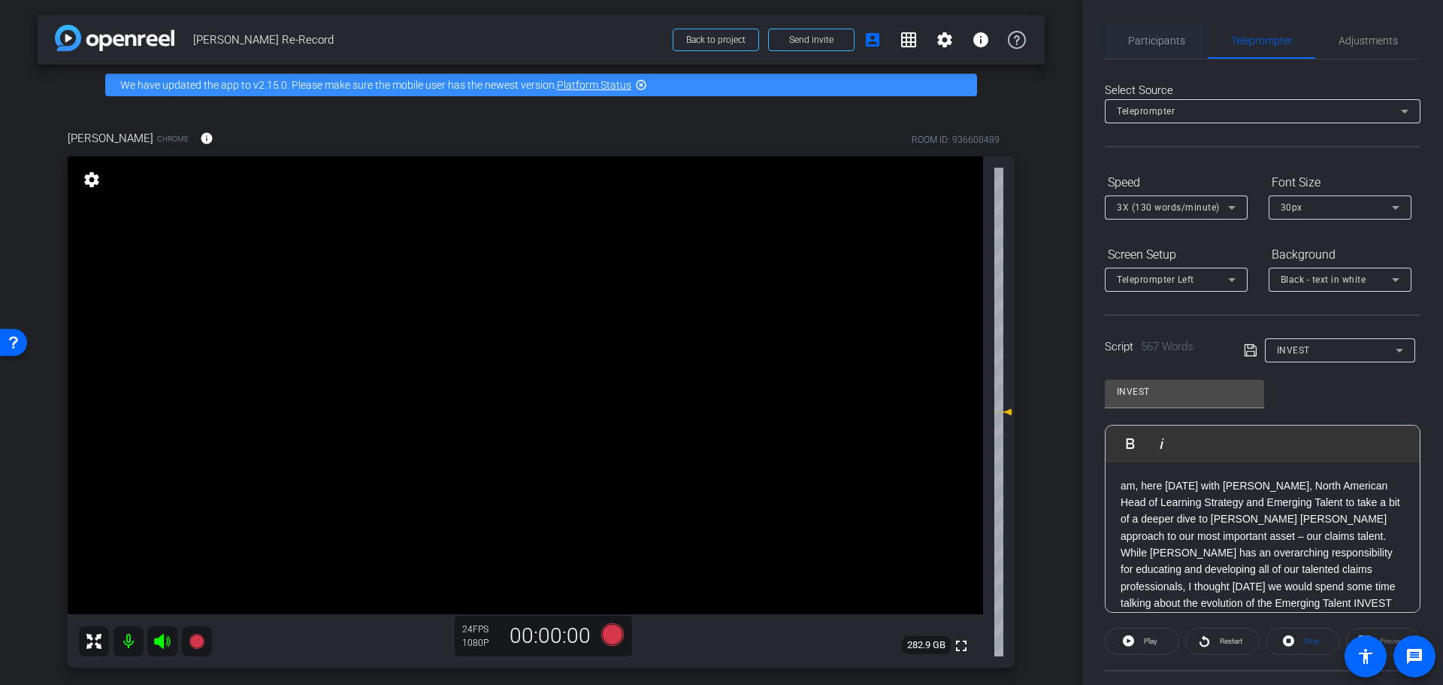
click at [1161, 35] on span "Participants" at bounding box center [1156, 40] width 57 height 11
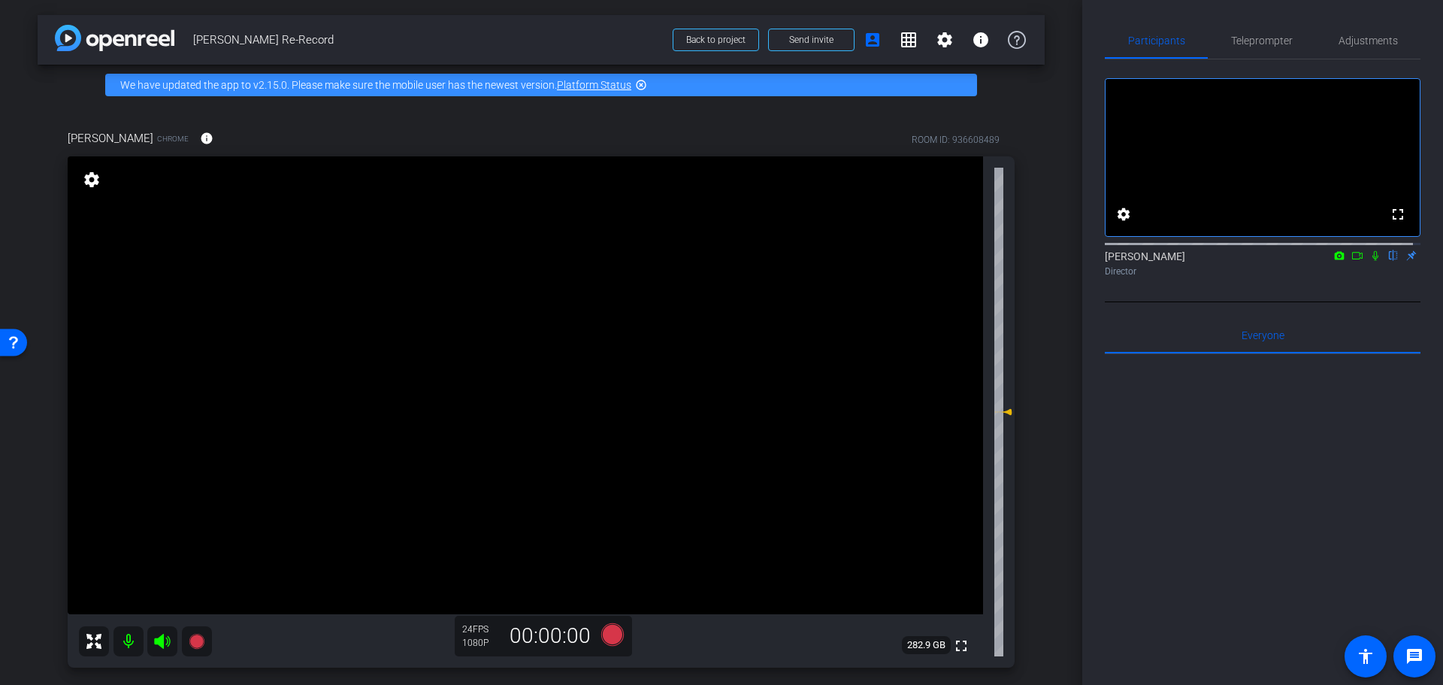
click at [1351, 261] on icon at bounding box center [1357, 255] width 12 height 11
click at [1387, 261] on icon at bounding box center [1393, 255] width 12 height 11
click at [1252, 43] on span "Teleprompter" at bounding box center [1262, 40] width 62 height 11
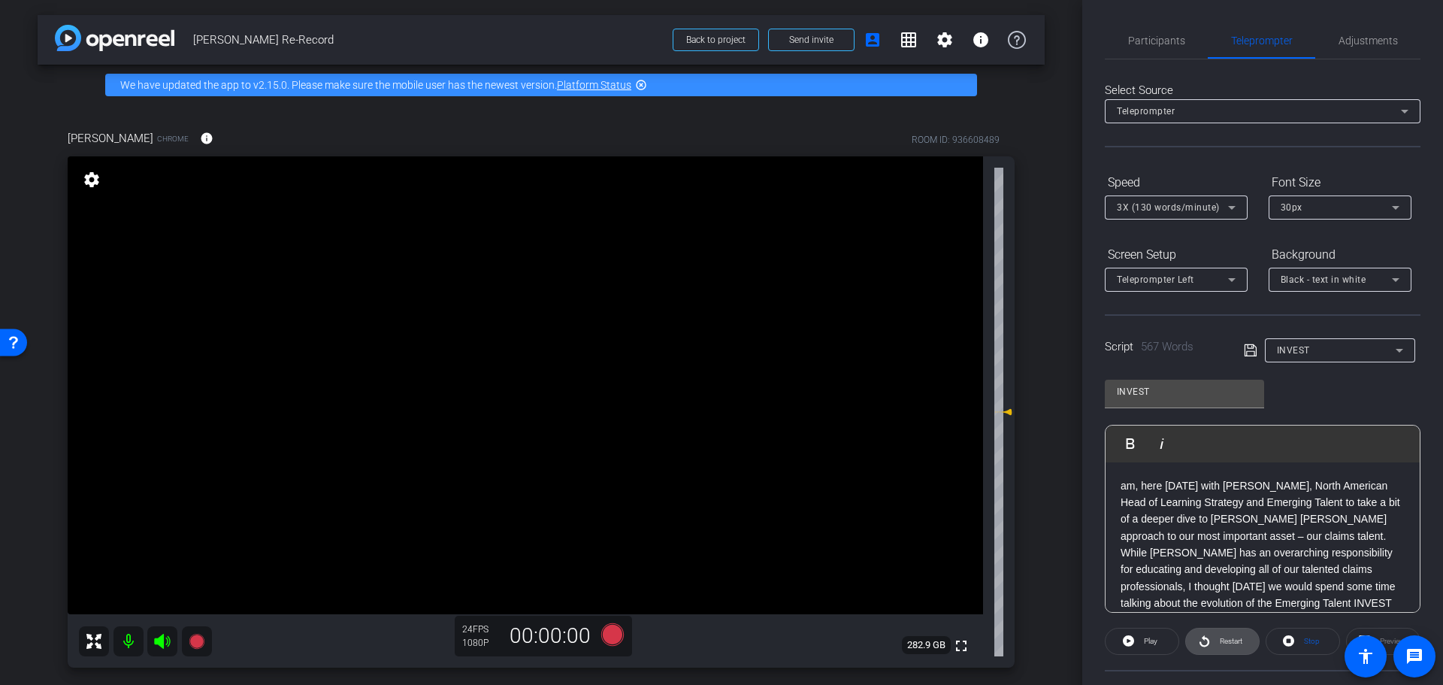
click at [1233, 641] on span "Restart" at bounding box center [1231, 641] width 23 height 8
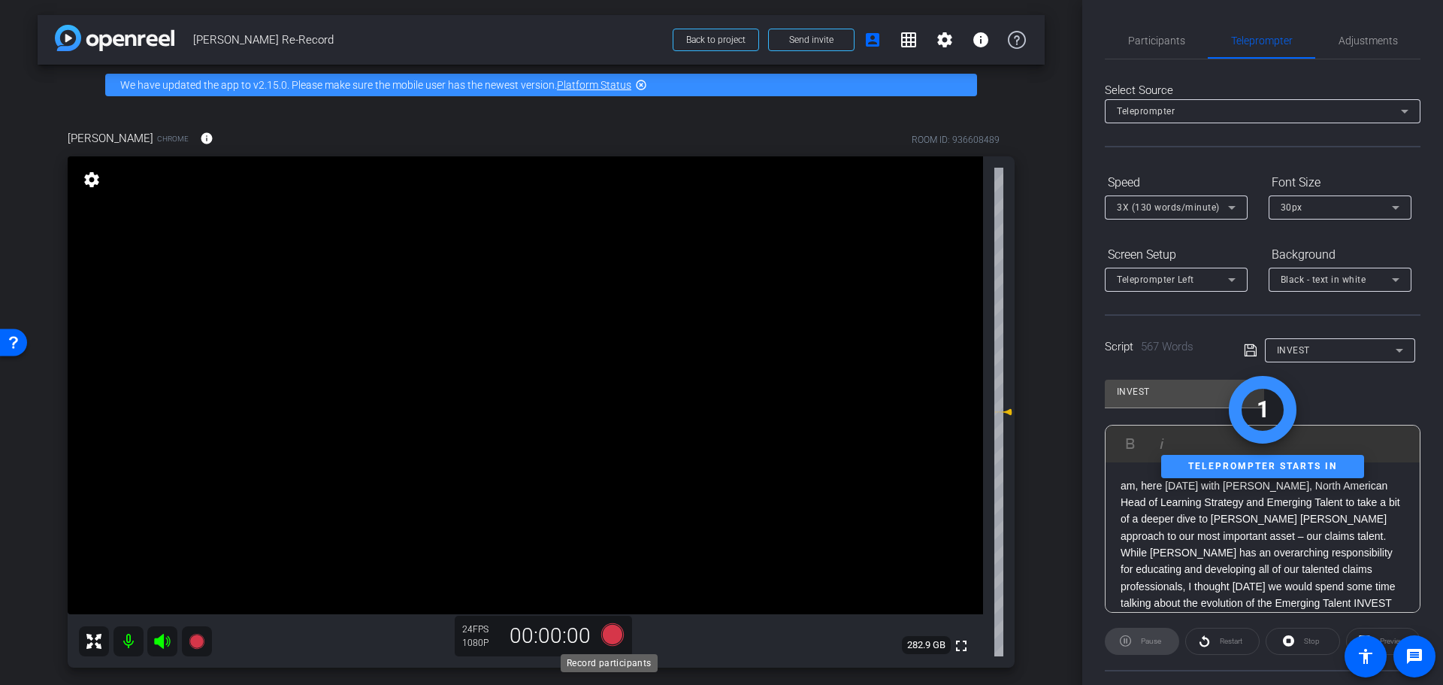
click at [616, 636] on icon at bounding box center [612, 633] width 23 height 23
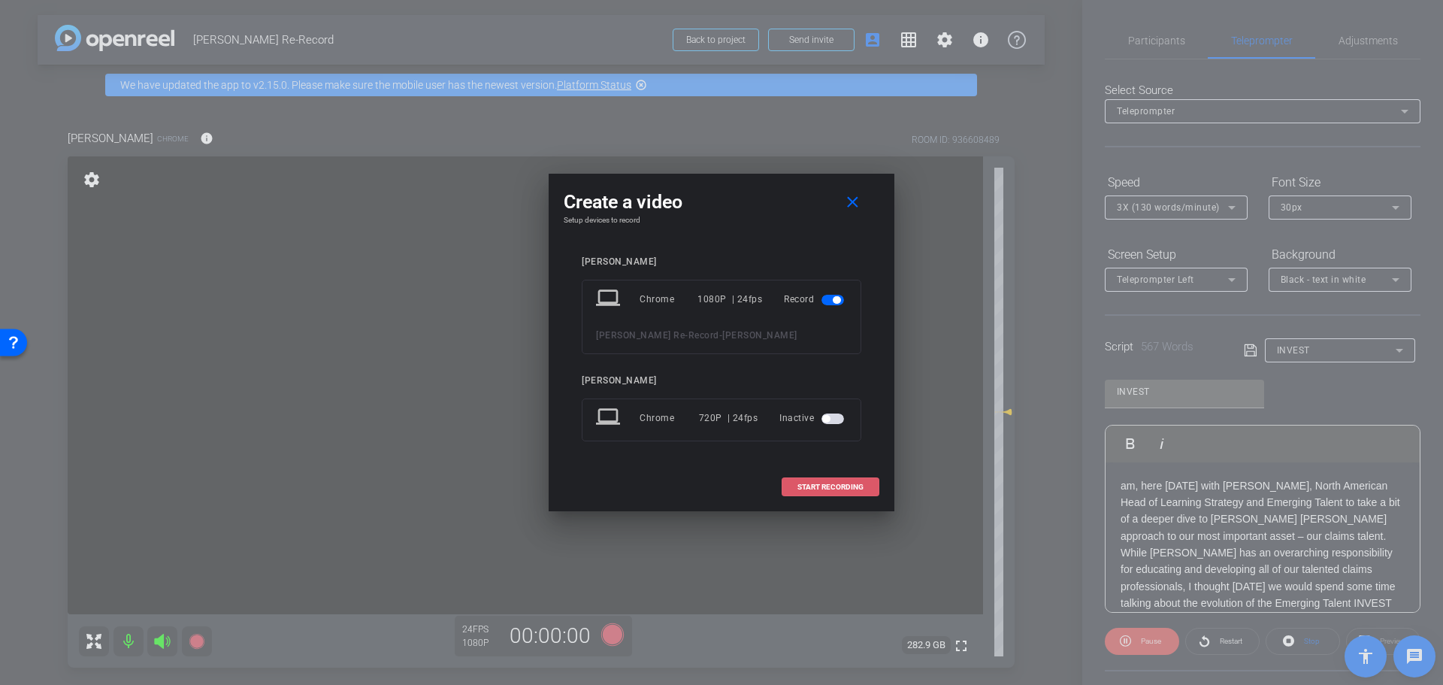
click at [850, 494] on span at bounding box center [830, 487] width 96 height 36
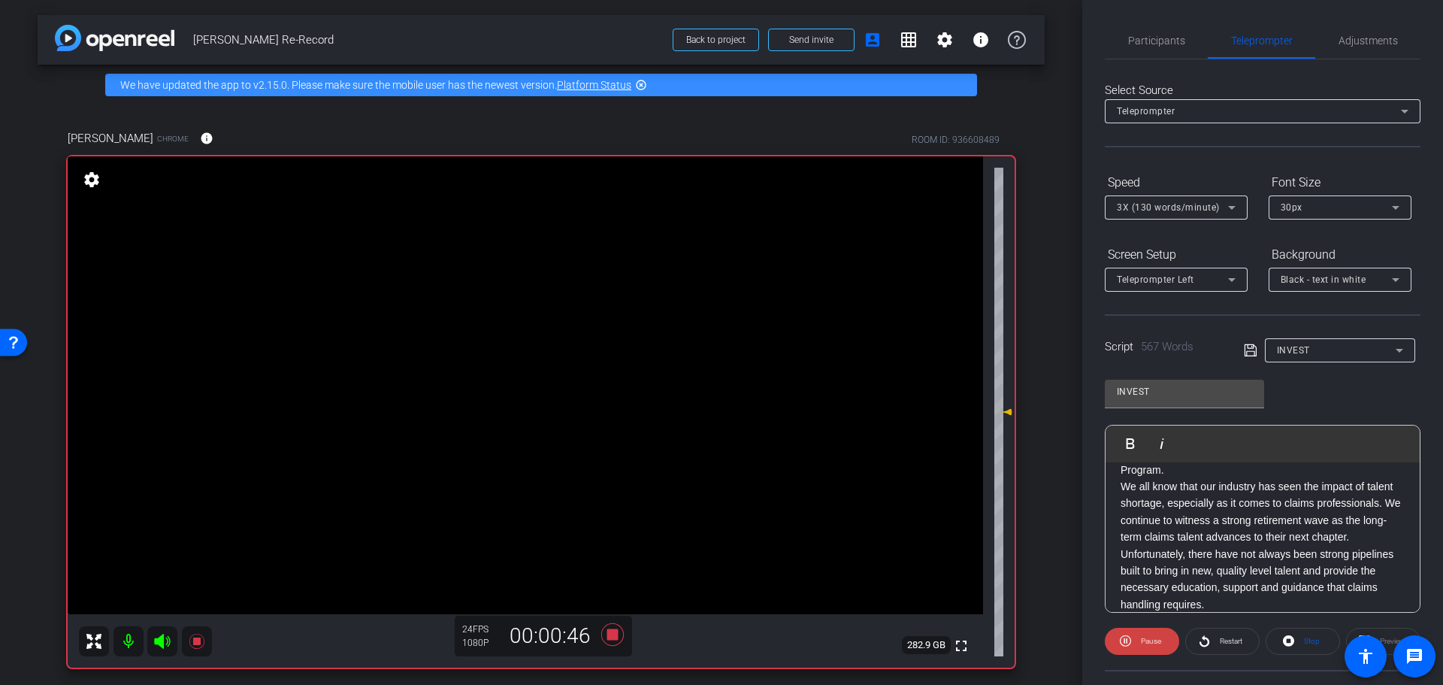
scroll to position [225, 0]
drag, startPoint x: 1387, startPoint y: 26, endPoint x: 1394, endPoint y: 49, distance: 23.8
click at [1384, 26] on span "Adjustments" at bounding box center [1367, 41] width 59 height 36
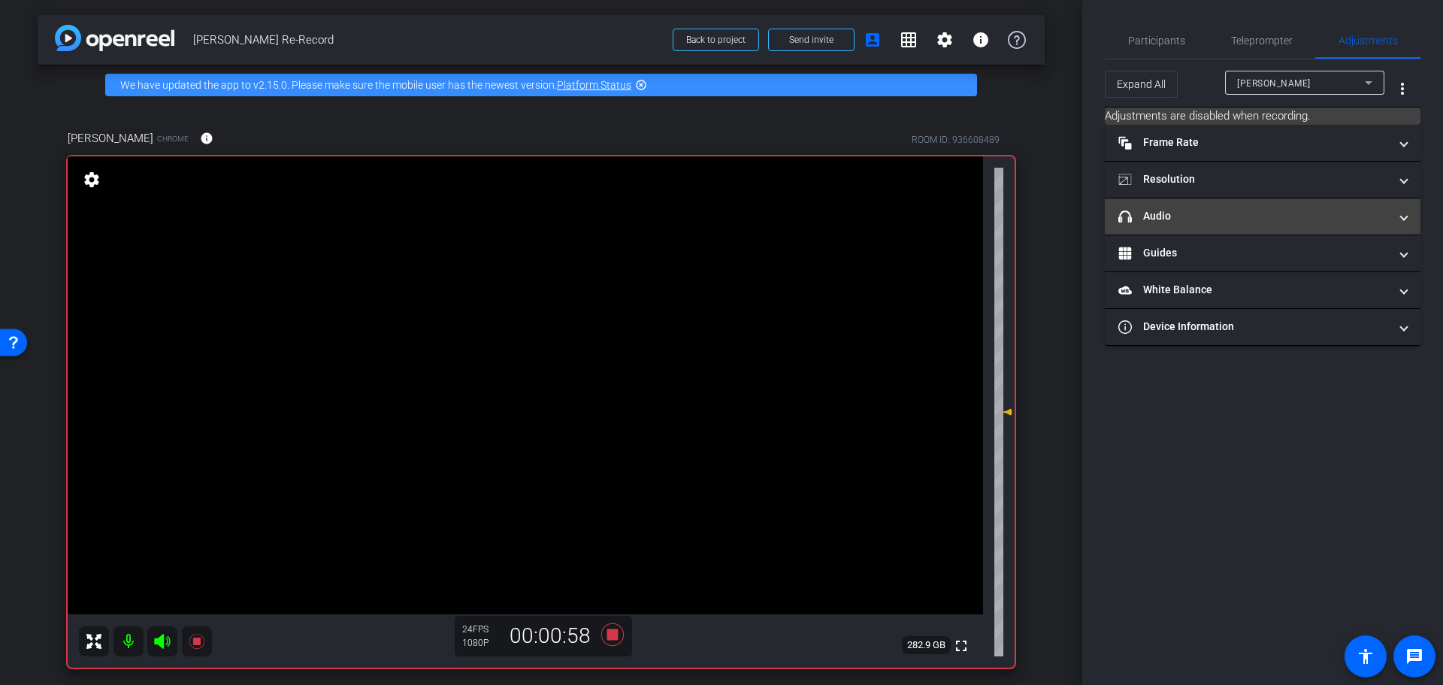
click at [1344, 202] on mat-expansion-panel-header "headphone icon Audio" at bounding box center [1263, 216] width 316 height 36
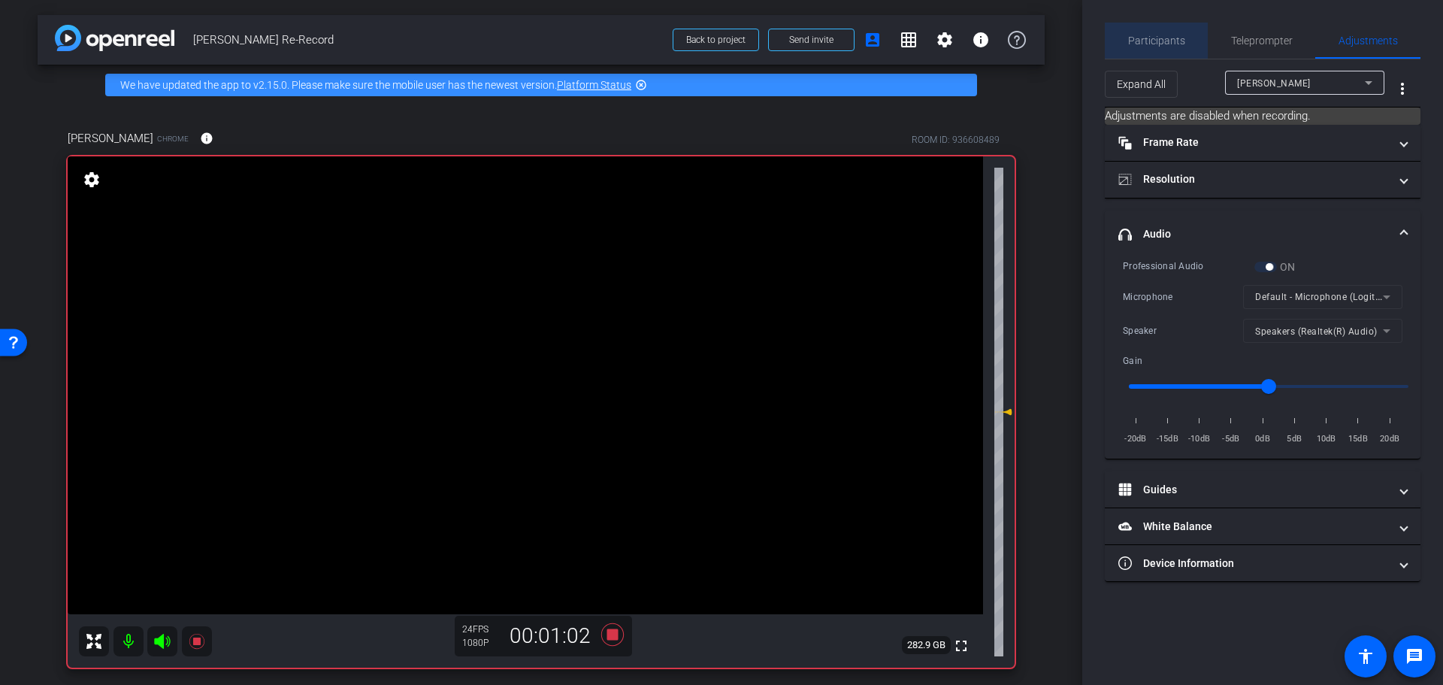
click at [1169, 35] on span "Participants" at bounding box center [1156, 40] width 57 height 11
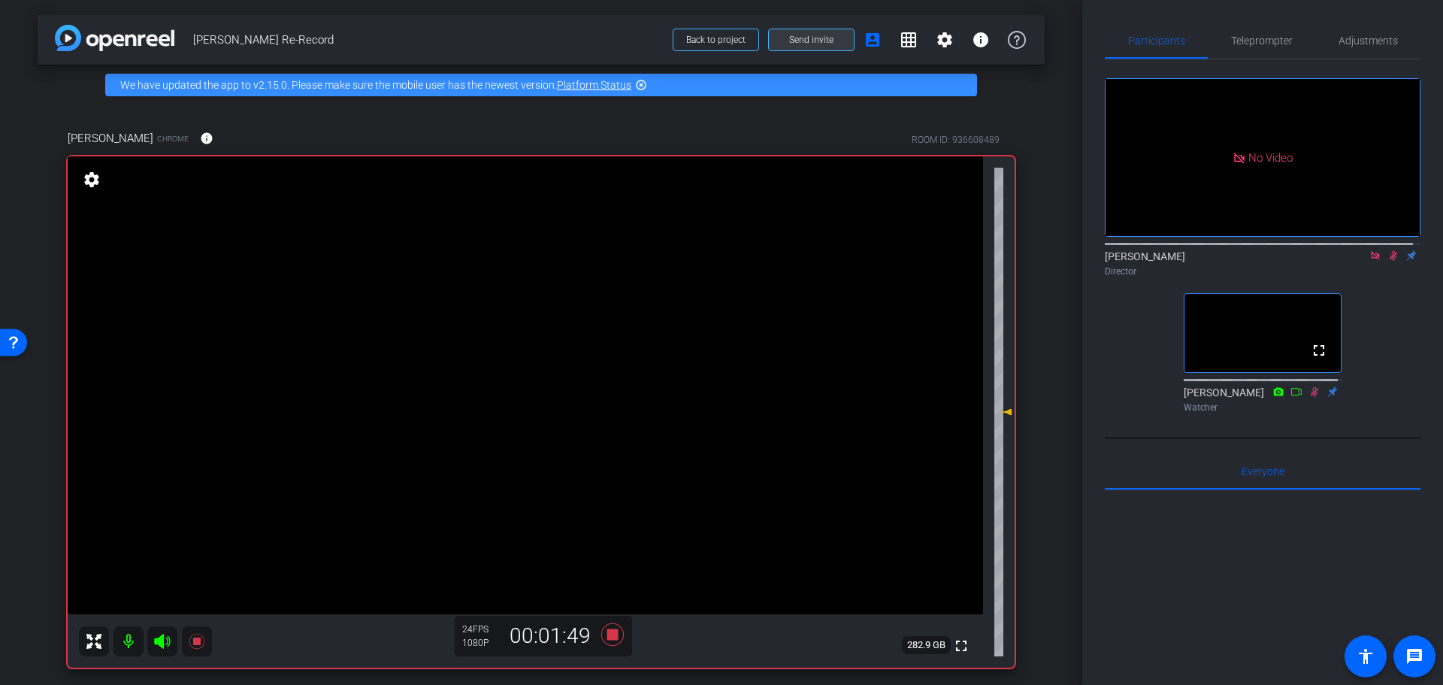
click at [825, 38] on span "Send invite" at bounding box center [811, 40] width 44 height 12
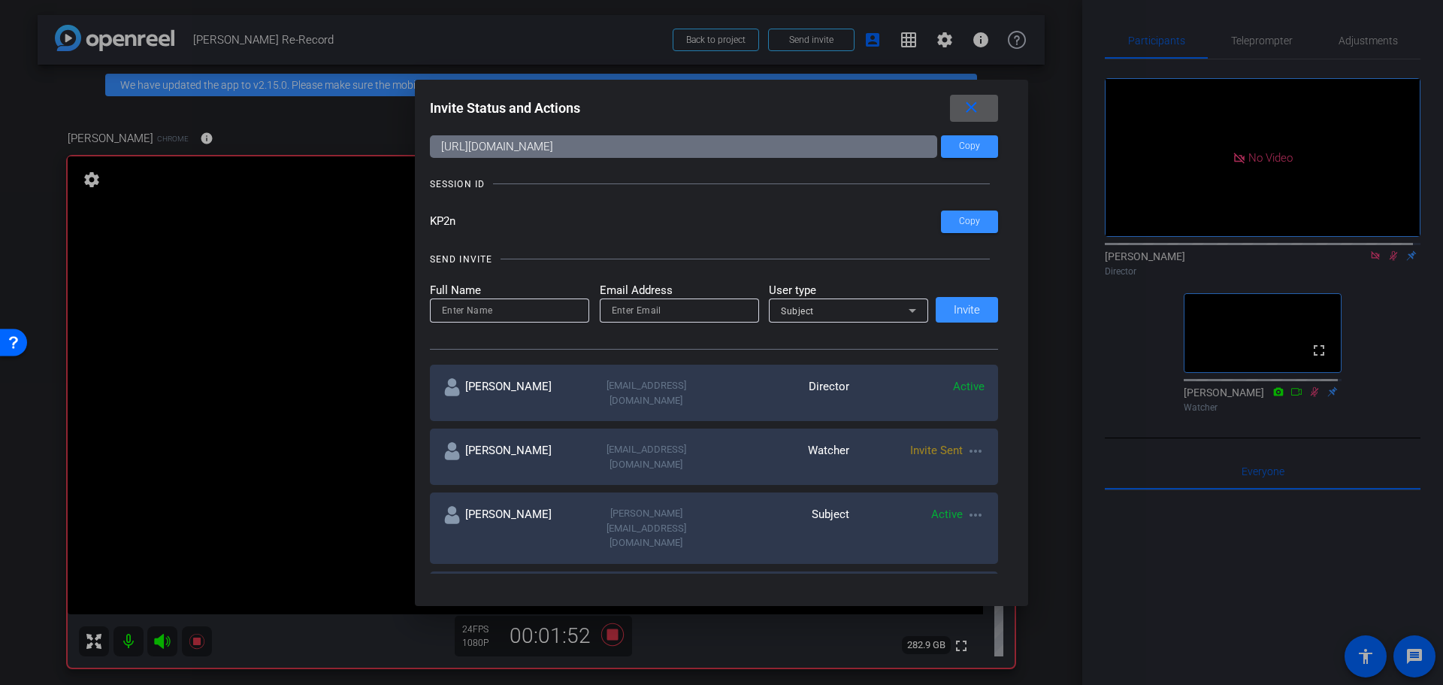
scroll to position [75, 0]
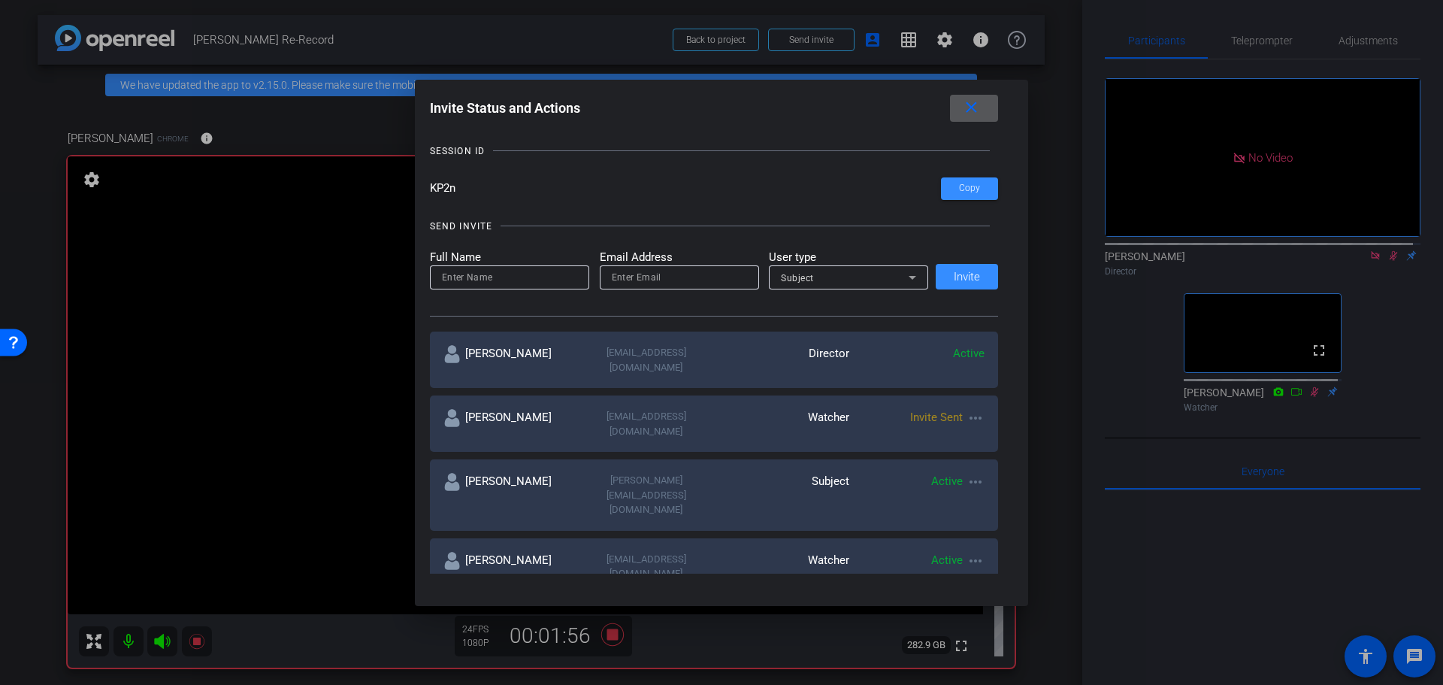
click at [976, 109] on mat-icon "close" at bounding box center [971, 107] width 19 height 19
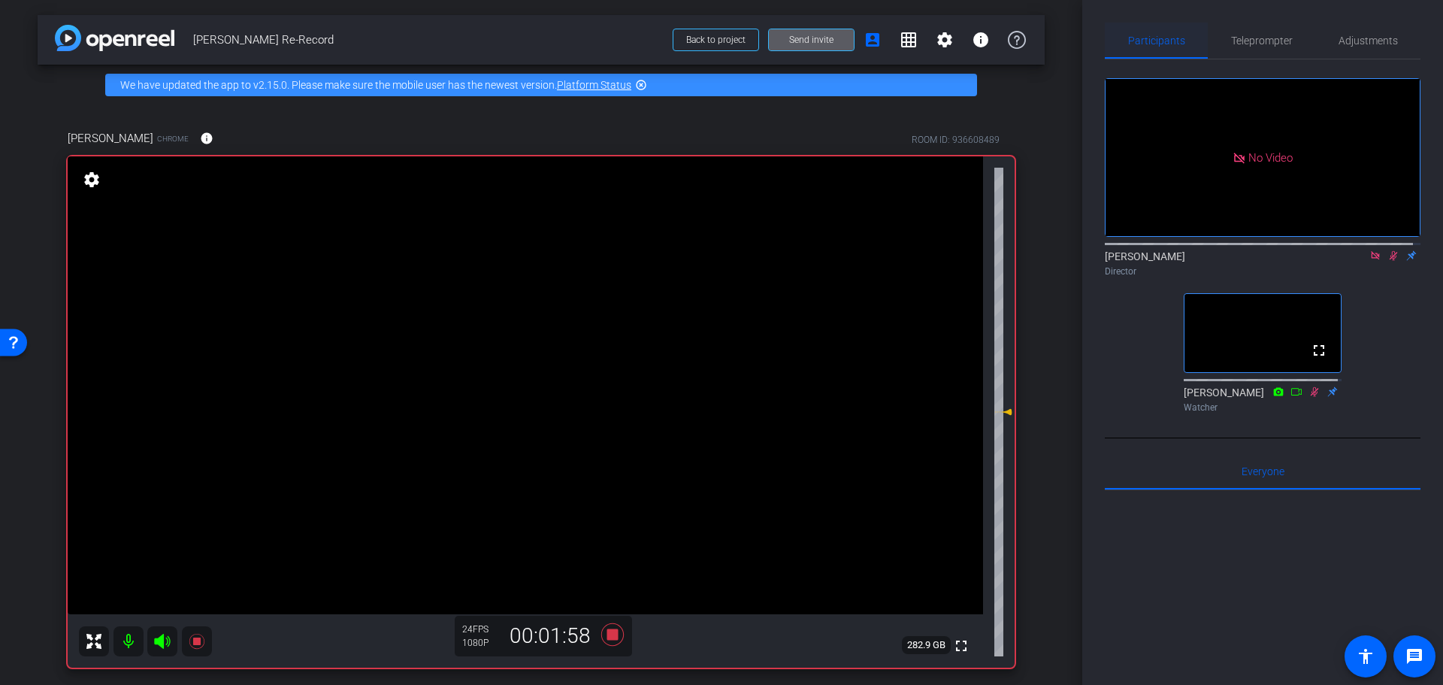
click at [1148, 44] on span "Participants" at bounding box center [1156, 40] width 57 height 11
click at [1387, 250] on icon at bounding box center [1393, 255] width 12 height 11
click at [1369, 250] on icon at bounding box center [1375, 255] width 12 height 11
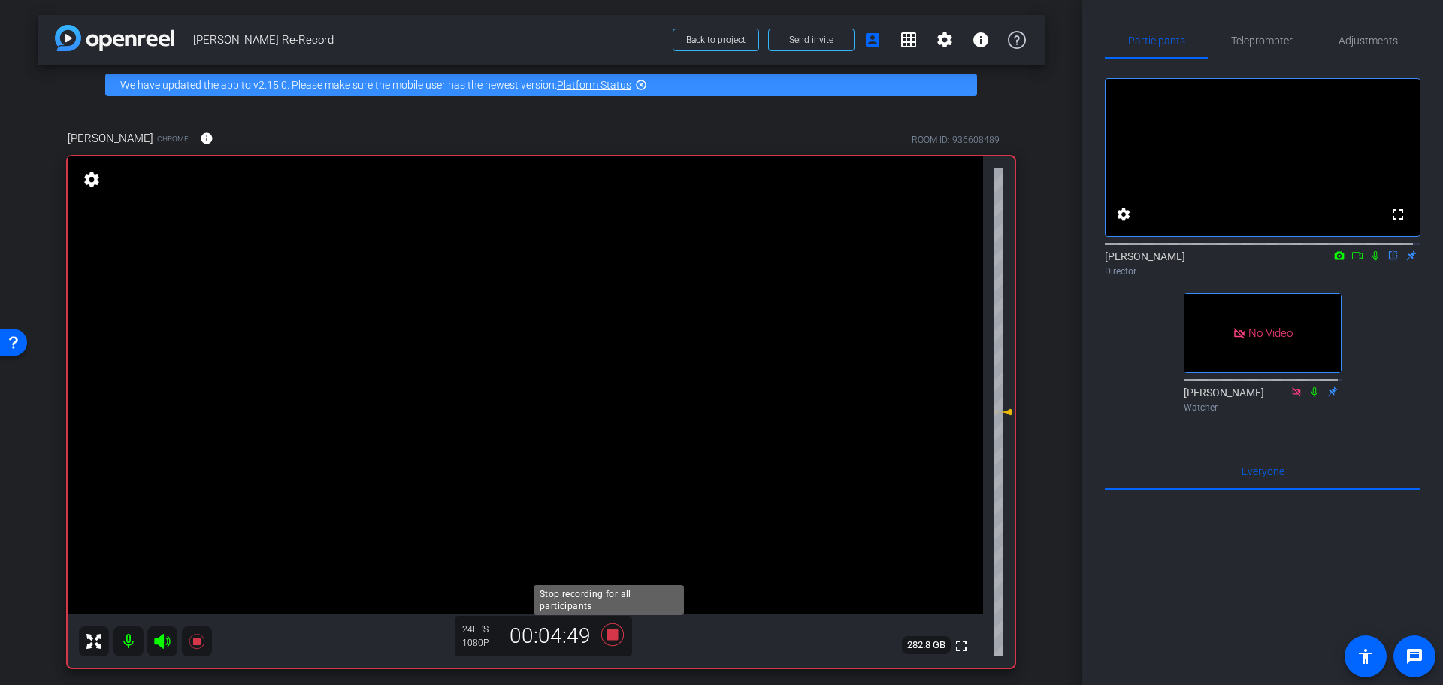
click at [597, 638] on icon at bounding box center [612, 634] width 36 height 27
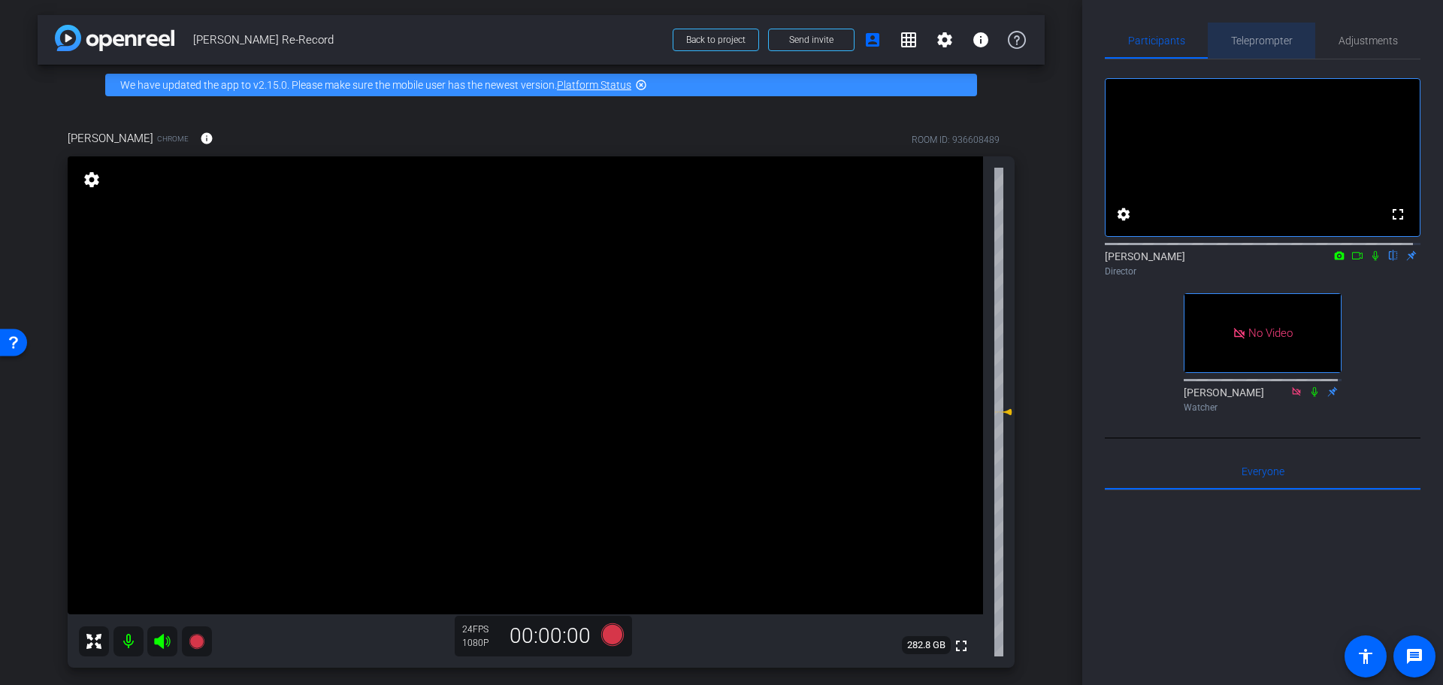
click at [1260, 47] on span "Teleprompter" at bounding box center [1262, 41] width 62 height 36
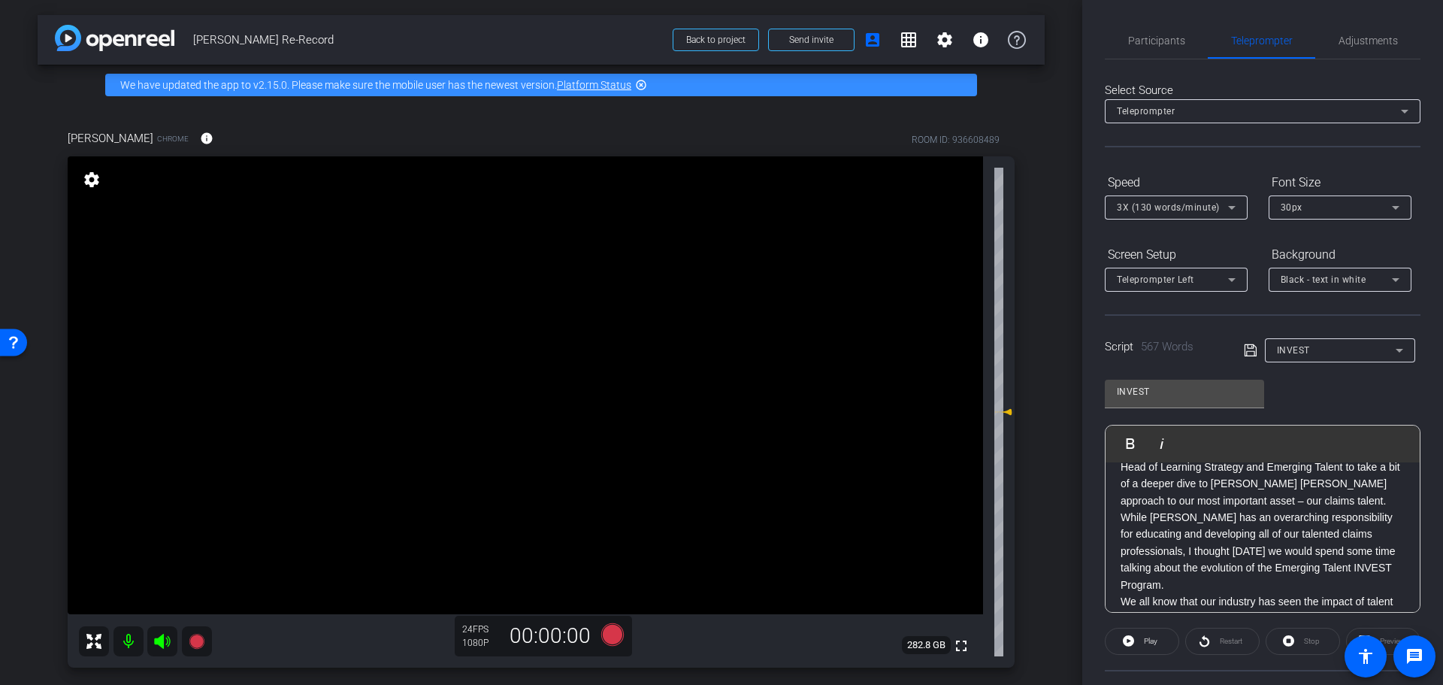
scroll to position [0, 0]
click at [1168, 43] on span "Participants" at bounding box center [1156, 40] width 57 height 11
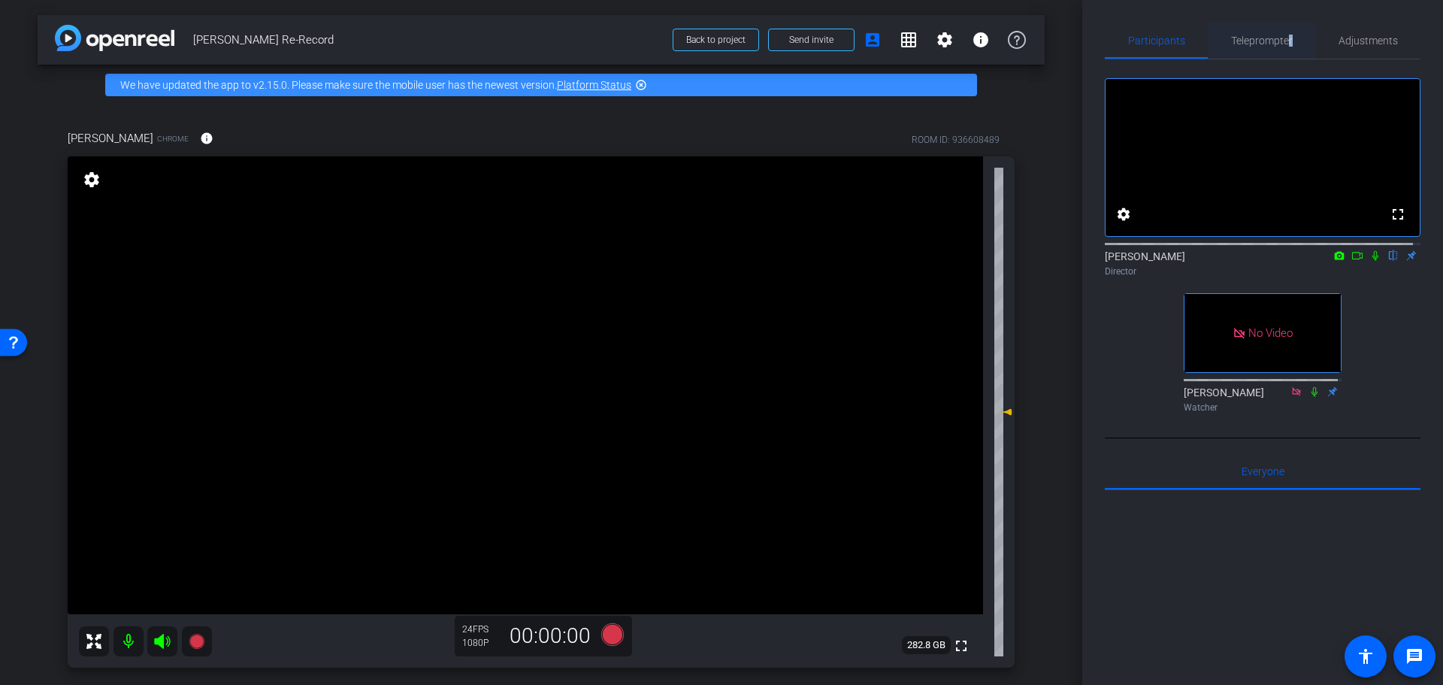
click at [1285, 26] on span "Teleprompter" at bounding box center [1262, 41] width 62 height 36
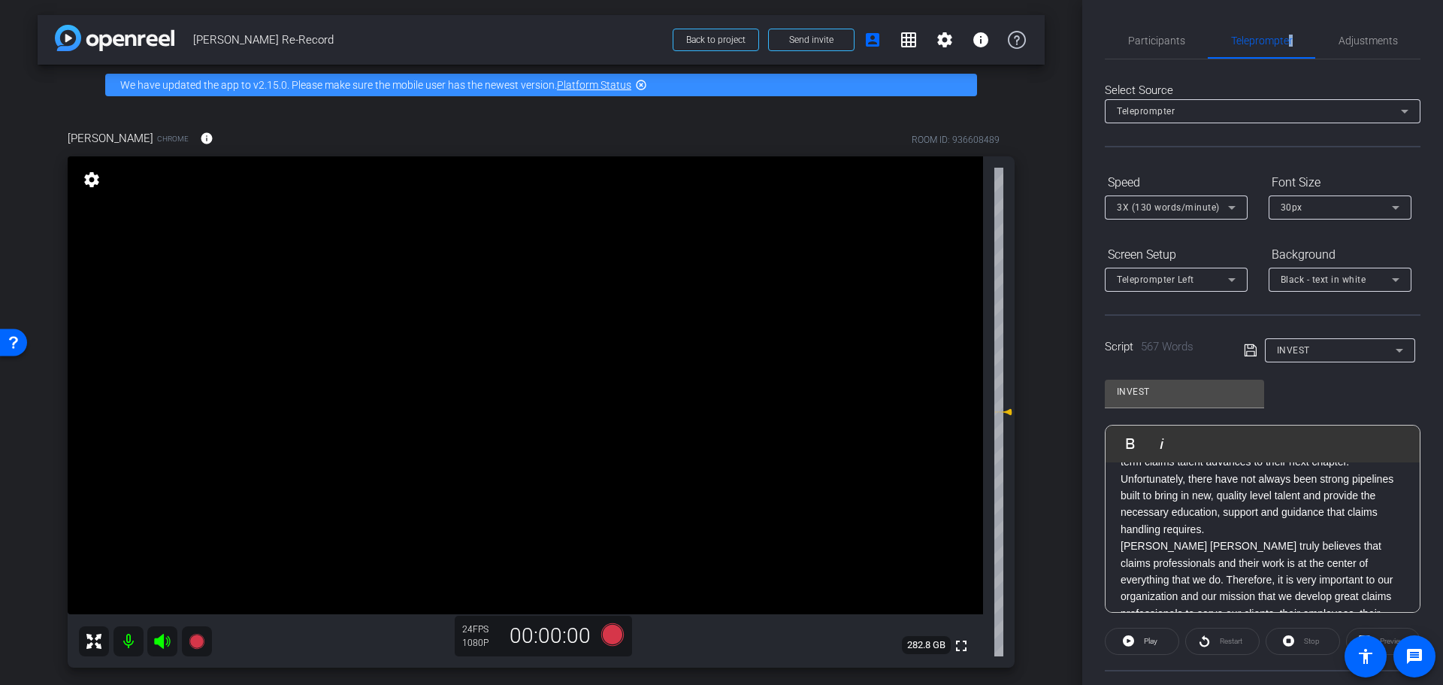
scroll to position [150, 0]
click at [1239, 209] on div "3X (130 words/minute)" at bounding box center [1176, 207] width 143 height 24
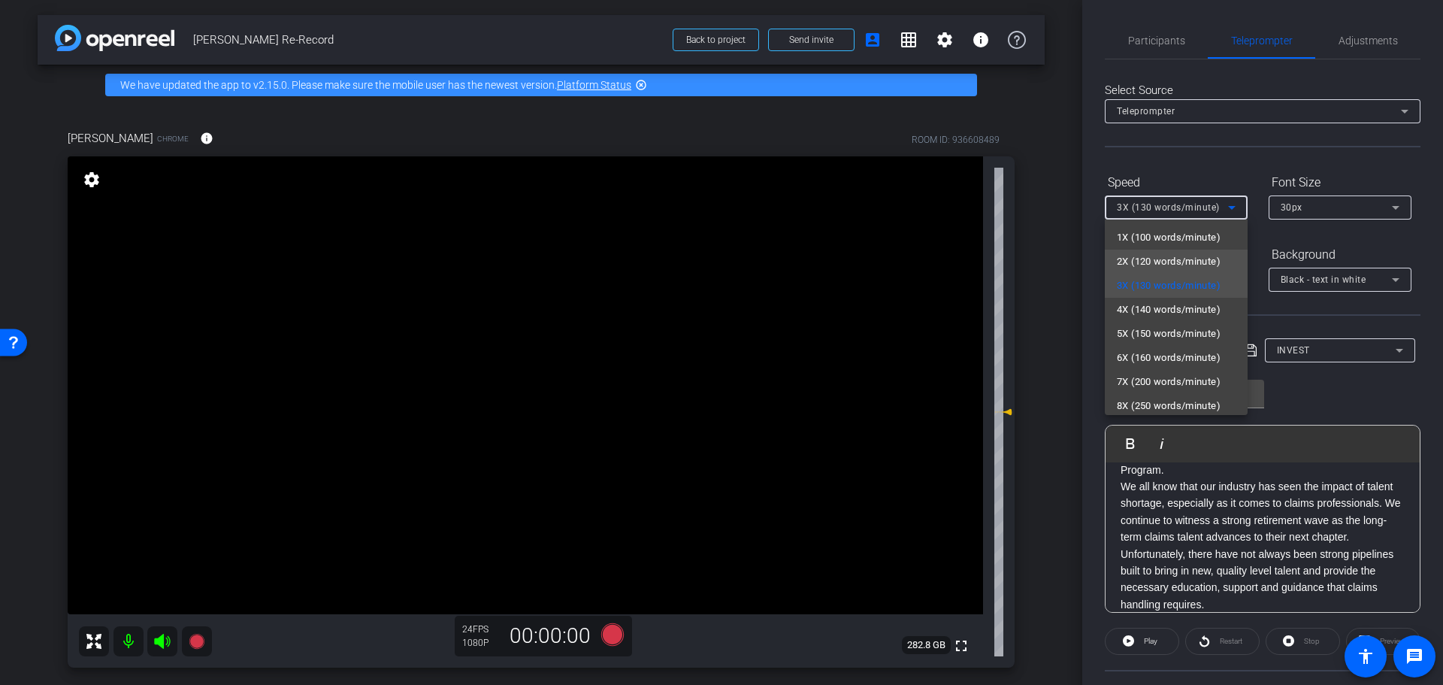
click at [1216, 262] on span "2X (120 words/minute)" at bounding box center [1169, 262] width 104 height 18
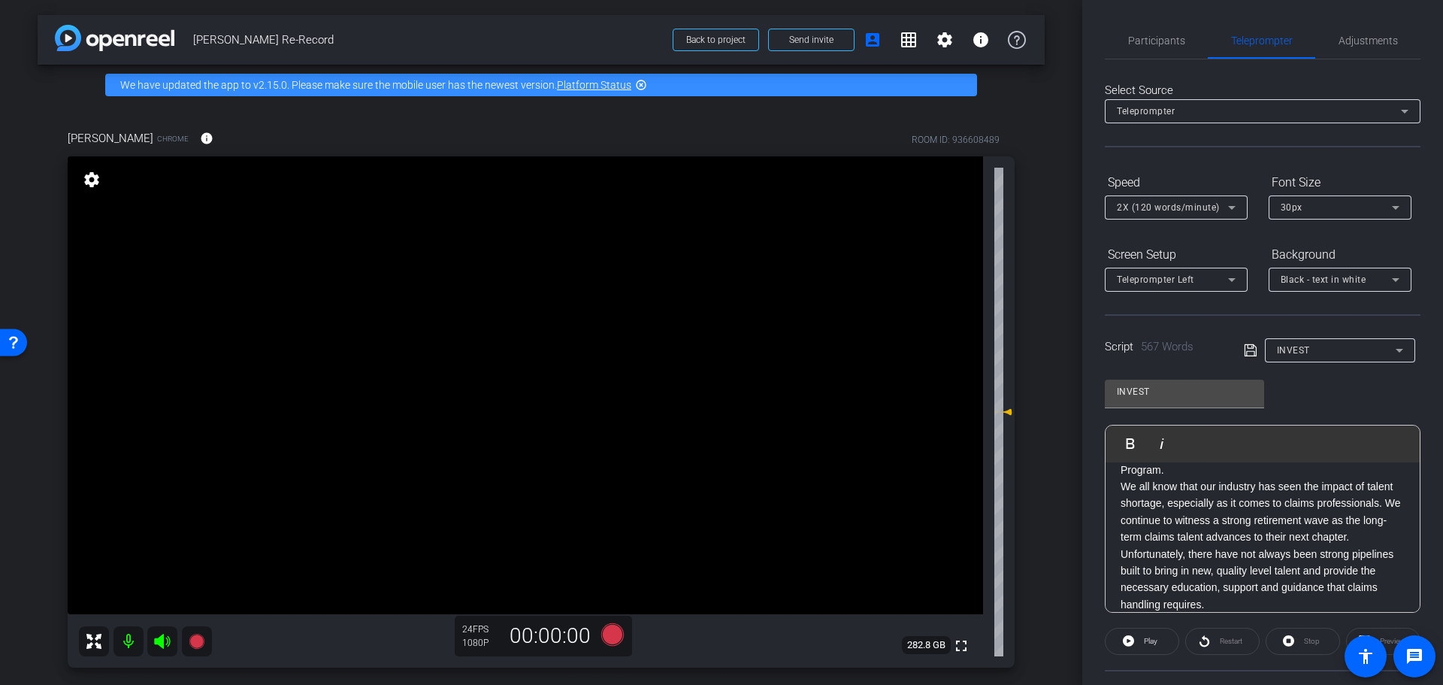
click at [1319, 231] on div at bounding box center [1340, 227] width 143 height 17
click at [785, 50] on span at bounding box center [811, 40] width 85 height 36
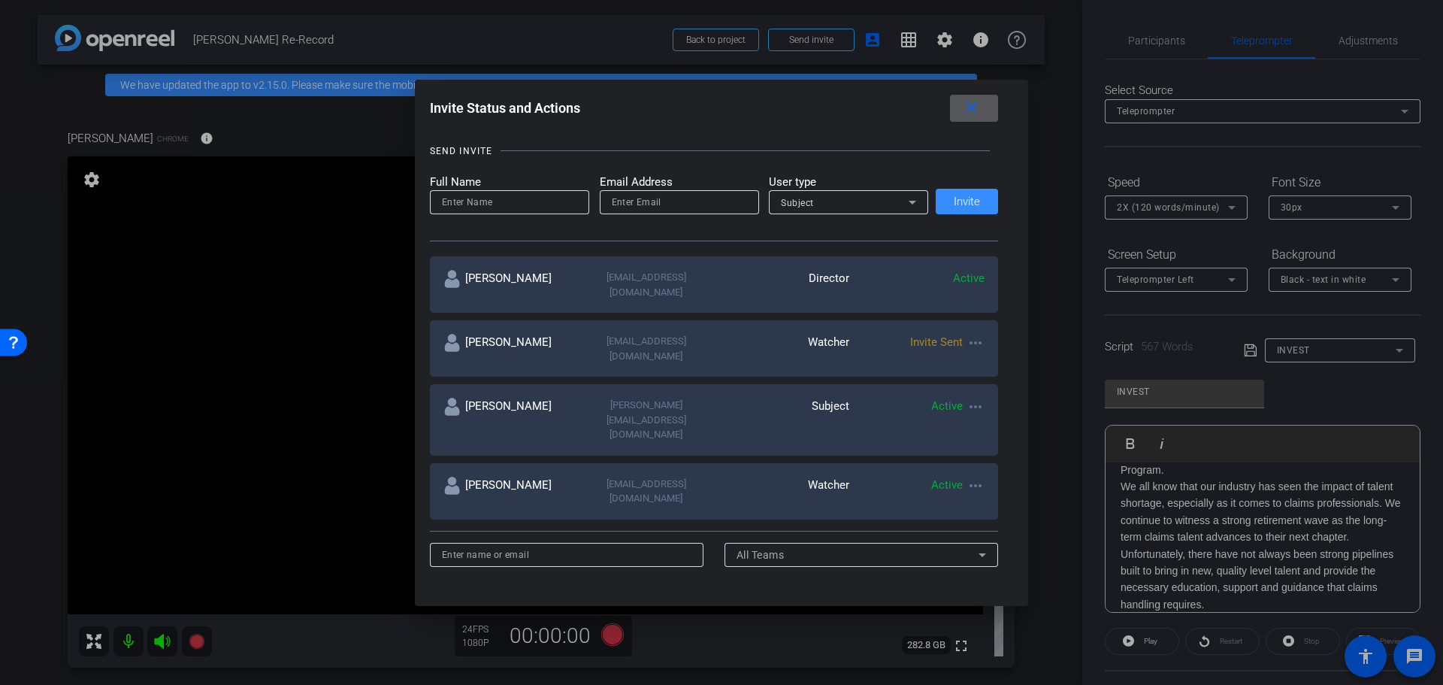
click at [975, 334] on mat-icon "more_horiz" at bounding box center [975, 343] width 18 height 18
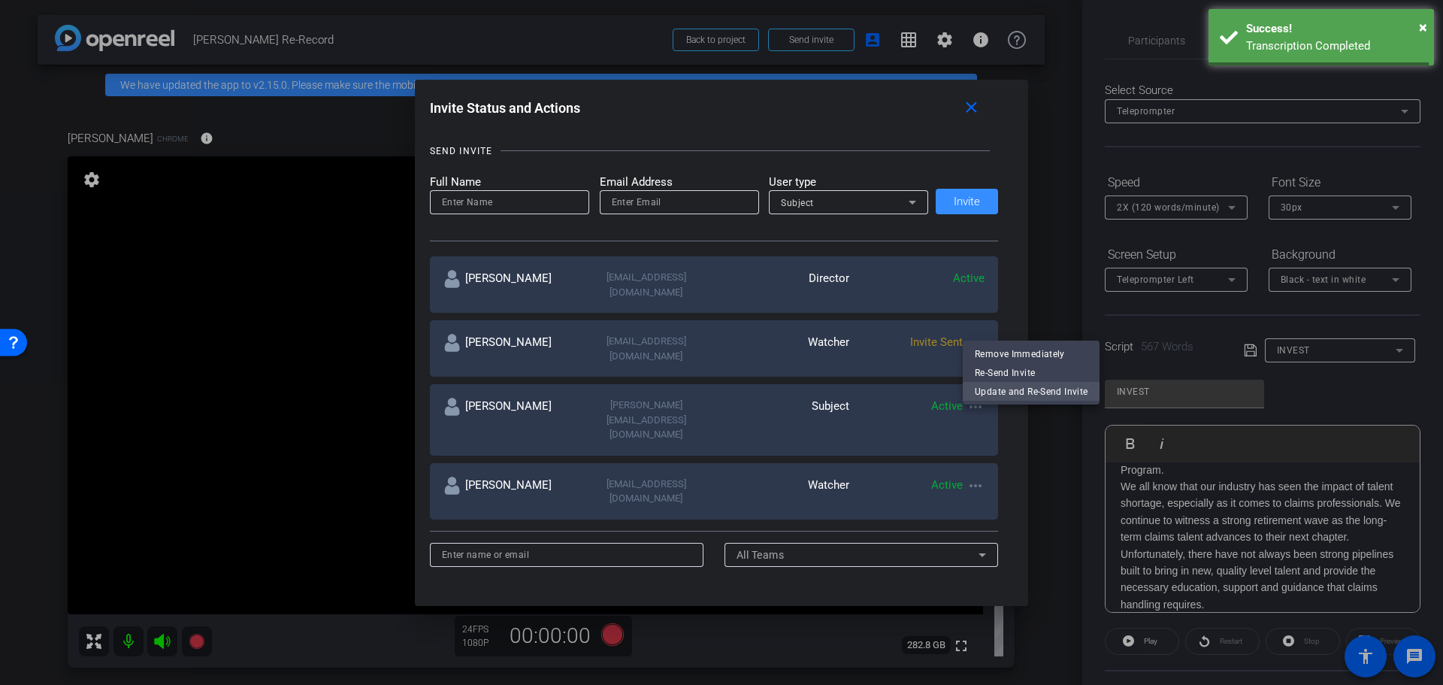
click at [1001, 389] on span "Update and Re-Send Invite" at bounding box center [1031, 392] width 113 height 18
type input "[PERSON_NAME]"
type input "[EMAIL_ADDRESS][DOMAIN_NAME]"
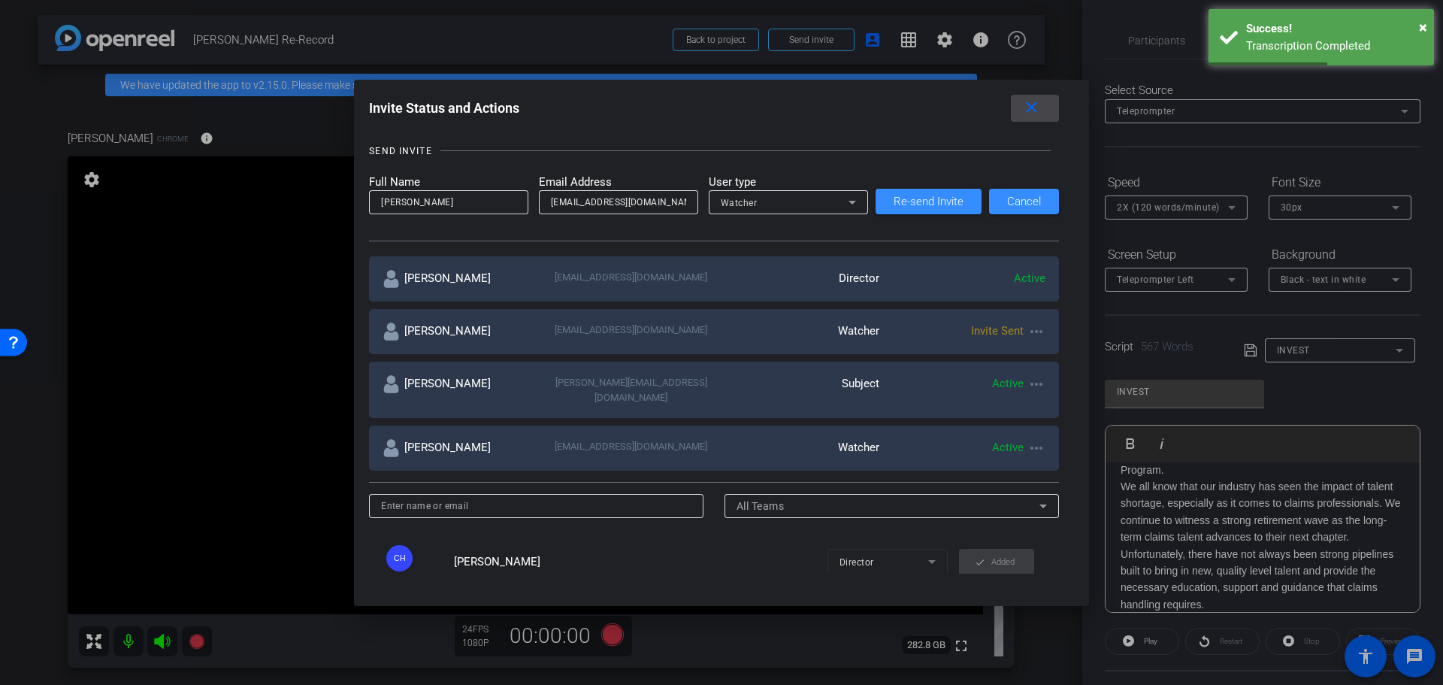
click at [1032, 118] on span at bounding box center [1035, 108] width 48 height 36
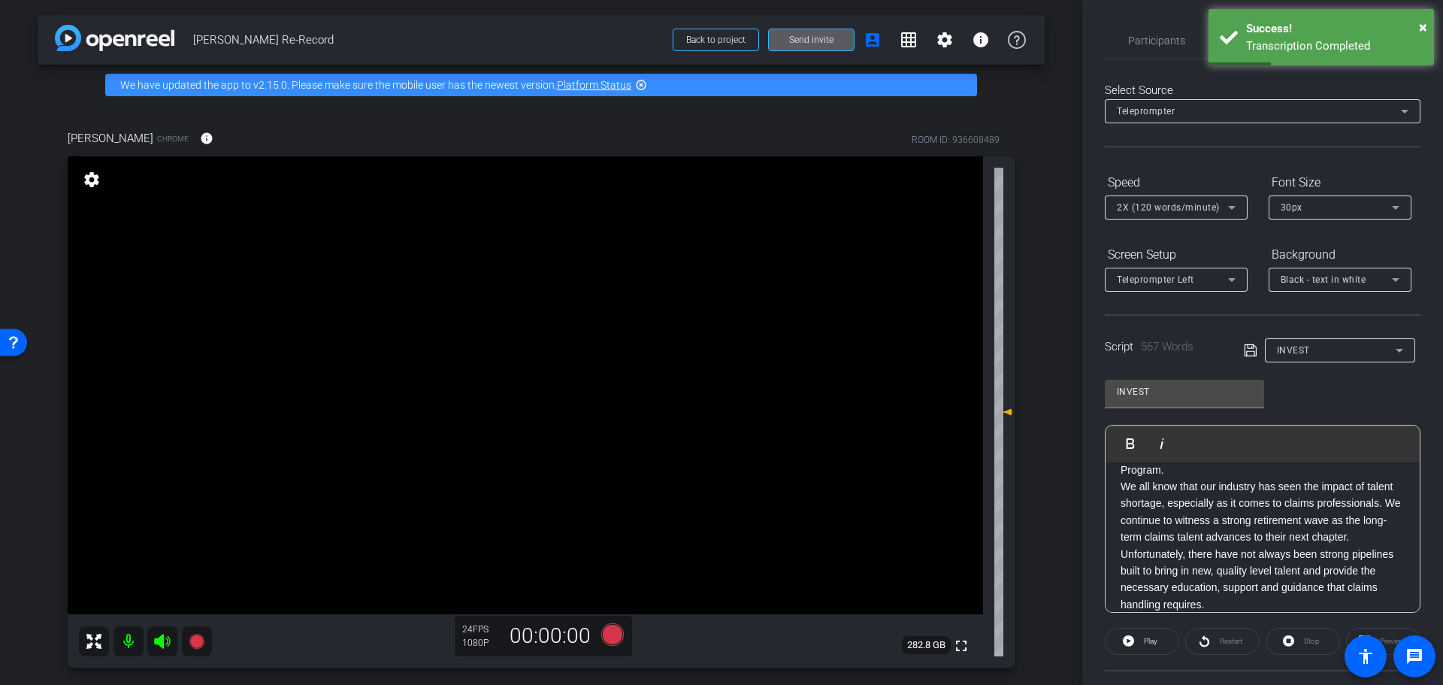
click at [1249, 234] on form "Speed 2X (120 words/minute) Font Size 30px Screen Setup Teleprompter Left Backg…" at bounding box center [1263, 231] width 316 height 122
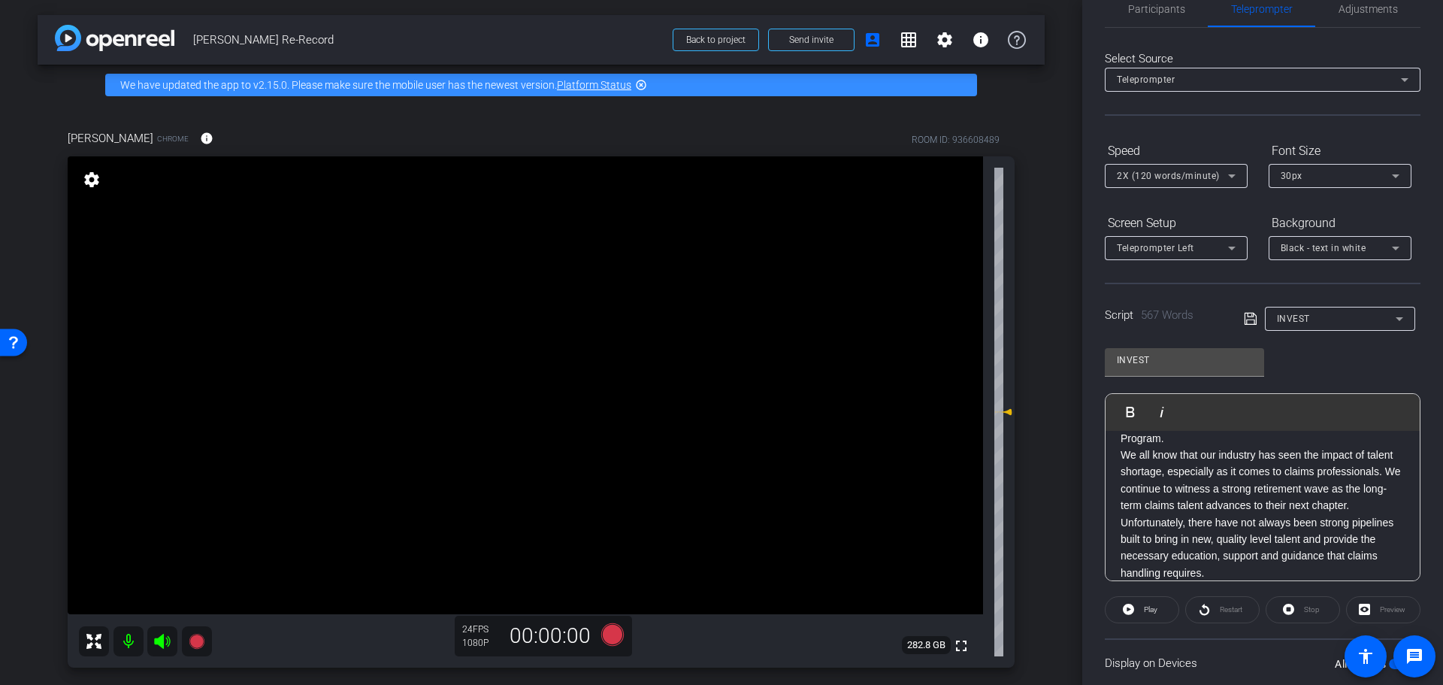
scroll to position [0, 0]
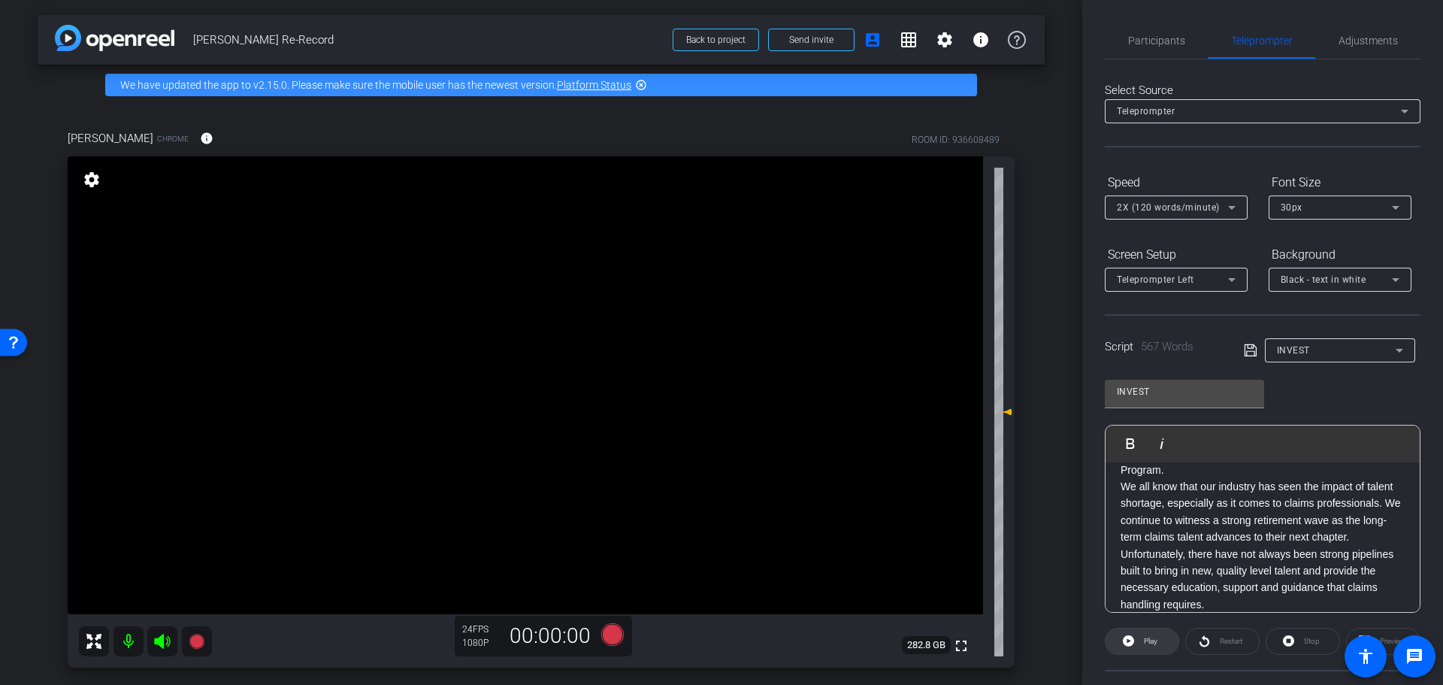
click at [1140, 644] on span "Play" at bounding box center [1148, 641] width 17 height 21
click at [1128, 635] on icon at bounding box center [1125, 640] width 11 height 19
click at [1260, 250] on div "Screen Setup Teleprompter Left Background Black - text in white" at bounding box center [1263, 267] width 316 height 50
click at [1121, 482] on p "am, here [DATE] with [PERSON_NAME], North American Head of Learning Strategy an…" at bounding box center [1263, 553] width 284 height 152
click at [1249, 353] on icon at bounding box center [1251, 350] width 14 height 18
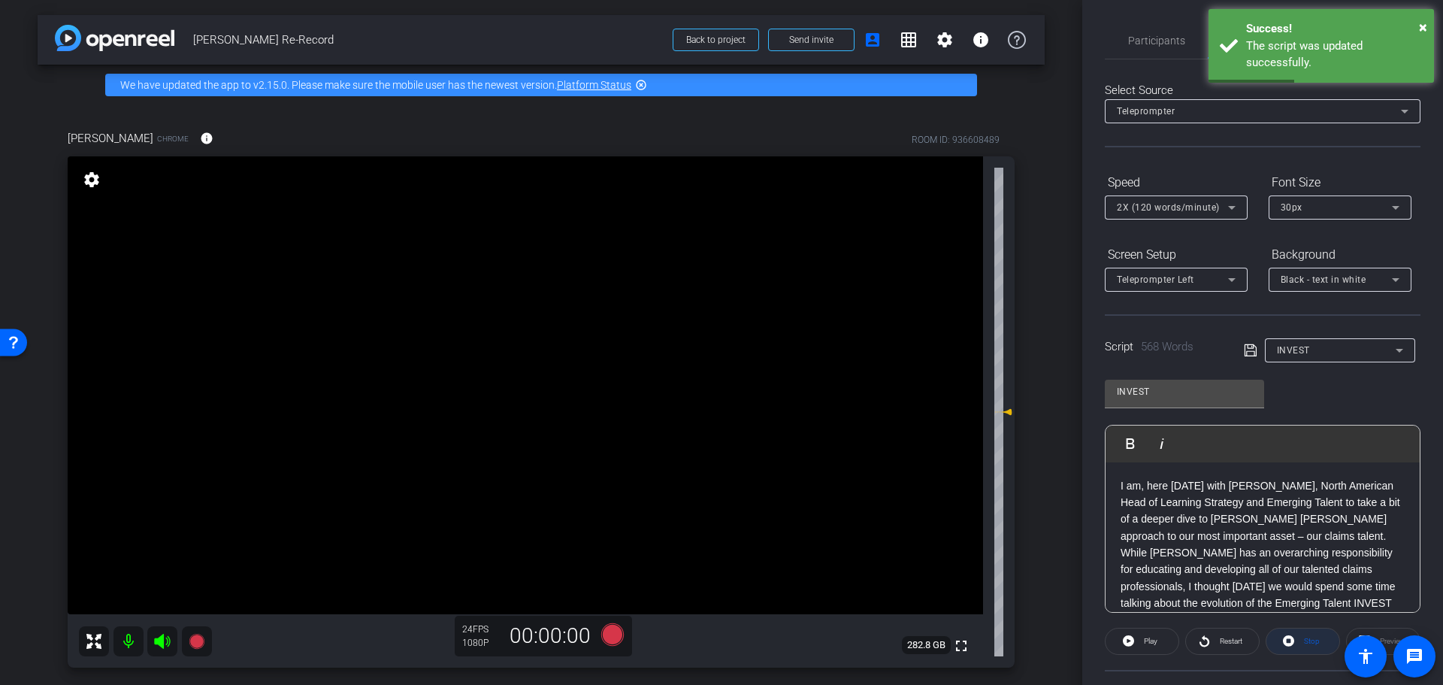
click at [1293, 646] on span at bounding box center [1302, 641] width 73 height 36
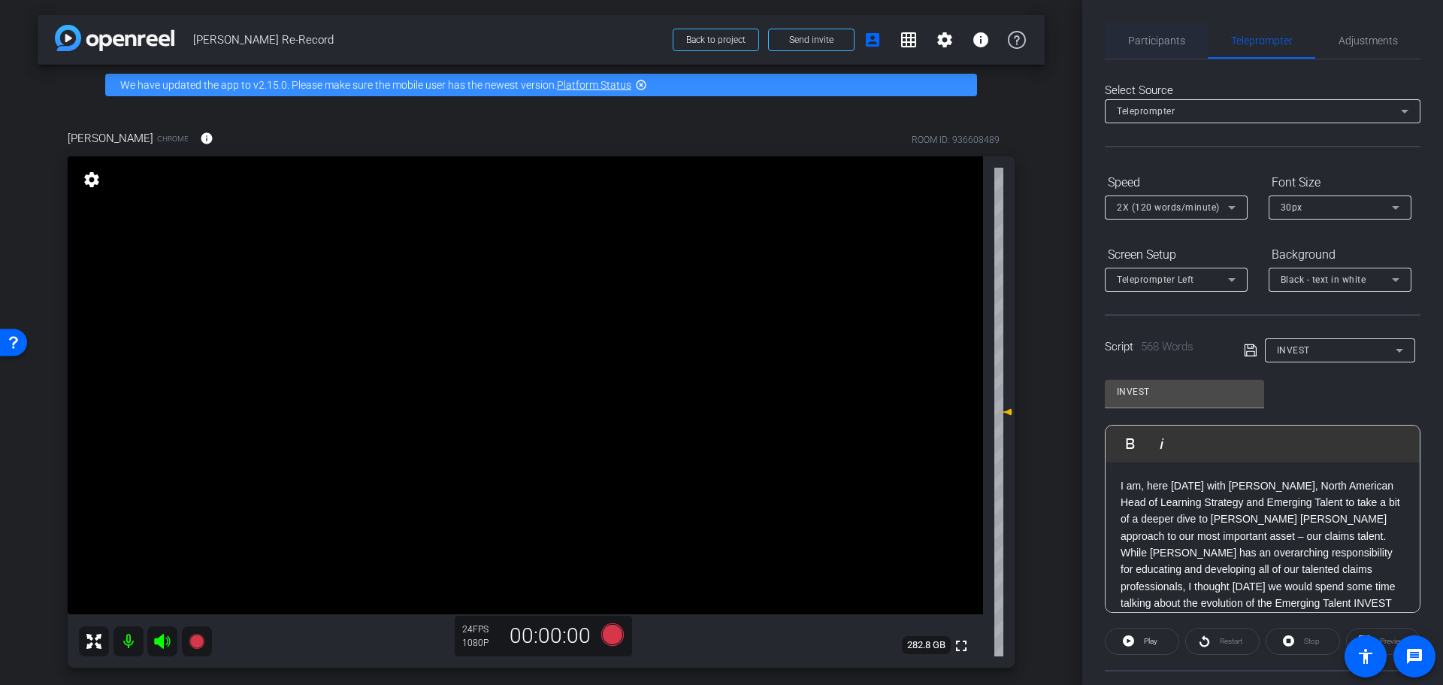
click at [1178, 43] on span "Participants" at bounding box center [1156, 40] width 57 height 11
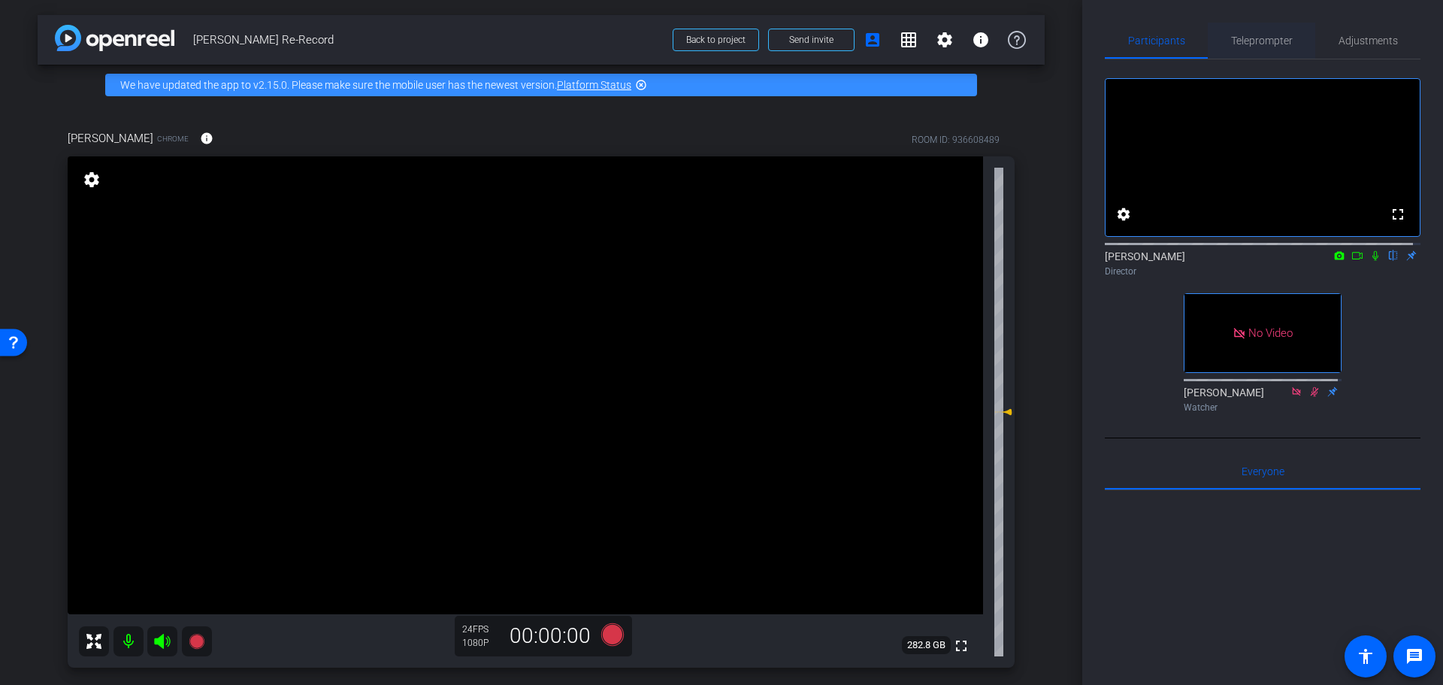
drag, startPoint x: 1285, startPoint y: 36, endPoint x: 1292, endPoint y: 42, distance: 9.0
click at [1281, 36] on span "Teleprompter" at bounding box center [1262, 40] width 62 height 11
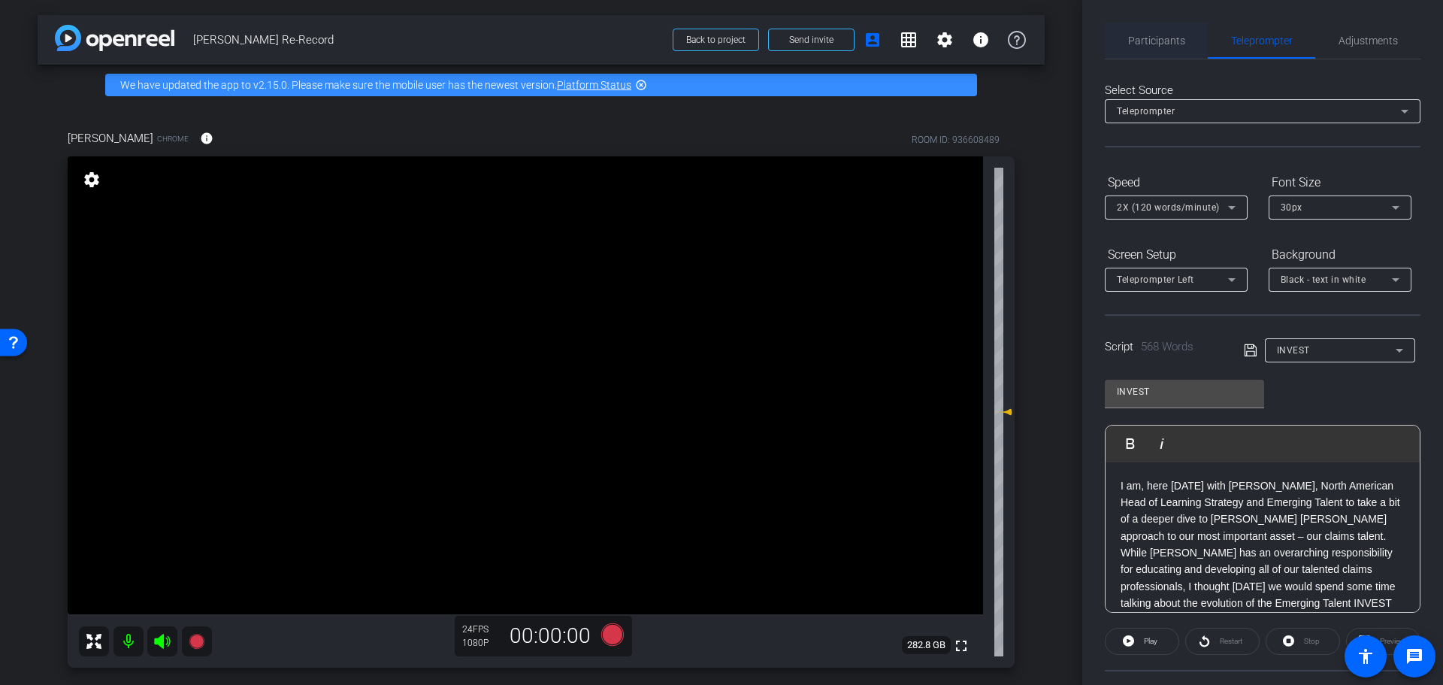
click at [1131, 46] on span "Participants" at bounding box center [1156, 40] width 57 height 11
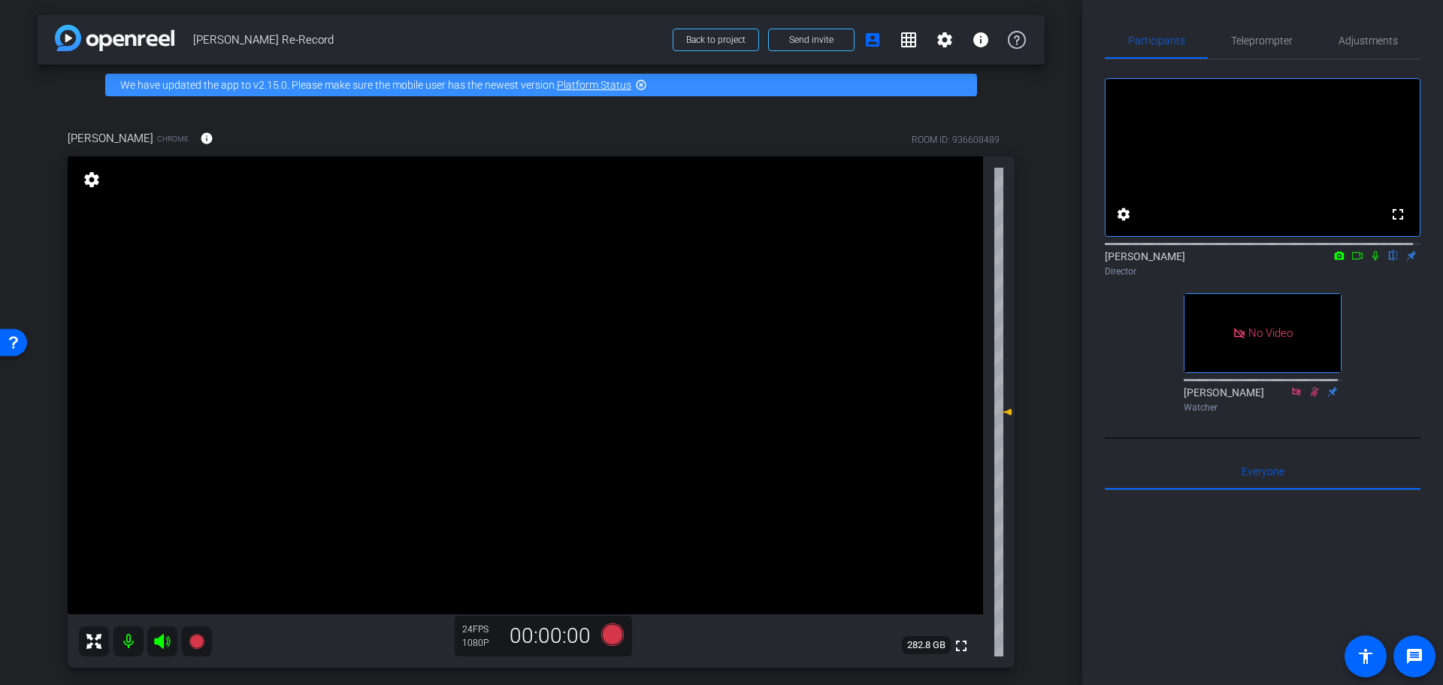
click at [1351, 261] on icon at bounding box center [1357, 255] width 12 height 11
drag, startPoint x: 1381, startPoint y: 265, endPoint x: 1351, endPoint y: 244, distance: 36.1
click at [1387, 261] on icon at bounding box center [1393, 255] width 12 height 11
click at [1282, 43] on span "Teleprompter" at bounding box center [1262, 40] width 62 height 11
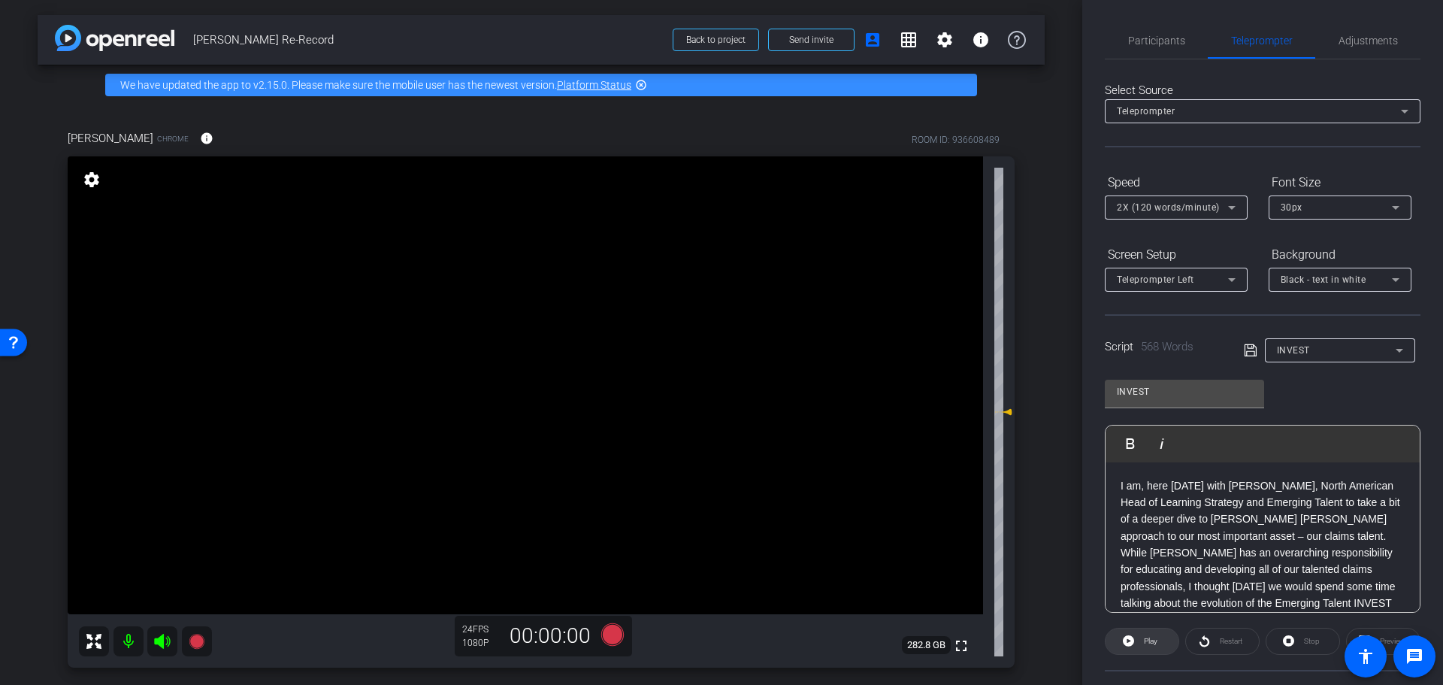
click at [1147, 641] on span "Play" at bounding box center [1151, 641] width 14 height 8
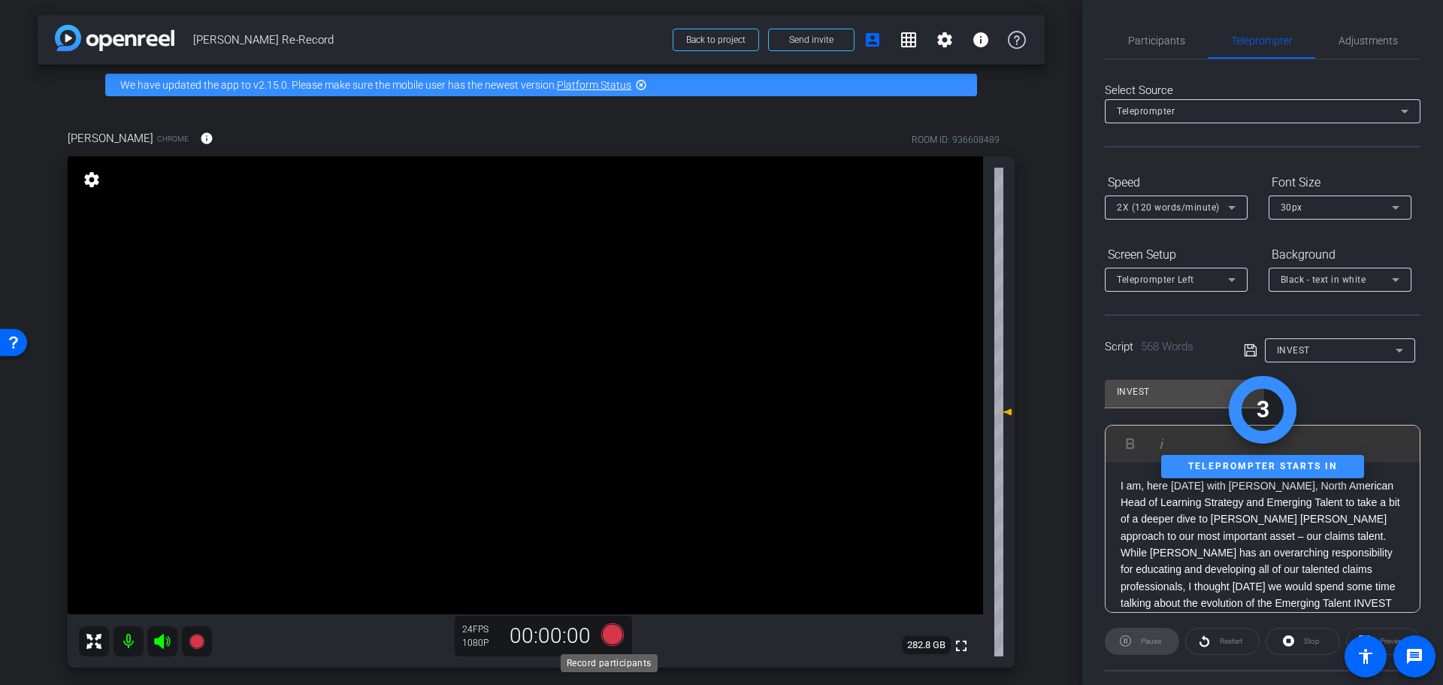
click at [609, 636] on icon at bounding box center [612, 633] width 23 height 23
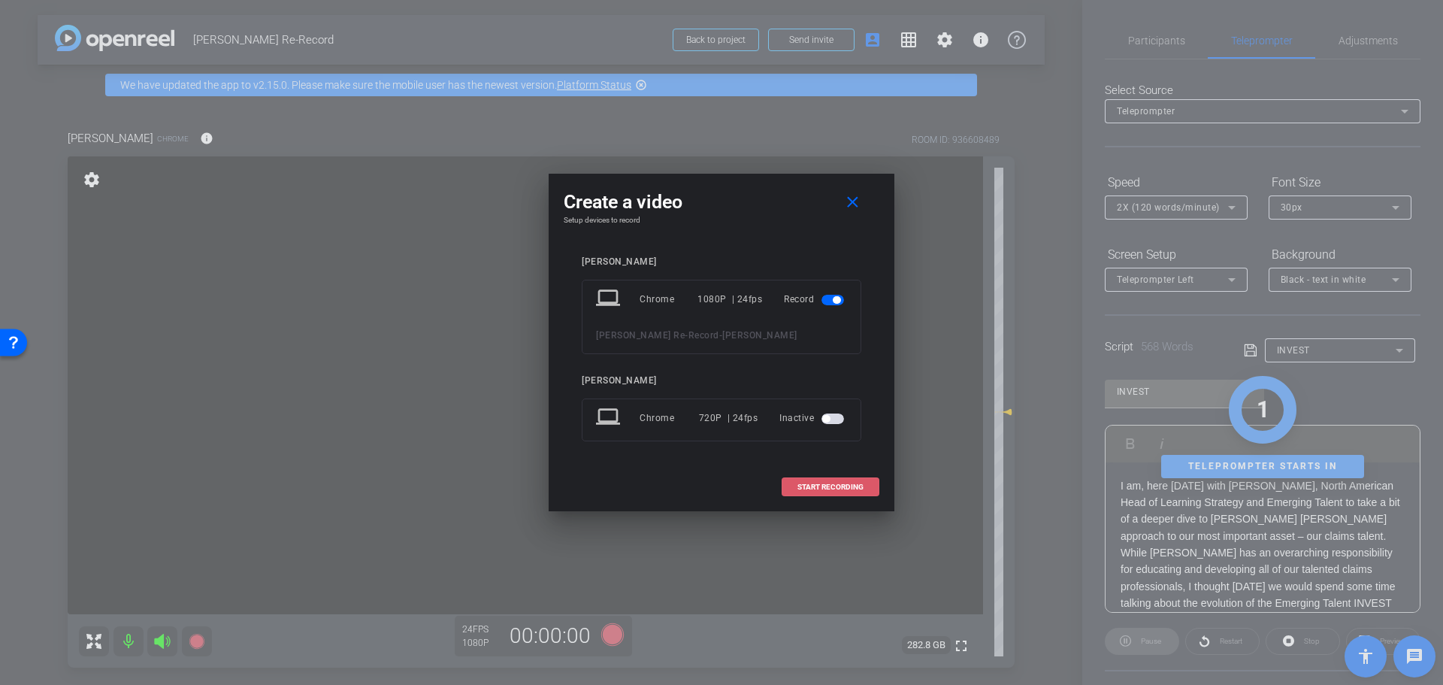
click at [862, 486] on span "START RECORDING" at bounding box center [830, 487] width 66 height 8
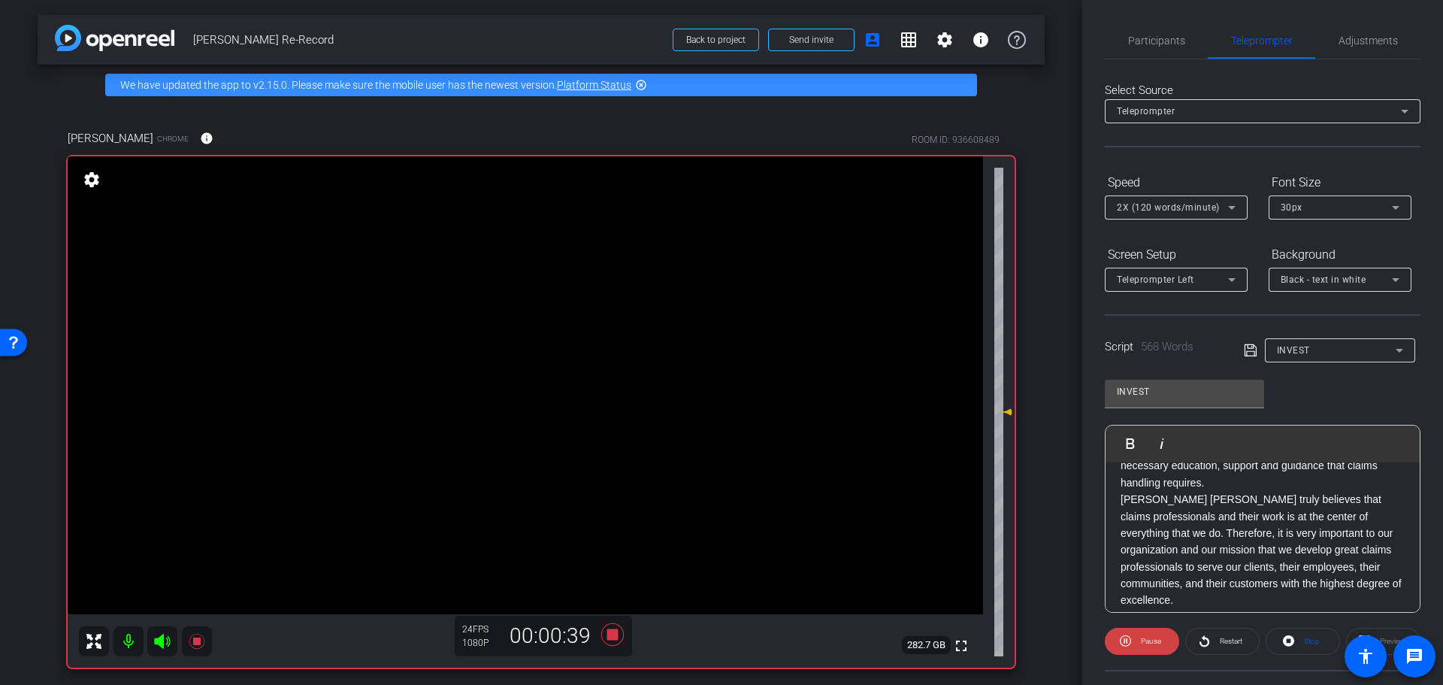
scroll to position [301, 0]
click at [1307, 642] on span "Stop" at bounding box center [1312, 641] width 16 height 8
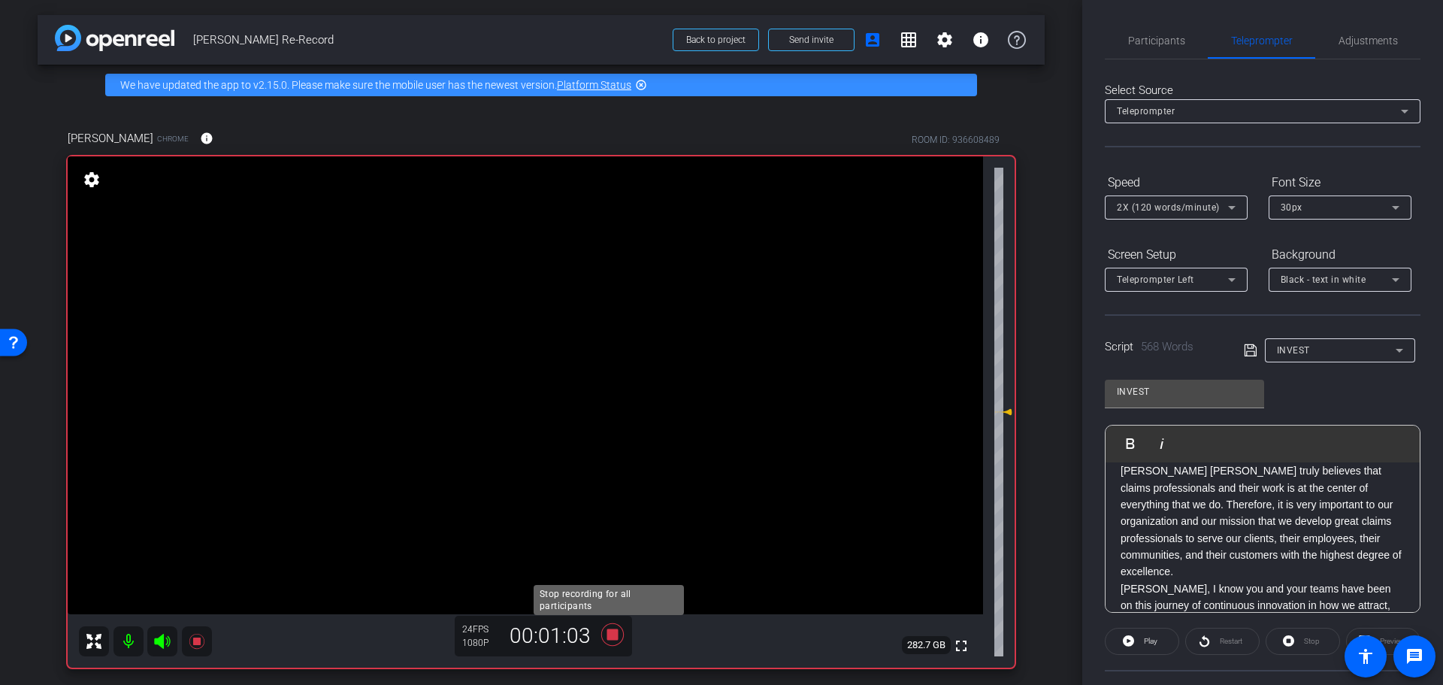
click at [600, 635] on icon at bounding box center [612, 634] width 36 height 27
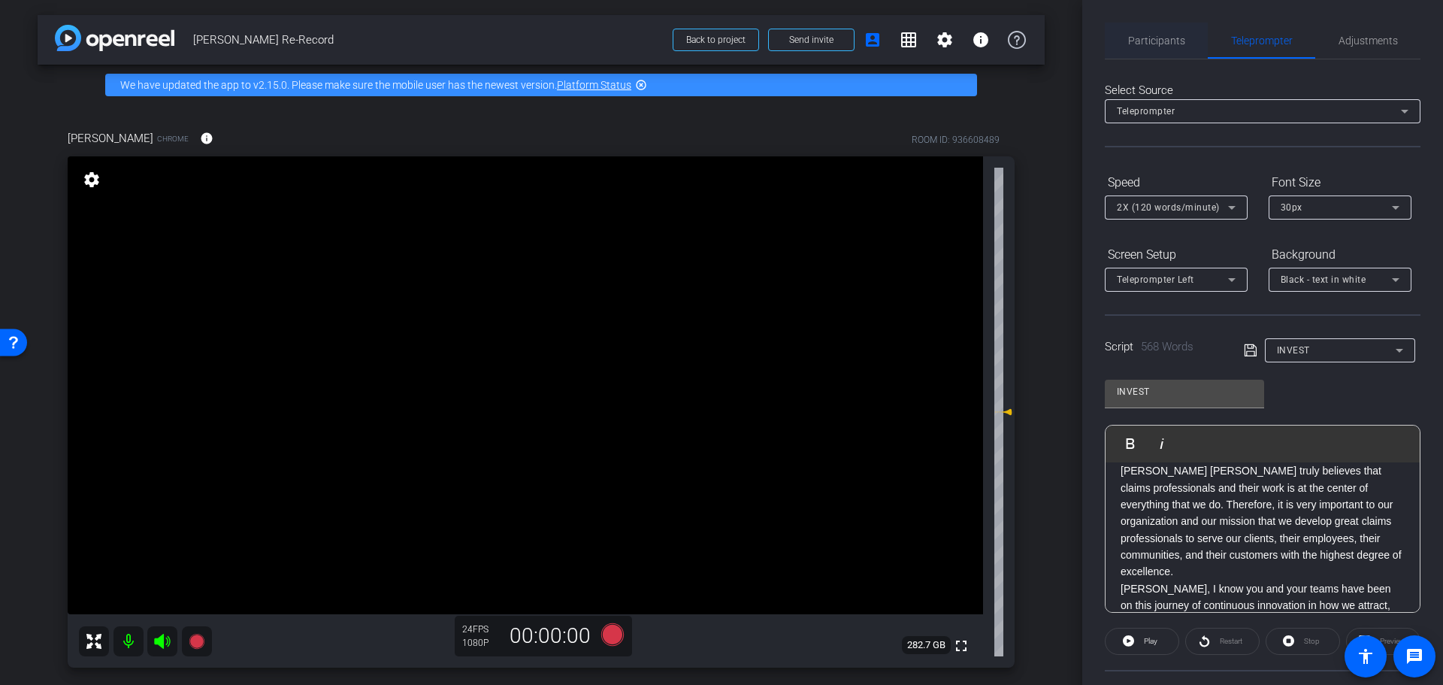
click at [1163, 47] on span "Participants" at bounding box center [1156, 41] width 57 height 36
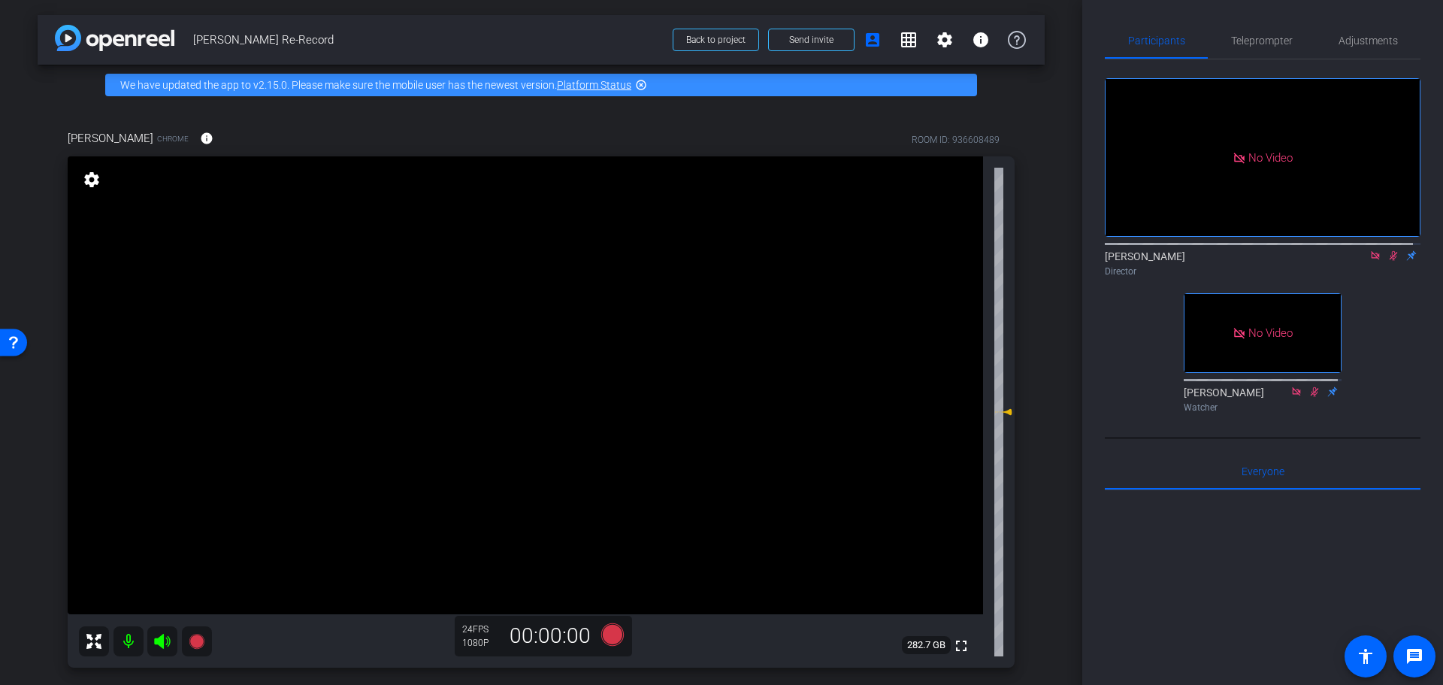
click at [1392, 249] on mat-icon at bounding box center [1393, 256] width 18 height 14
click at [1277, 39] on span "Teleprompter" at bounding box center [1262, 40] width 62 height 11
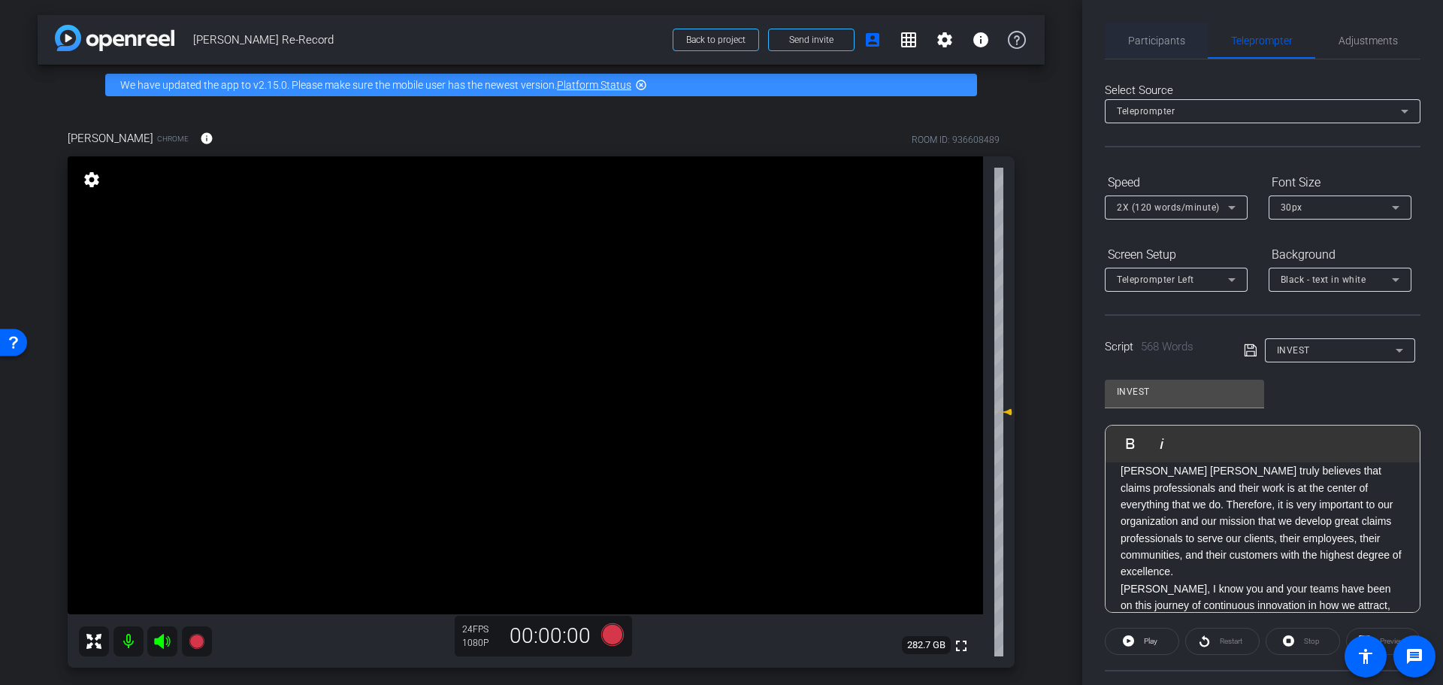
click at [1174, 50] on span "Participants" at bounding box center [1156, 41] width 57 height 36
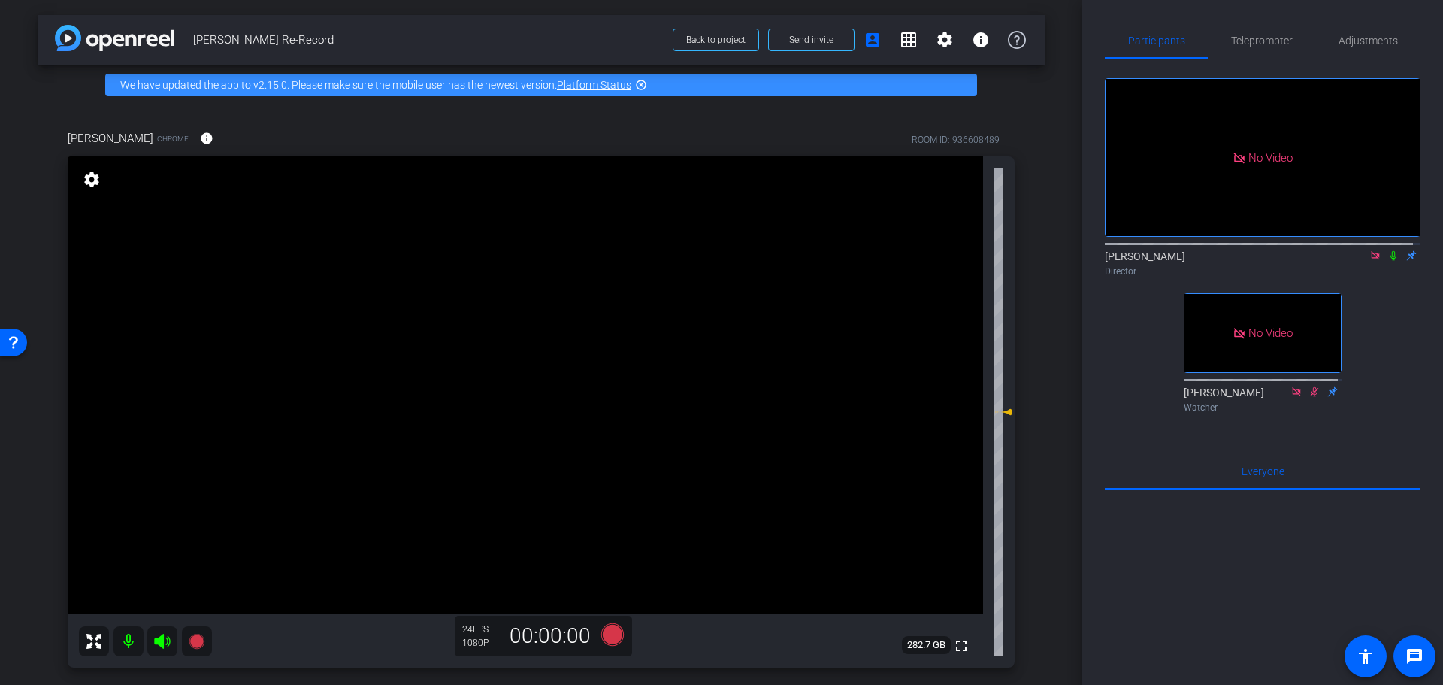
click at [1369, 249] on mat-icon at bounding box center [1375, 256] width 18 height 14
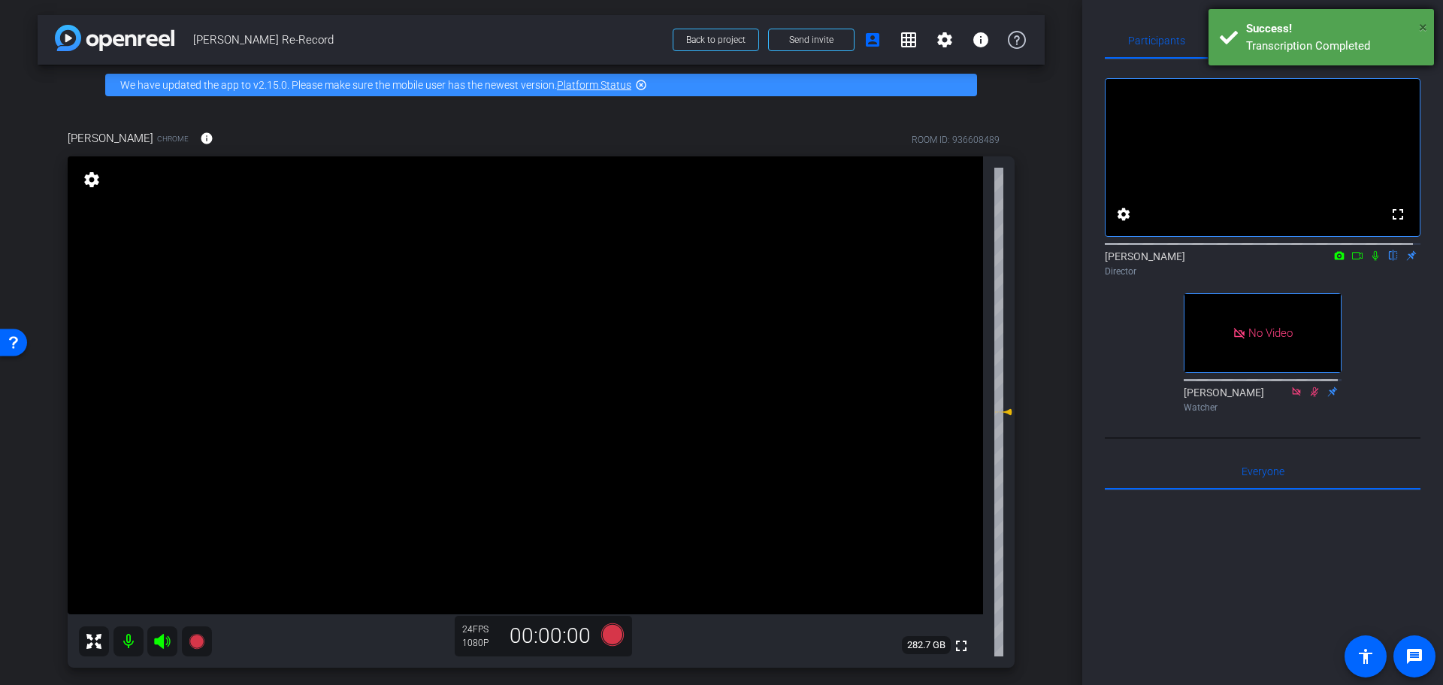
click at [1423, 26] on span "×" at bounding box center [1423, 27] width 8 height 18
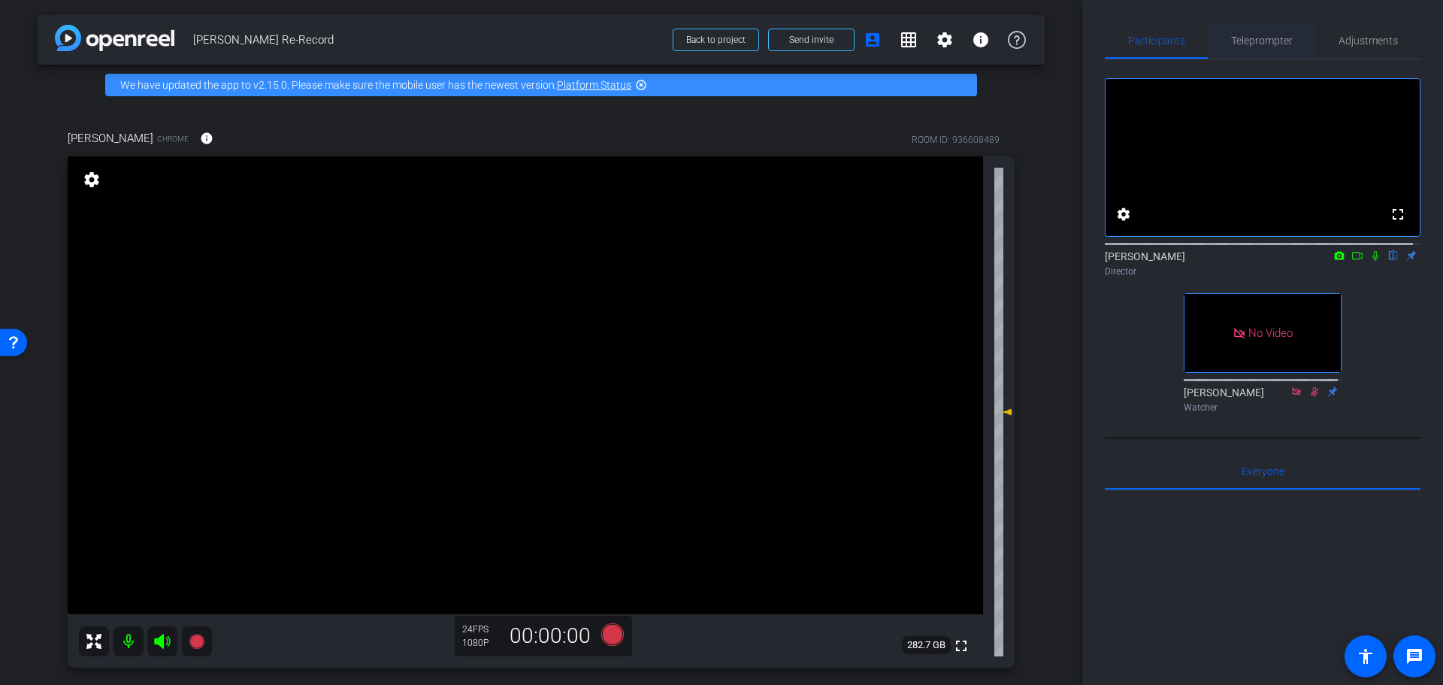
click at [1275, 35] on span "Teleprompter" at bounding box center [1262, 40] width 62 height 11
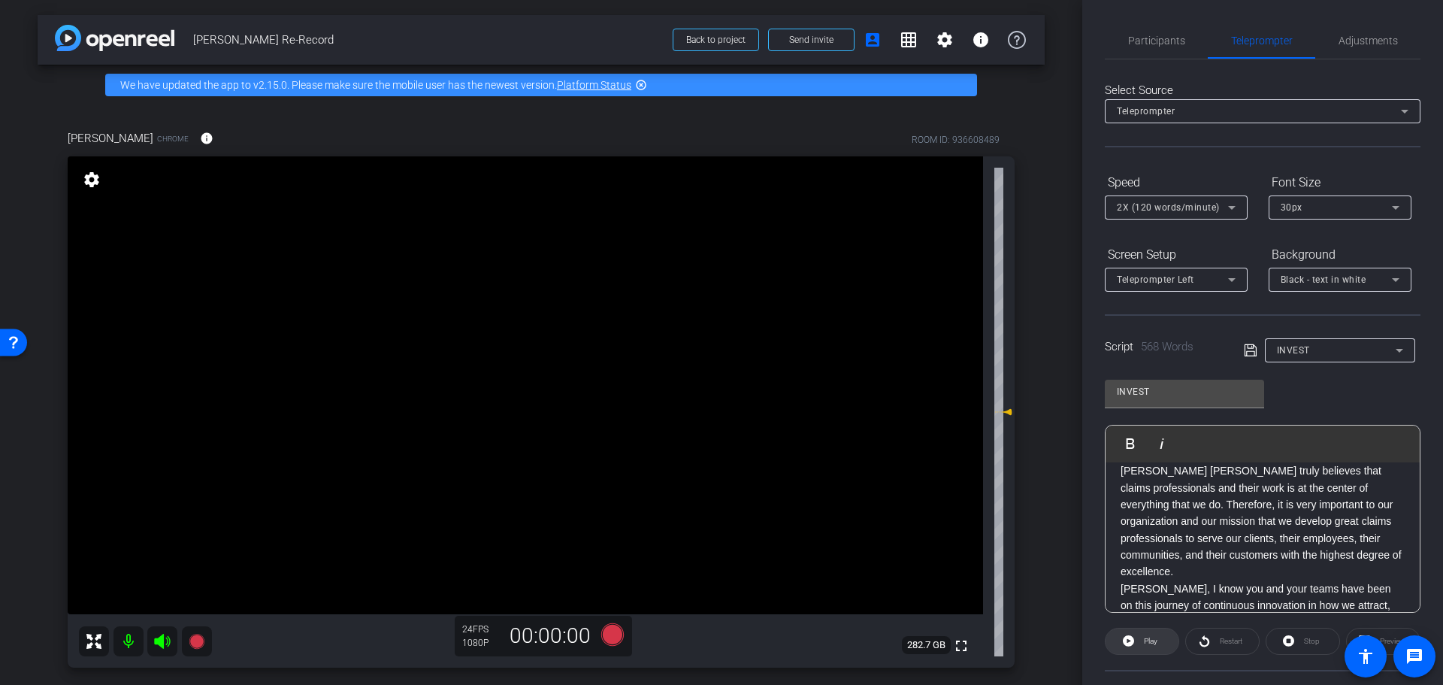
click at [1148, 649] on span "Play" at bounding box center [1148, 641] width 17 height 21
click at [1153, 649] on span "Pause" at bounding box center [1149, 641] width 24 height 21
click at [1168, 287] on div "Teleprompter Left" at bounding box center [1172, 279] width 111 height 19
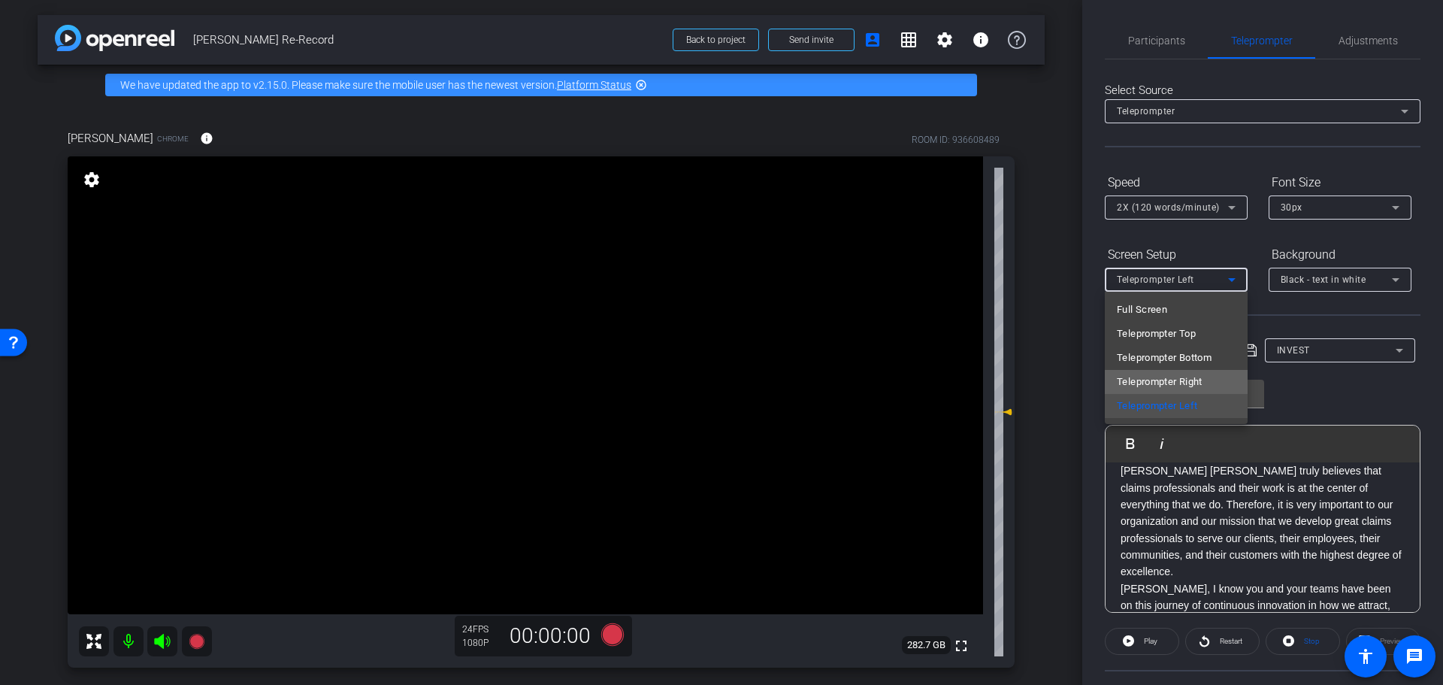
click at [1213, 388] on mat-option "Teleprompter Right" at bounding box center [1176, 382] width 143 height 24
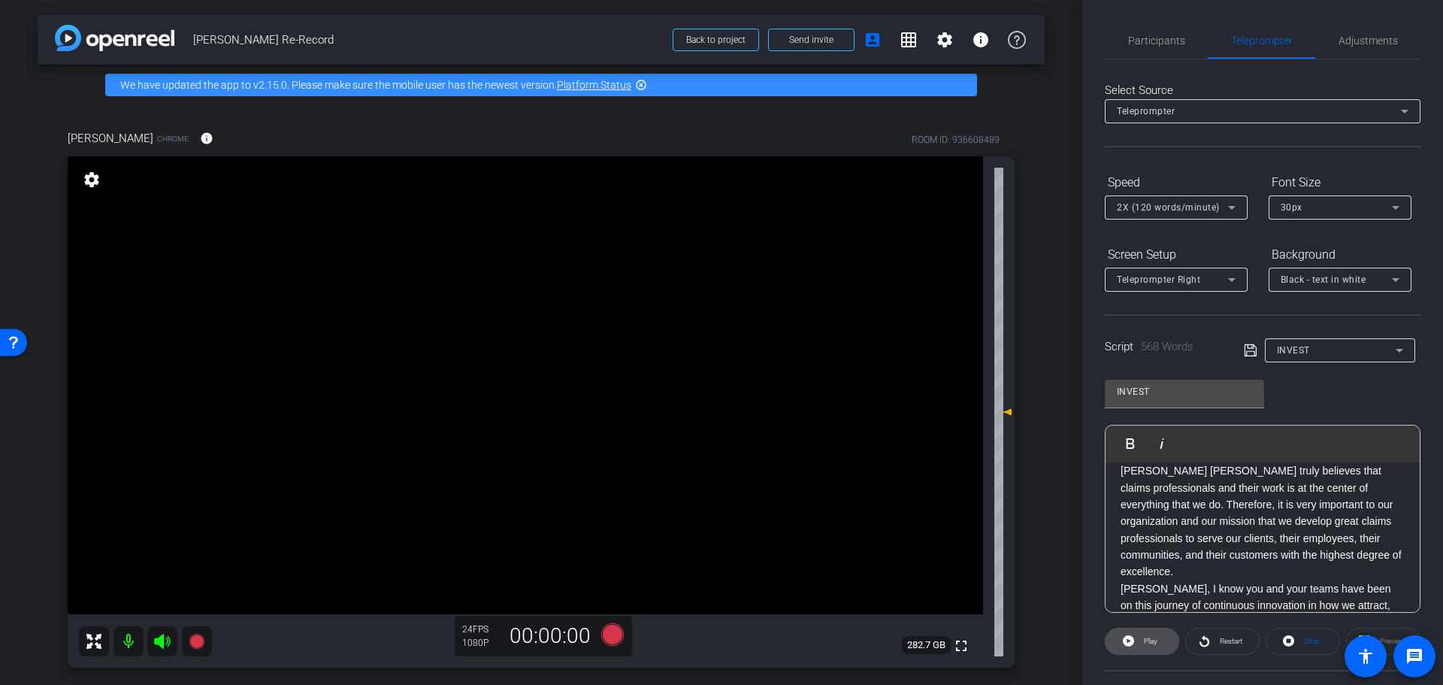
click at [1149, 643] on span "Play" at bounding box center [1151, 641] width 14 height 8
click at [1148, 641] on span "Pause" at bounding box center [1151, 641] width 20 height 8
click at [1146, 646] on span "Play" at bounding box center [1148, 641] width 17 height 21
click at [1146, 646] on span "Pause" at bounding box center [1149, 641] width 24 height 21
click at [1333, 395] on div "INVEST Play Play from this location Play Selected Play and display the selected…" at bounding box center [1263, 490] width 316 height 244
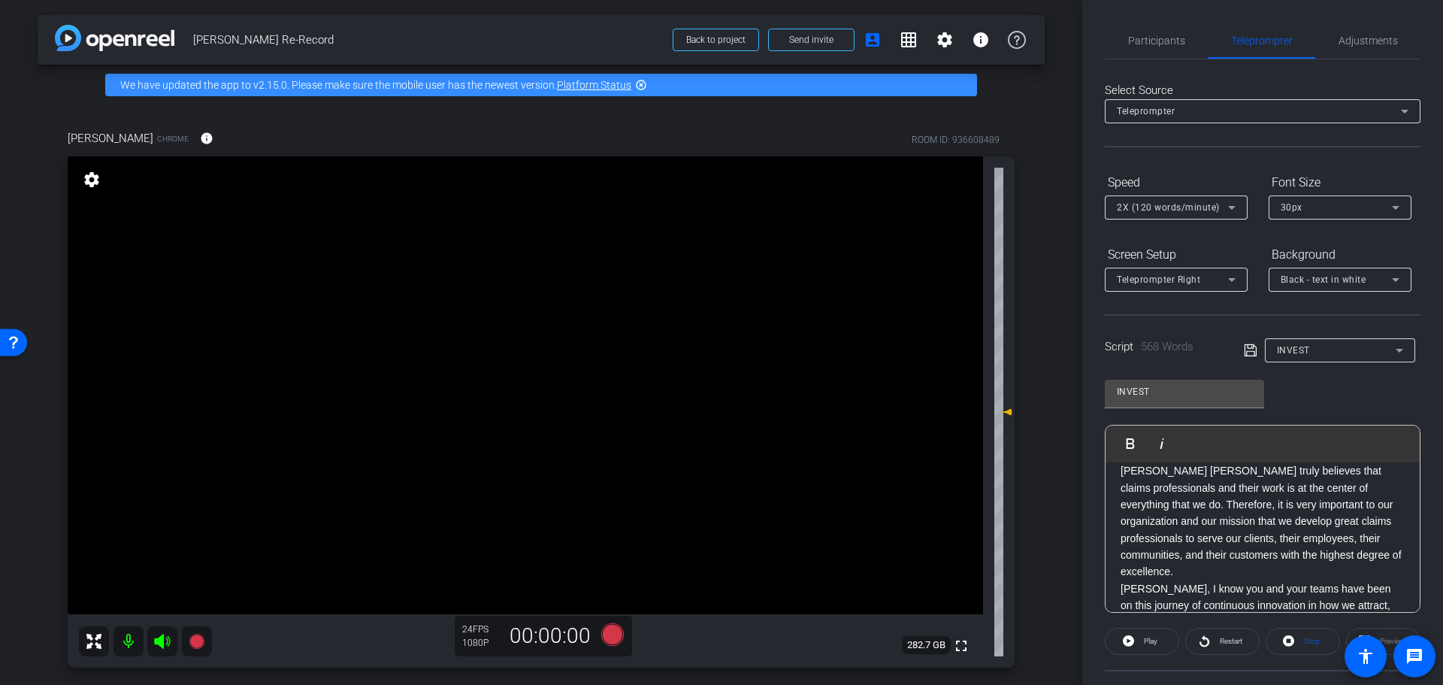
scroll to position [0, 0]
click at [602, 637] on icon at bounding box center [612, 633] width 23 height 23
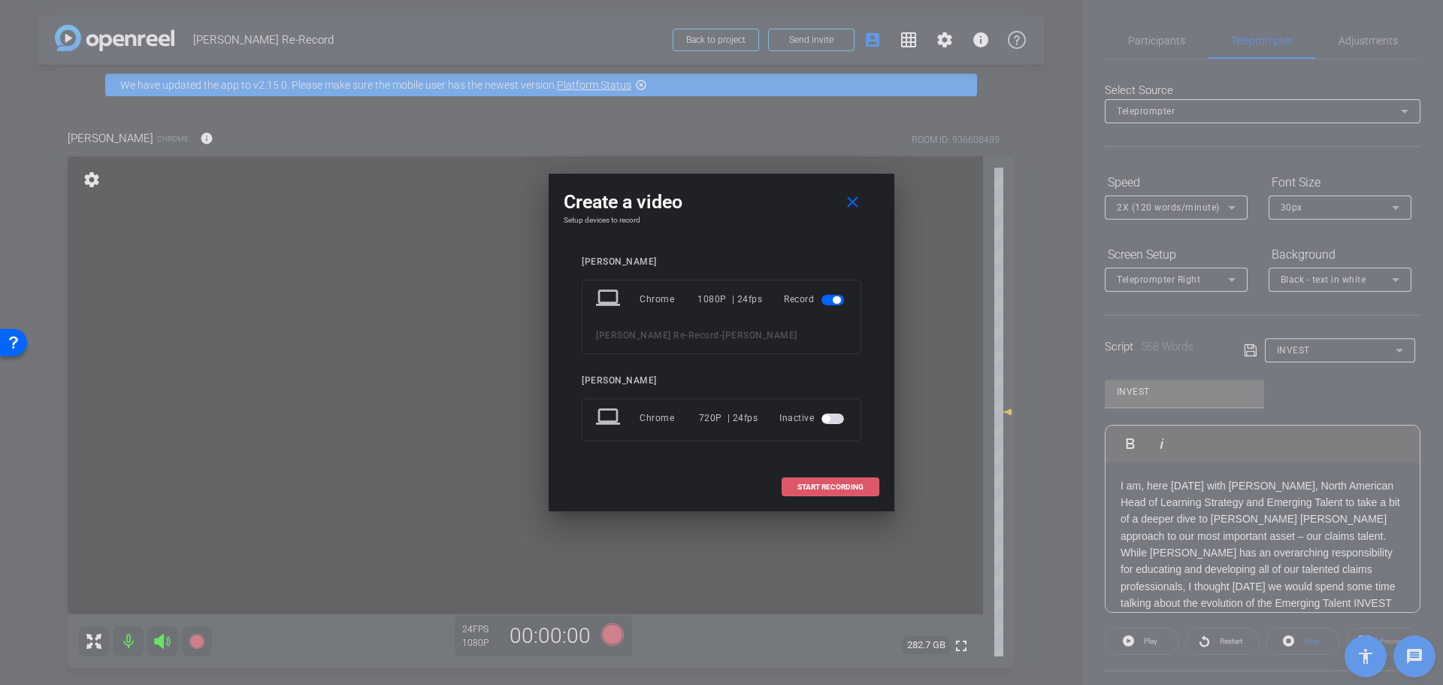
click at [809, 493] on span at bounding box center [830, 487] width 96 height 36
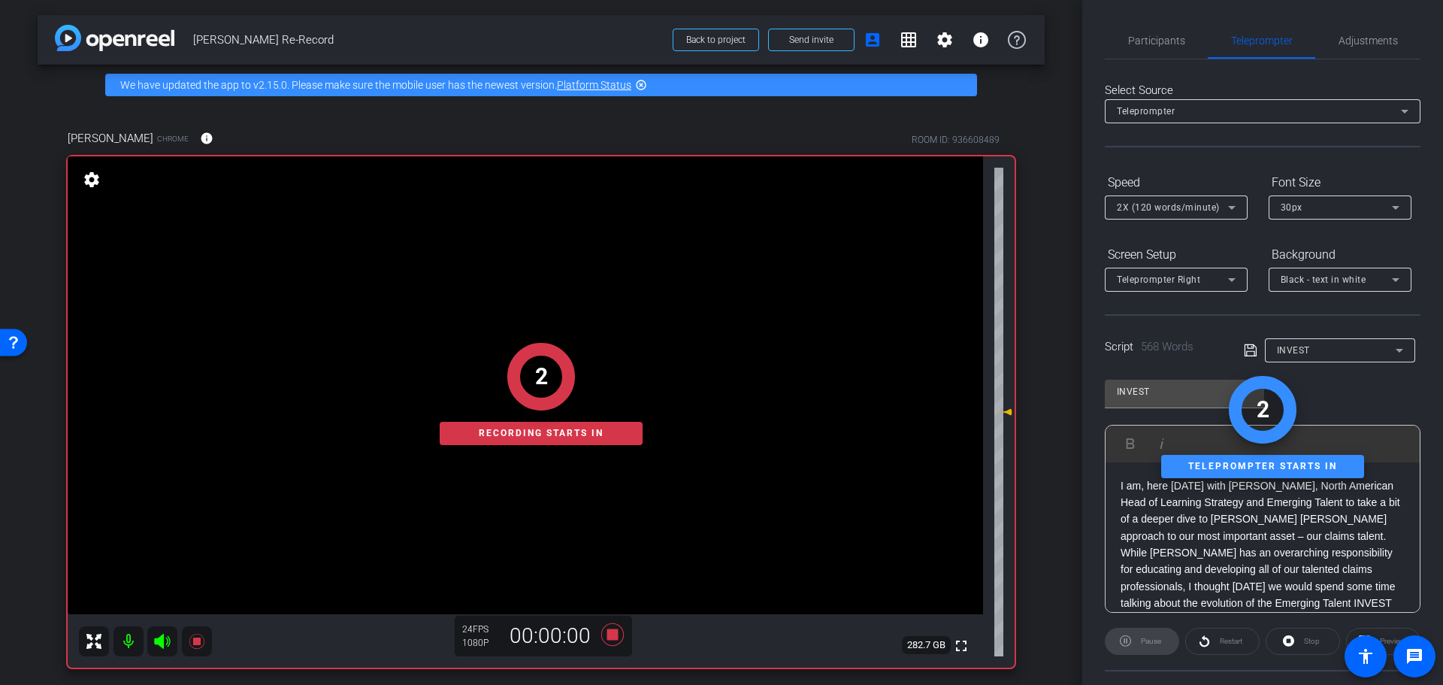
drag, startPoint x: 1166, startPoint y: 50, endPoint x: 1188, endPoint y: 68, distance: 28.3
click at [1166, 49] on span "Participants" at bounding box center [1156, 41] width 57 height 36
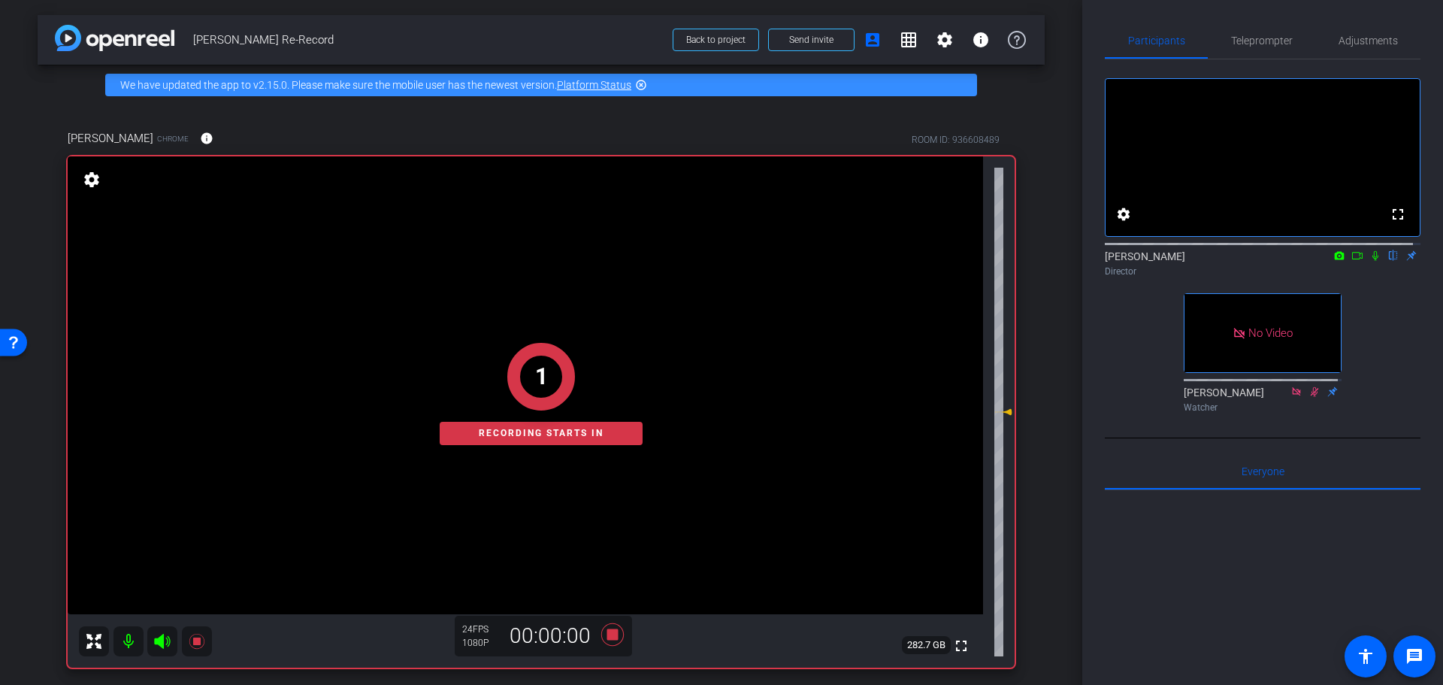
click at [1351, 261] on icon at bounding box center [1357, 255] width 12 height 11
click at [1371, 259] on icon at bounding box center [1375, 255] width 8 height 8
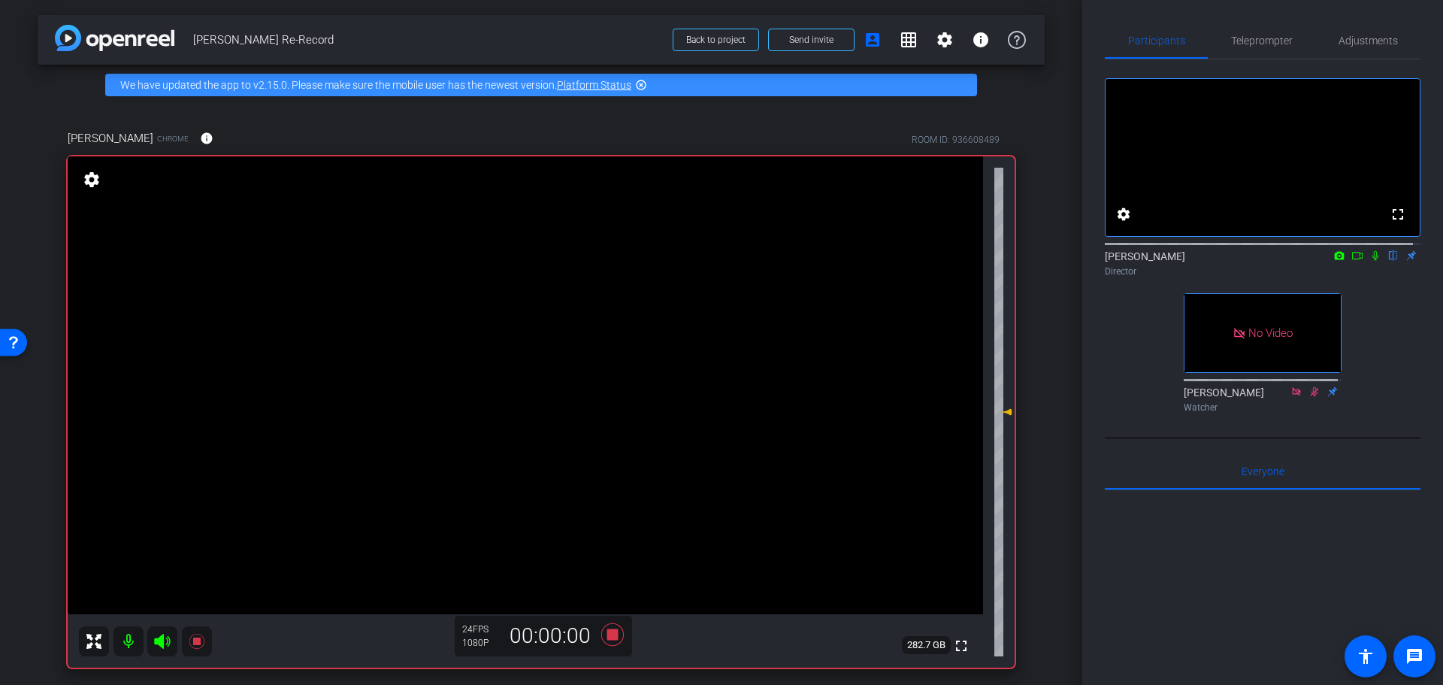
click at [1369, 261] on icon at bounding box center [1375, 255] width 12 height 11
drag, startPoint x: 1353, startPoint y: 271, endPoint x: 1356, endPoint y: 286, distance: 15.2
click at [1353, 261] on icon at bounding box center [1357, 255] width 12 height 11
click at [1275, 50] on span "Teleprompter" at bounding box center [1262, 41] width 62 height 36
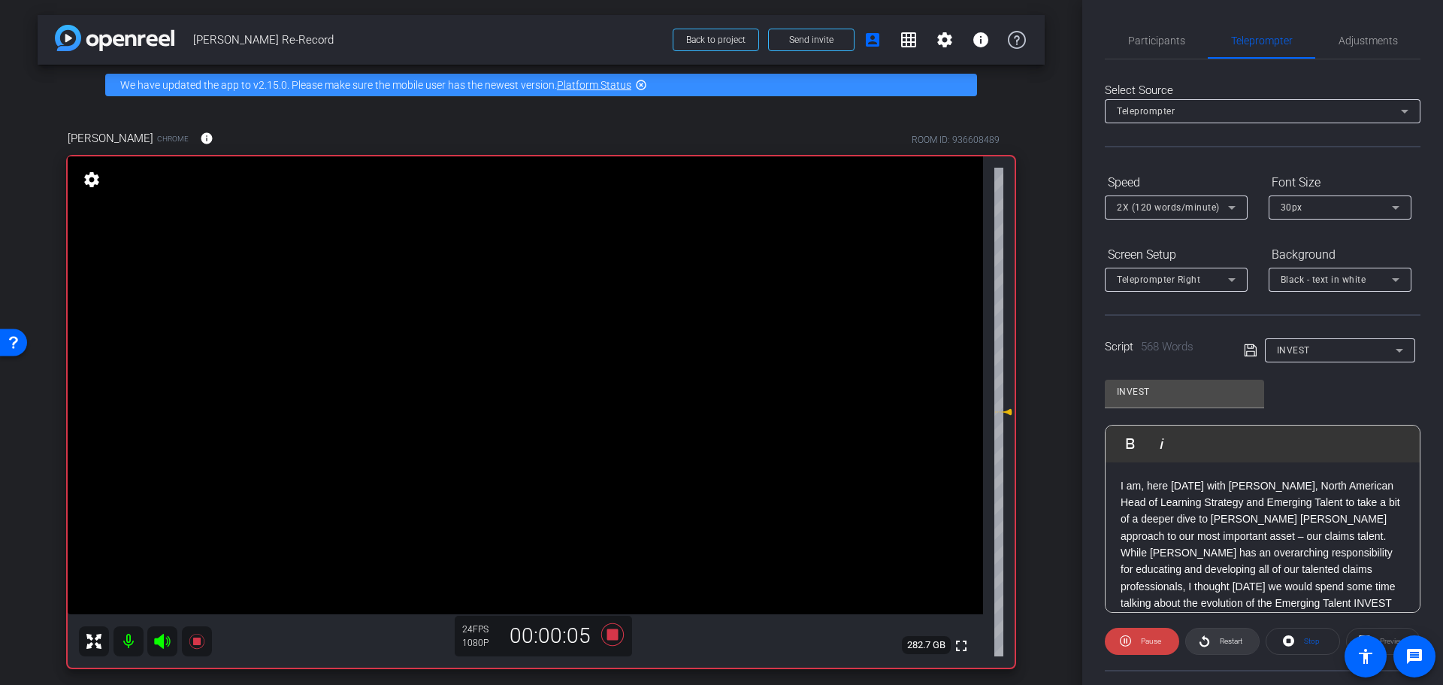
click at [1206, 642] on icon at bounding box center [1204, 640] width 11 height 19
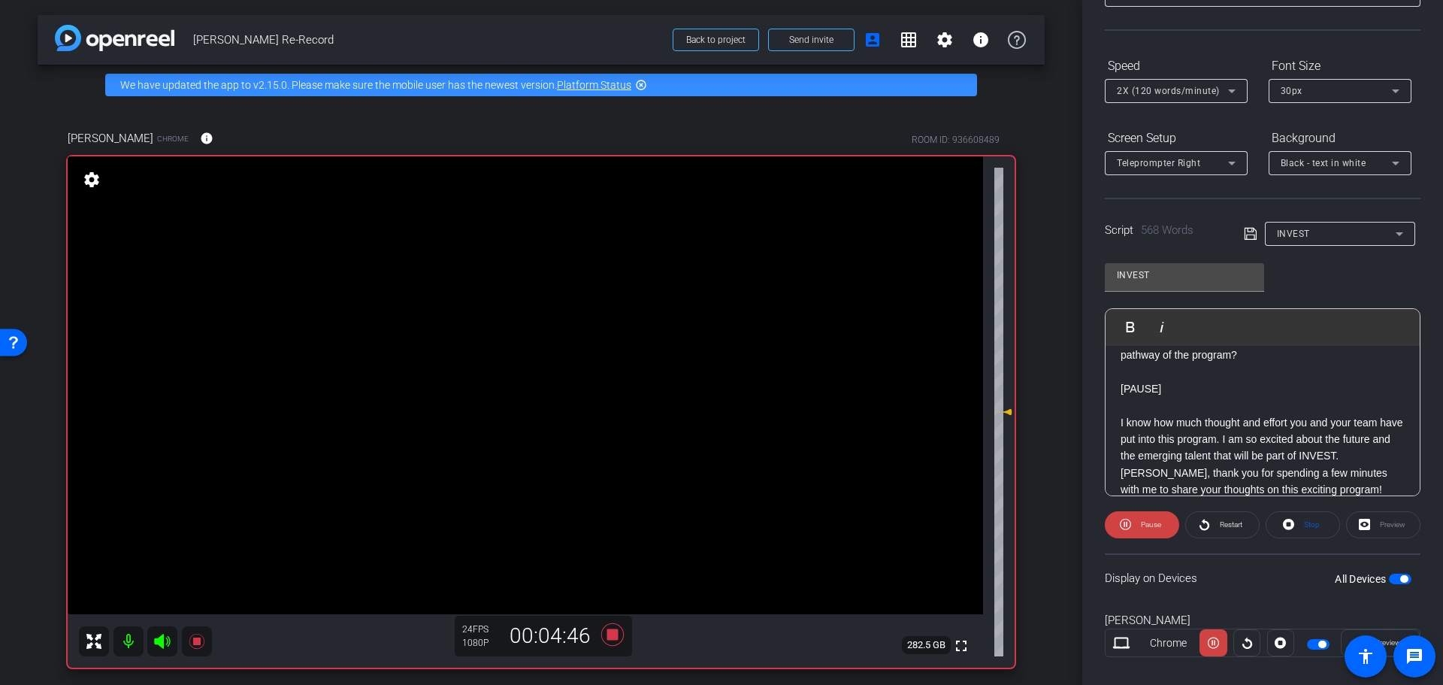
scroll to position [137, 0]
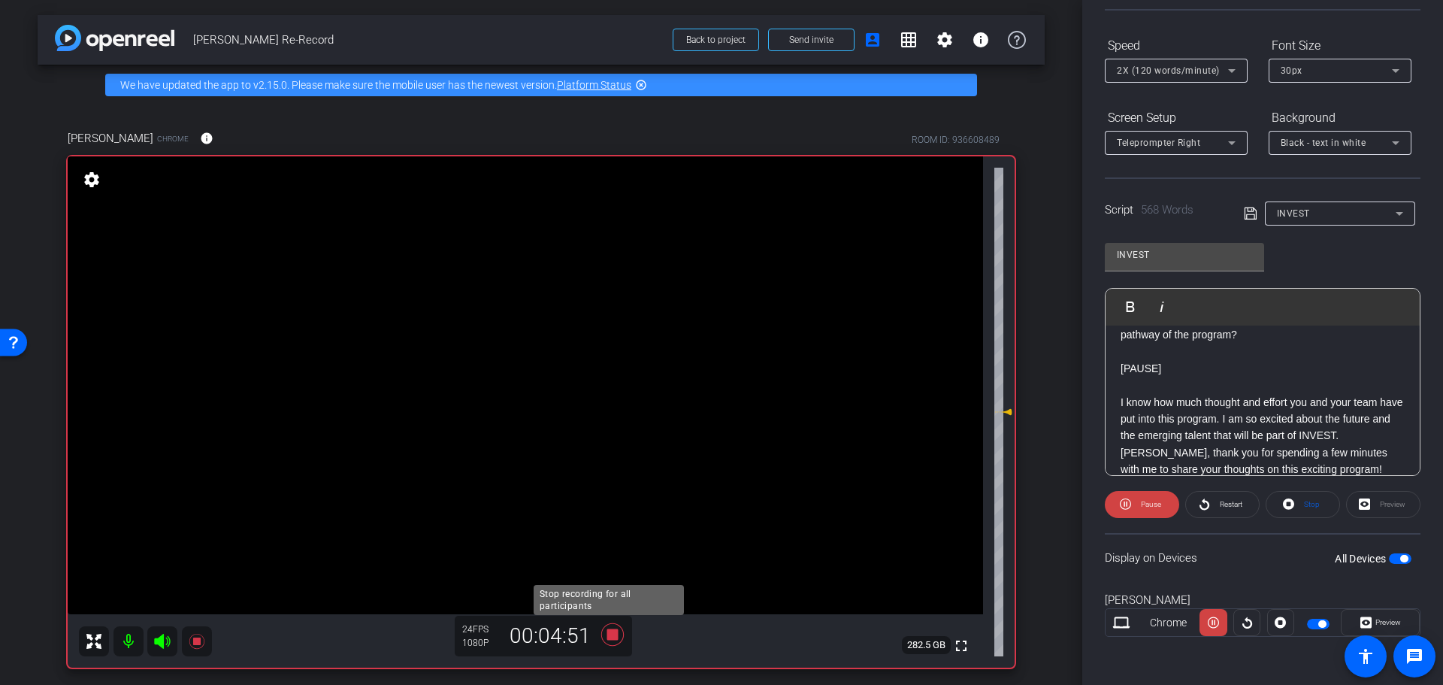
click at [612, 636] on icon at bounding box center [612, 633] width 23 height 23
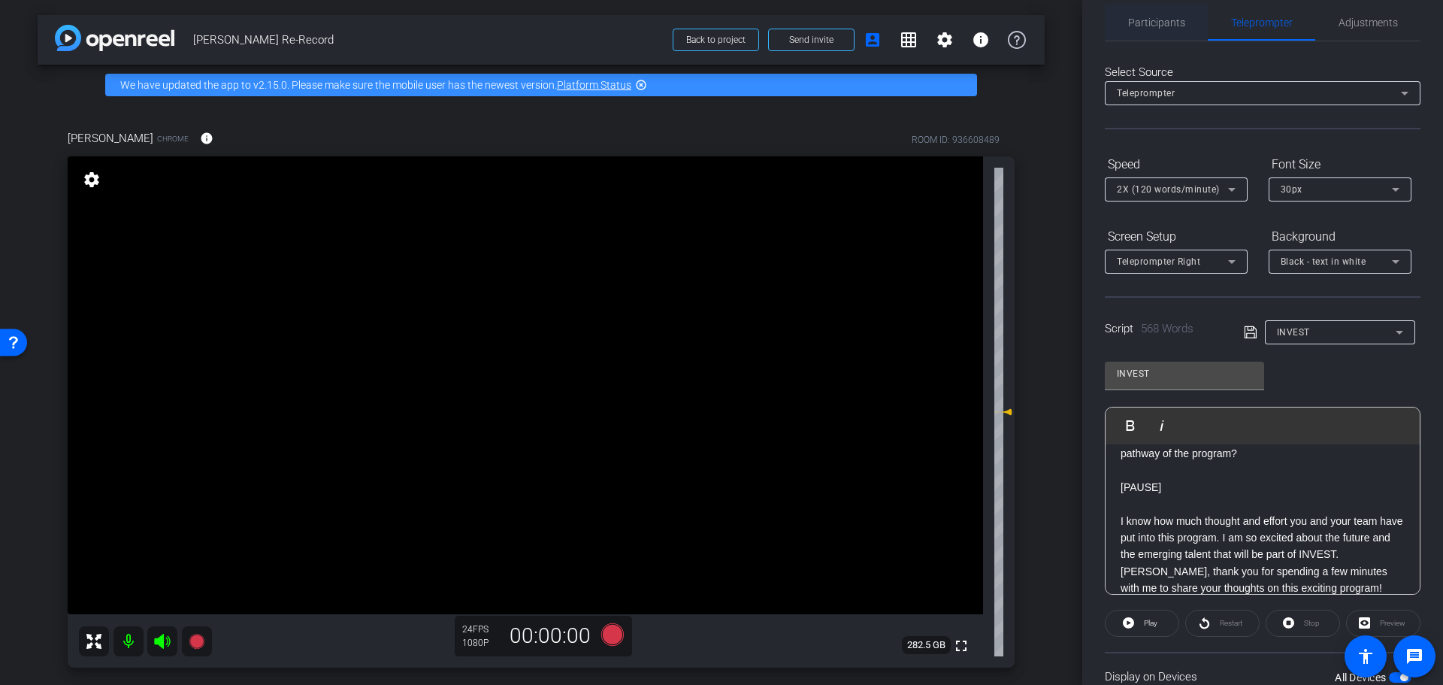
scroll to position [0, 0]
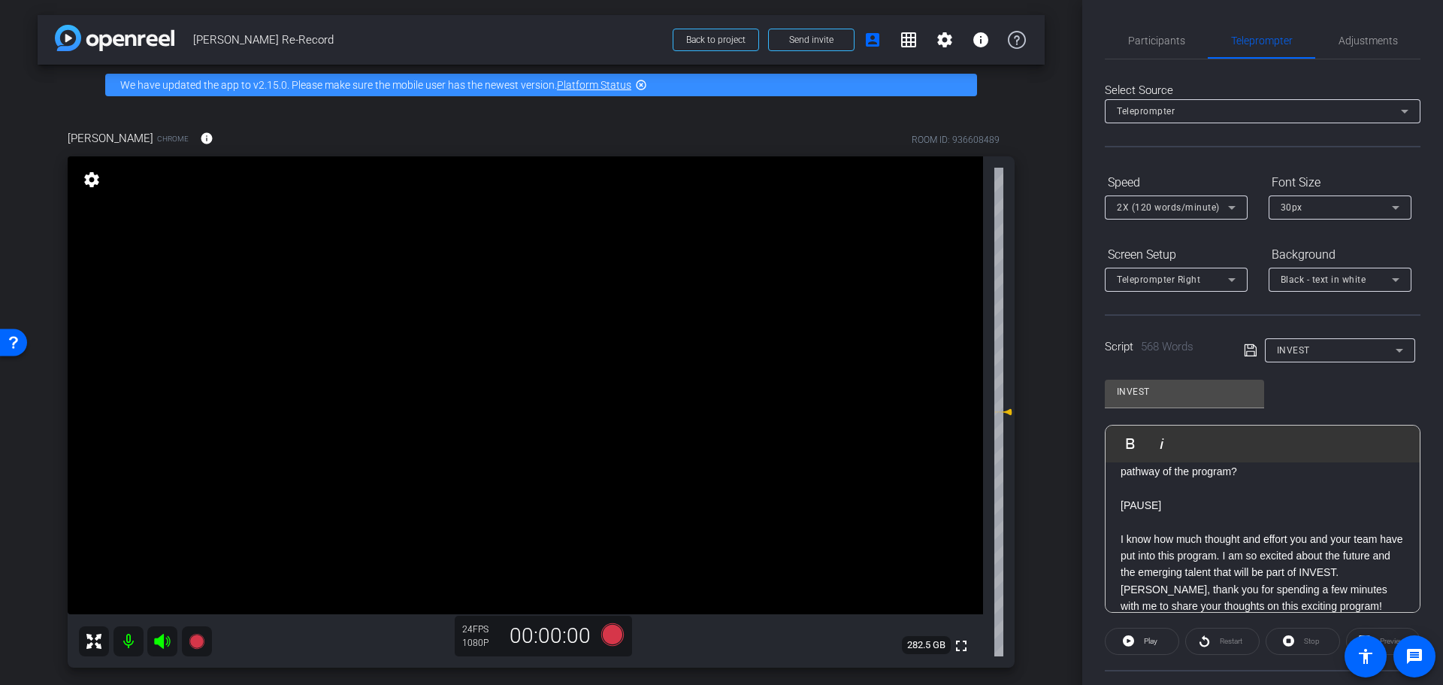
click at [1162, 35] on span "Participants" at bounding box center [1156, 40] width 57 height 11
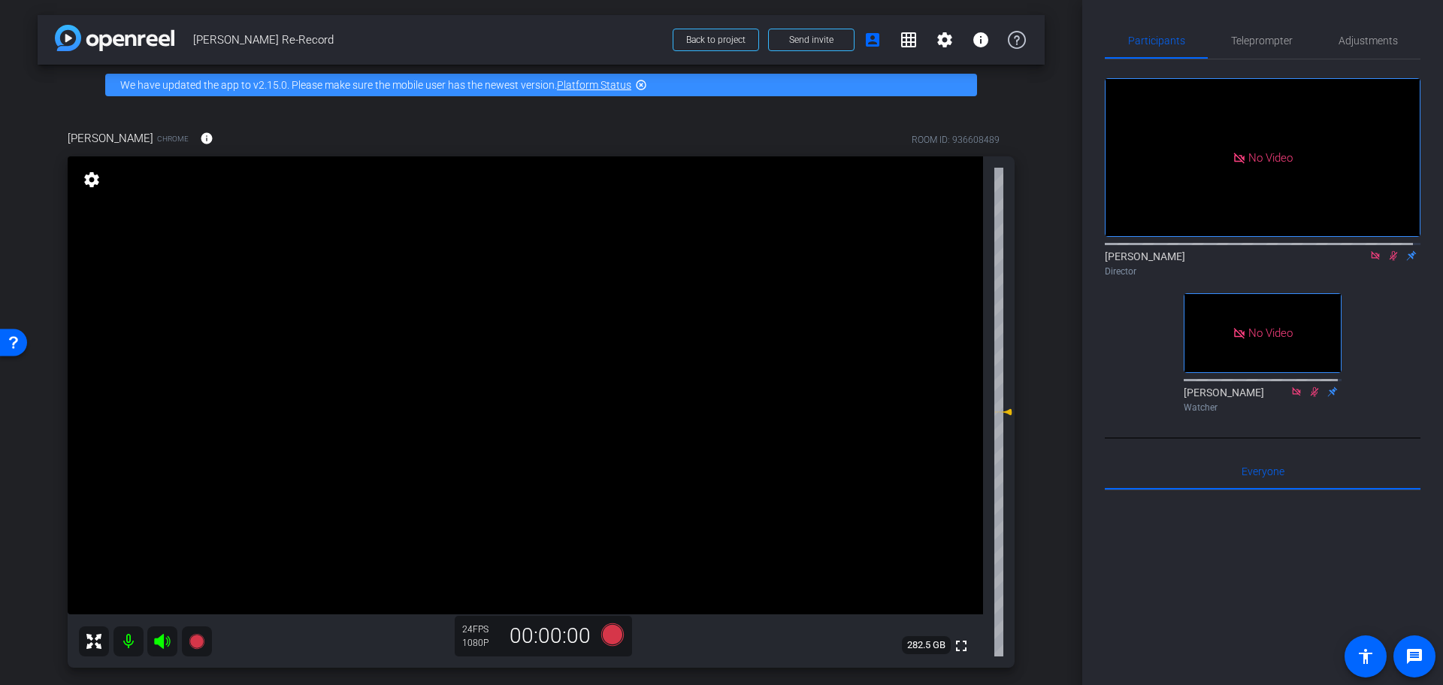
click at [1384, 249] on mat-icon at bounding box center [1393, 256] width 18 height 14
click at [1370, 250] on icon at bounding box center [1375, 255] width 12 height 11
click at [1228, 573] on div at bounding box center [1263, 676] width 316 height 372
click at [1244, 39] on span "Teleprompter" at bounding box center [1262, 40] width 62 height 11
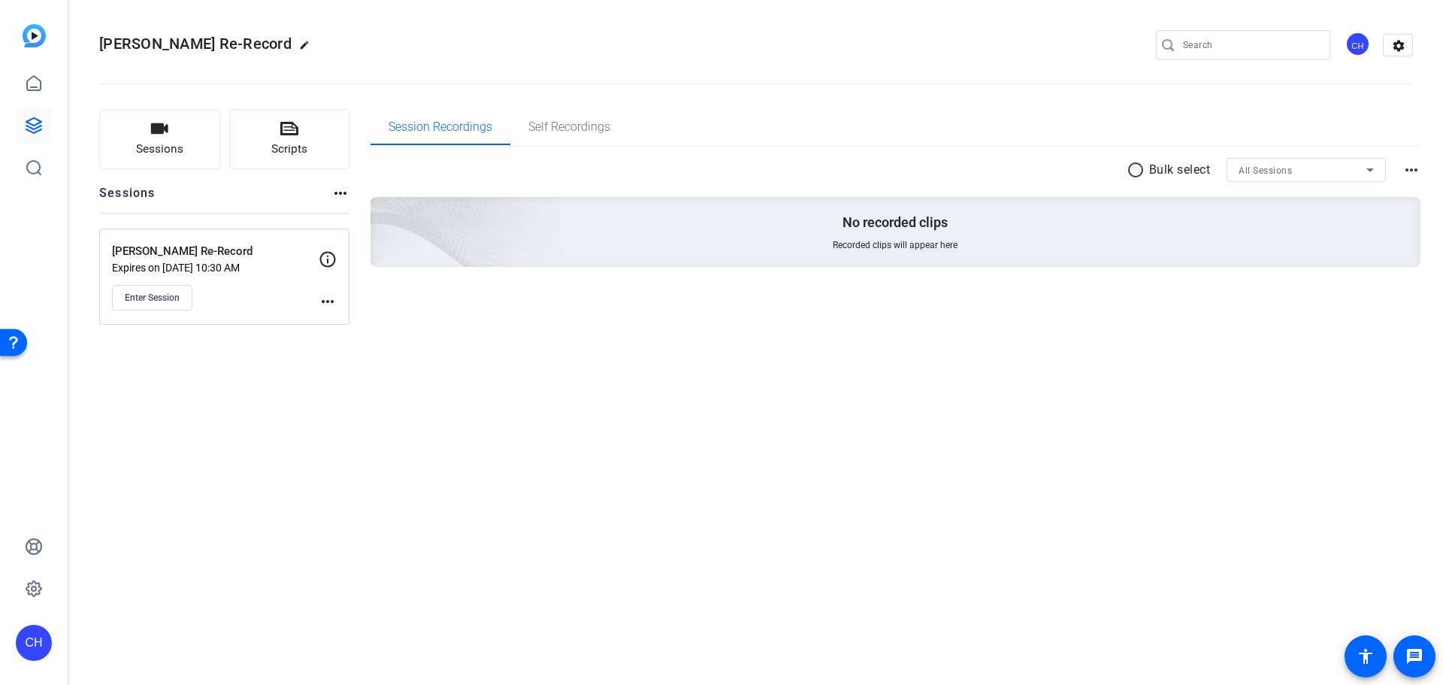
click at [1322, 526] on div "Irina Re-Record edit CH settings Sessions Scripts Sessions more_horiz Irina Re-…" at bounding box center [756, 342] width 1374 height 685
click at [261, 257] on p "[PERSON_NAME] Re-Record" at bounding box center [215, 251] width 207 height 17
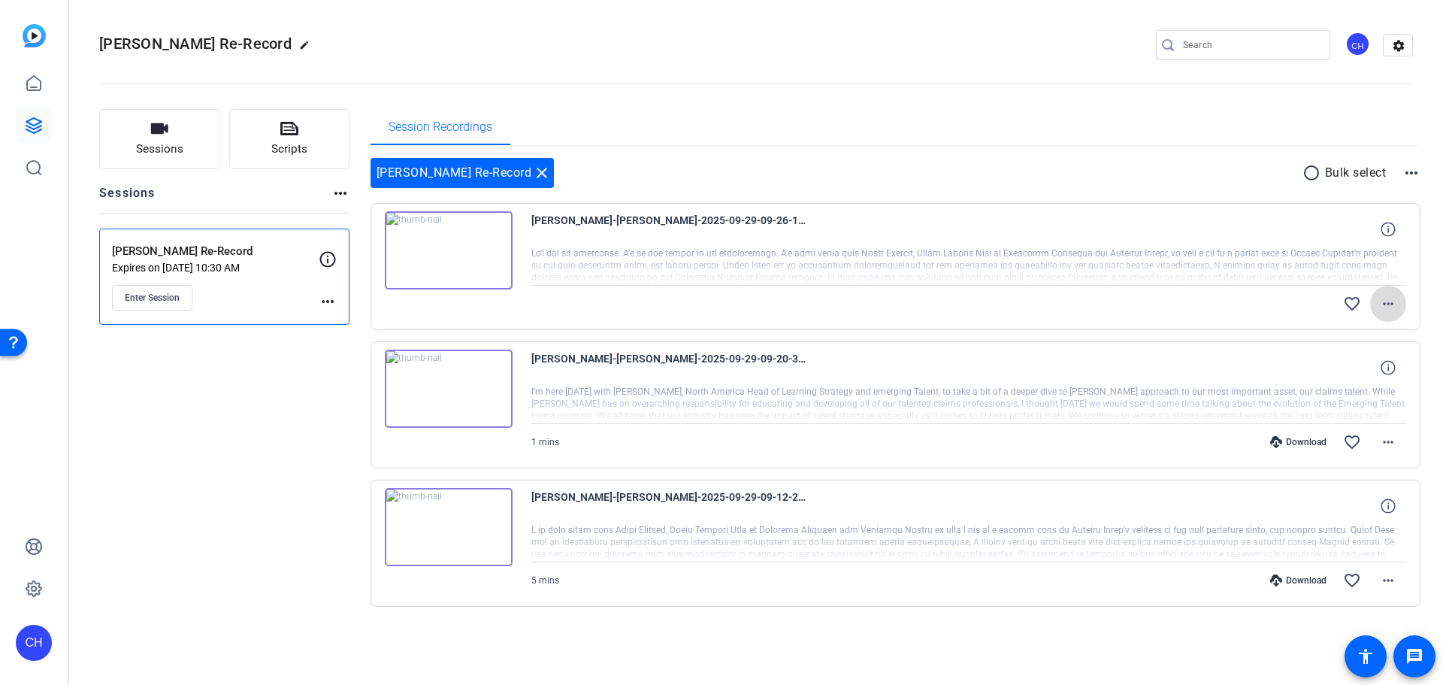
click at [1393, 306] on mat-icon "more_horiz" at bounding box center [1388, 304] width 18 height 18
click at [1366, 333] on span "Download Original" at bounding box center [1349, 335] width 90 height 18
click at [1399, 576] on span at bounding box center [1388, 580] width 36 height 36
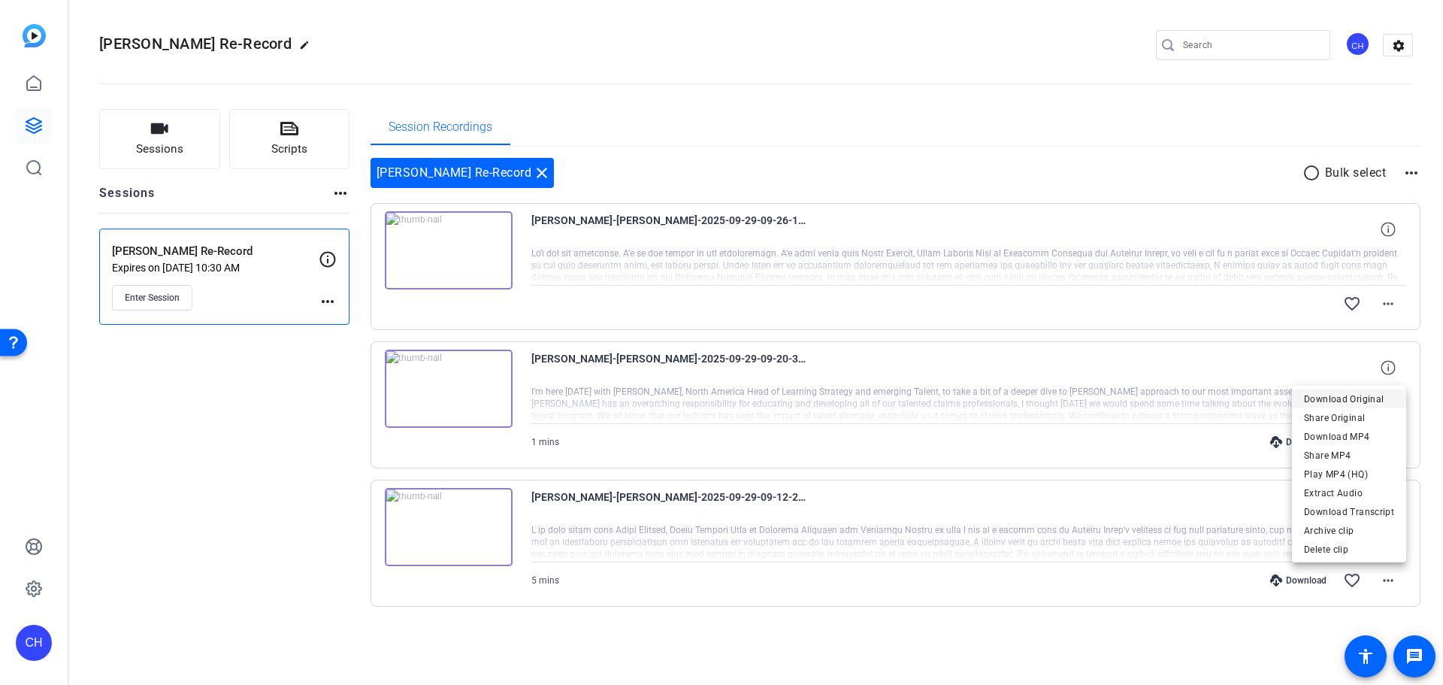
click at [1366, 393] on span "Download Original" at bounding box center [1349, 399] width 90 height 18
drag, startPoint x: 217, startPoint y: 489, endPoint x: 228, endPoint y: 485, distance: 11.2
click at [217, 489] on div "Sessions Scripts Sessions more_horiz Irina Re-Record Expires on Sep 29, 2025 @ …" at bounding box center [224, 382] width 250 height 546
click at [741, 62] on openreel-divider-bar at bounding box center [756, 79] width 1314 height 46
